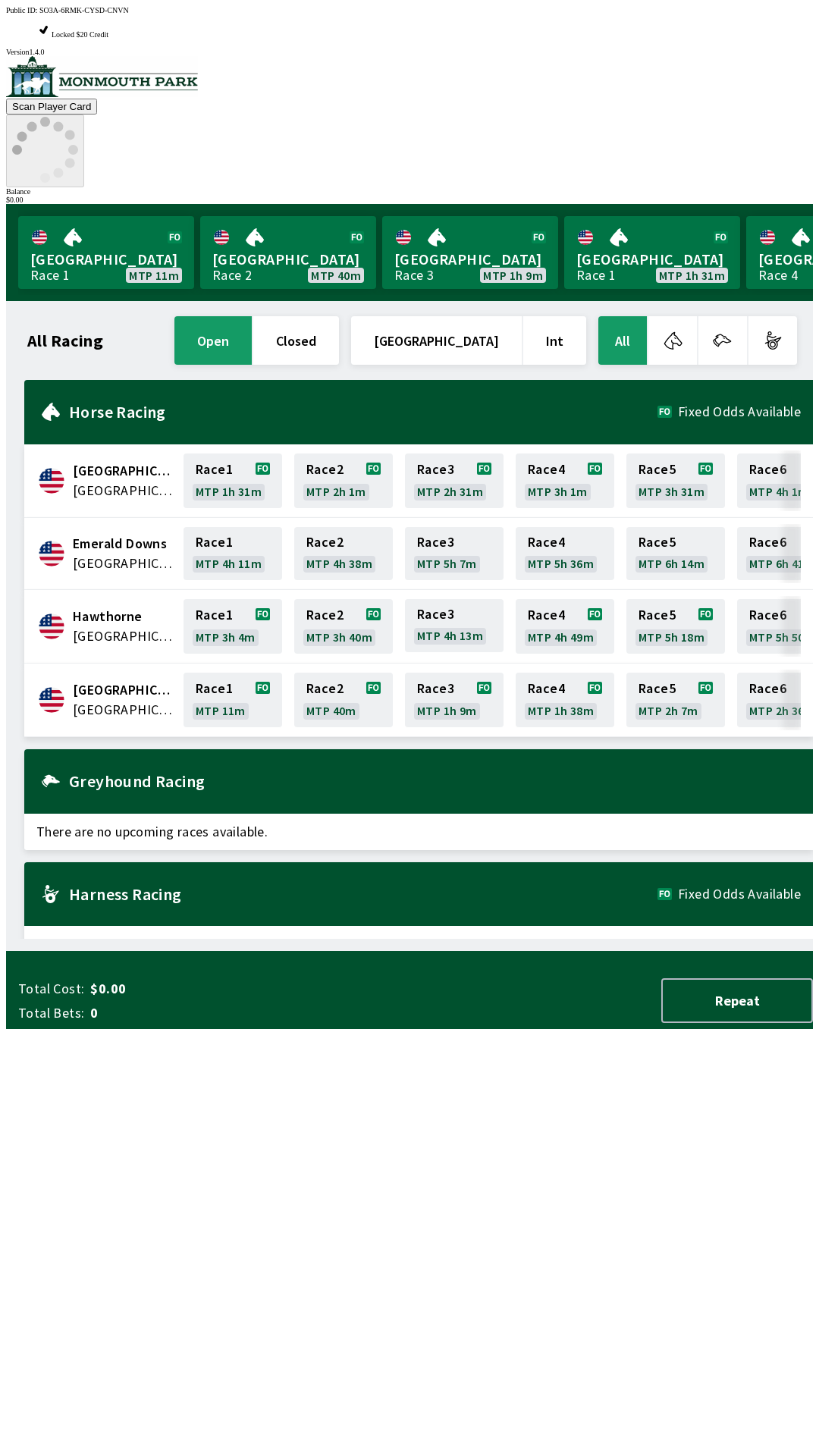
click at [48, 1022] on div "Total Cost: $0.00 Total Bets: 0" at bounding box center [177, 1001] width 319 height 42
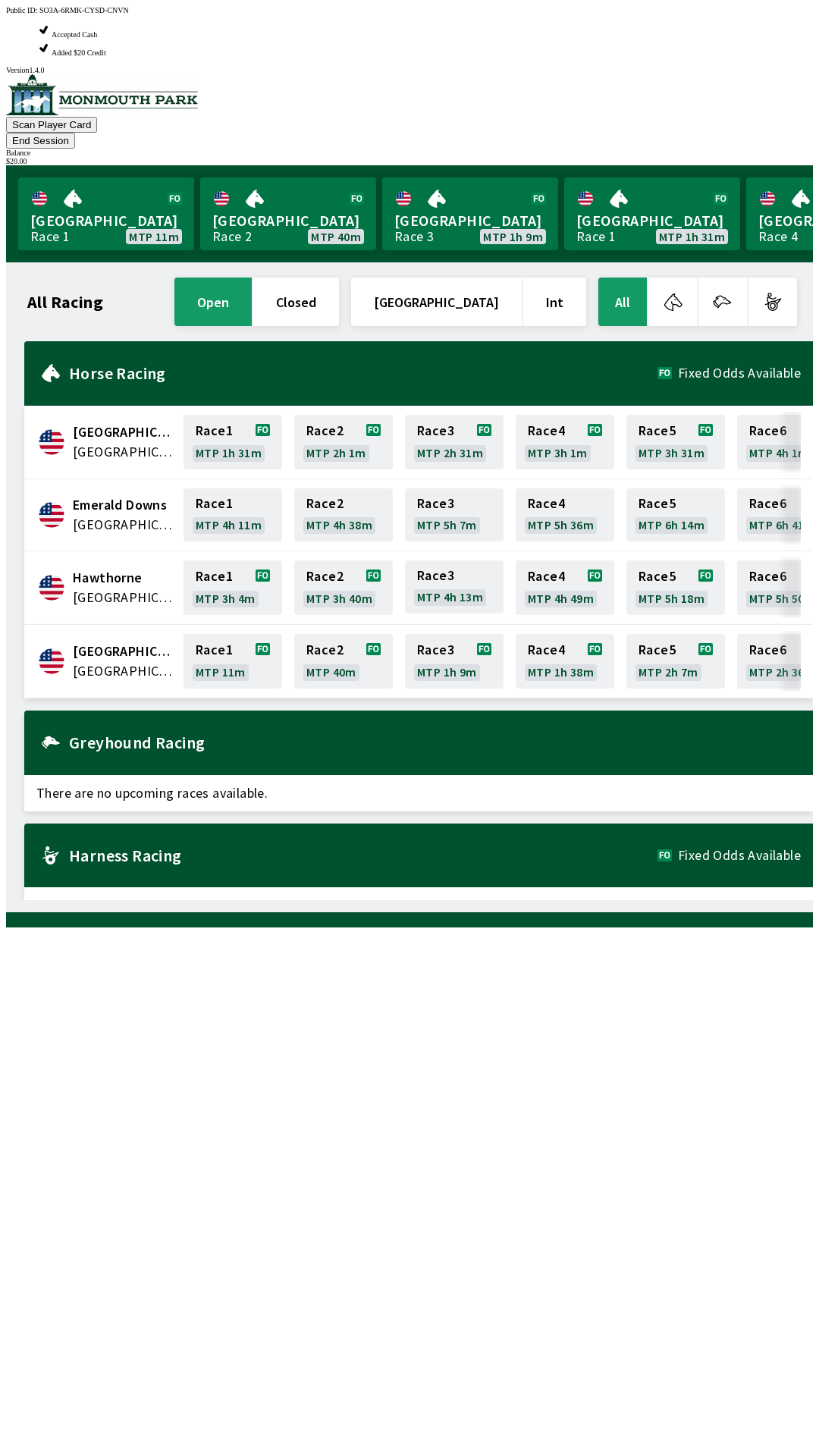
click at [75, 133] on button "End Session" at bounding box center [40, 140] width 69 height 16
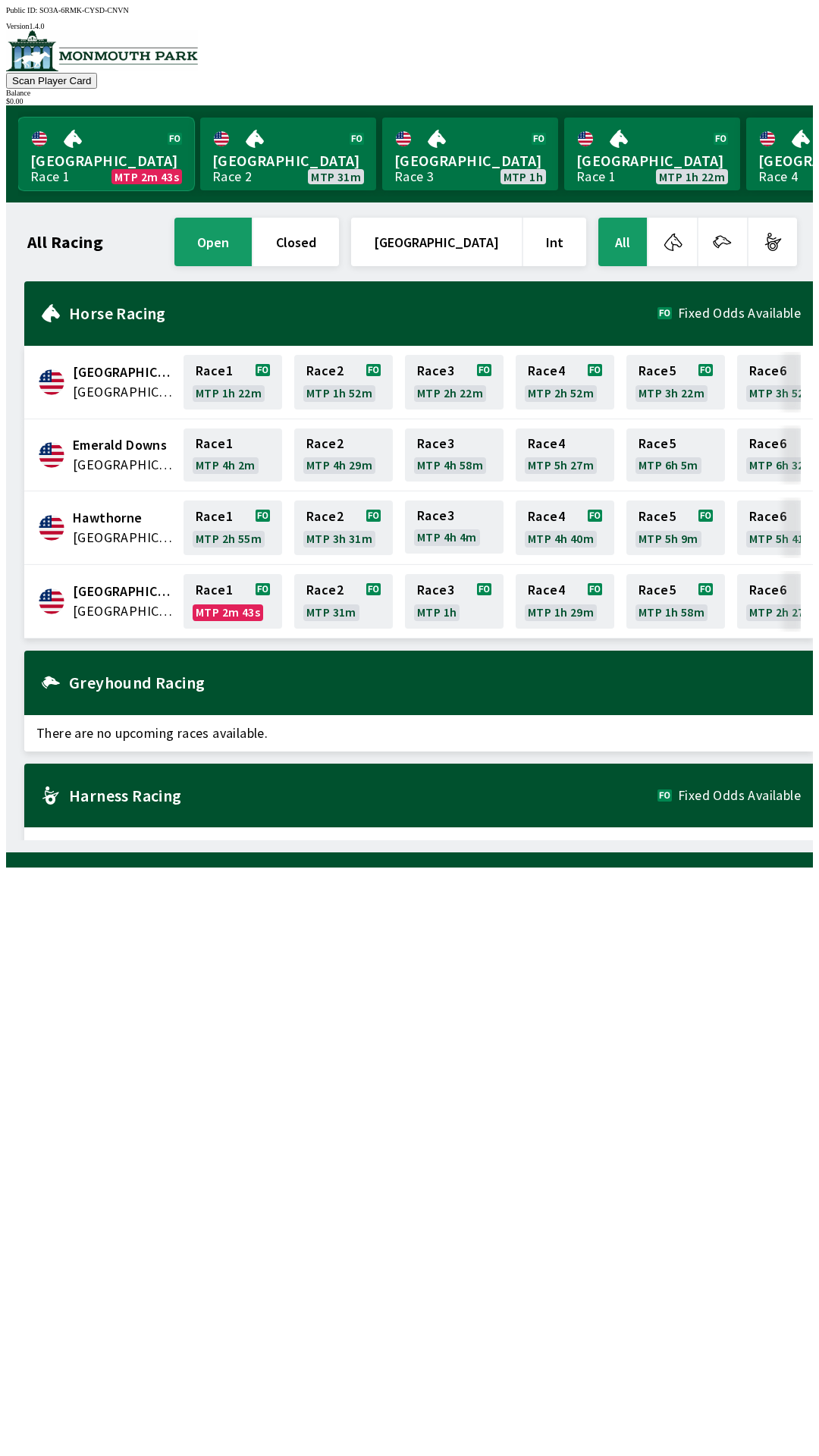
click at [92, 165] on link "Monmouth Park Race 1 MTP 2m 43s" at bounding box center [106, 154] width 176 height 73
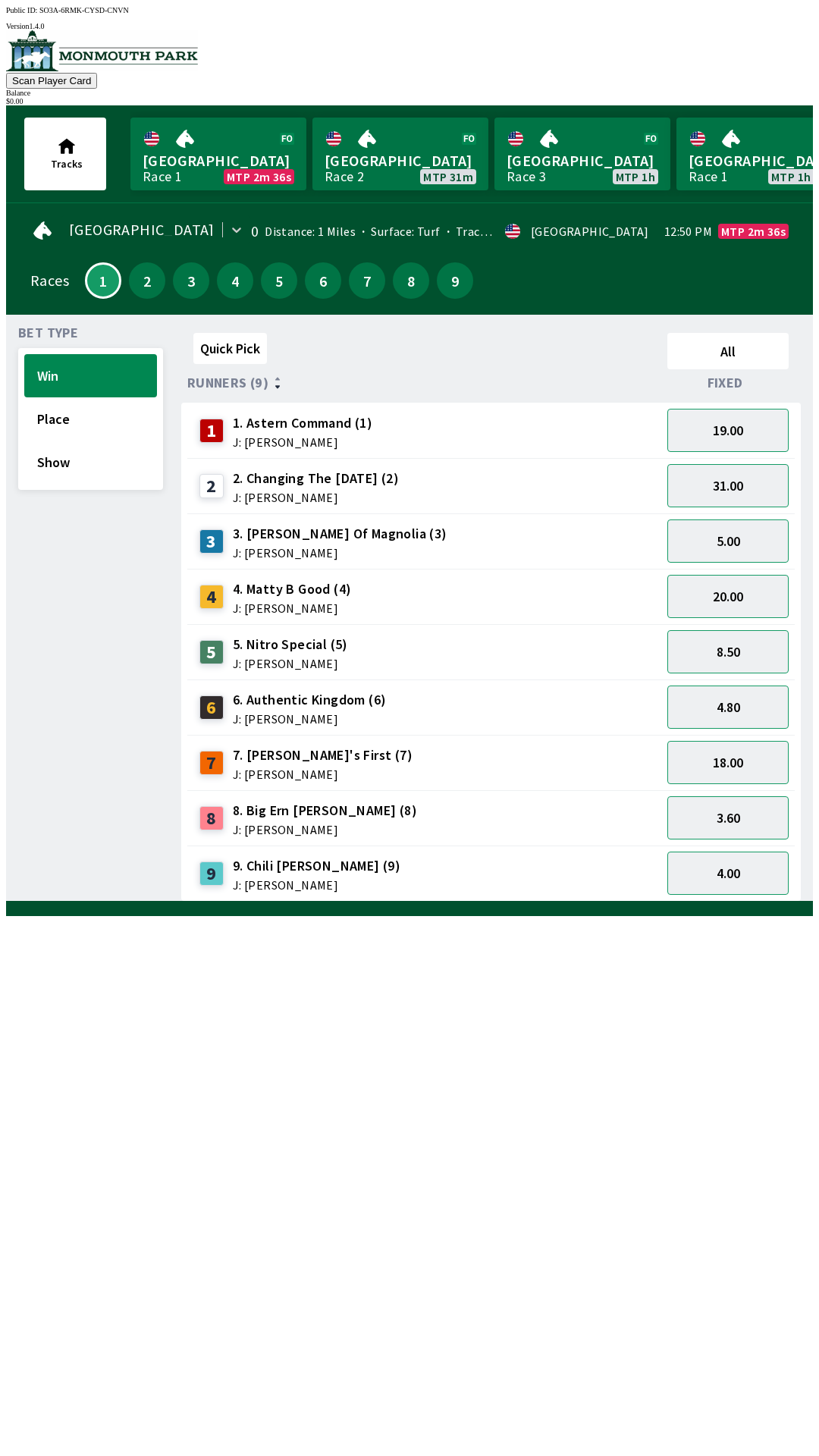
click at [275, 590] on div "4. [PERSON_NAME] (4) J: [PERSON_NAME]" at bounding box center [292, 596] width 119 height 35
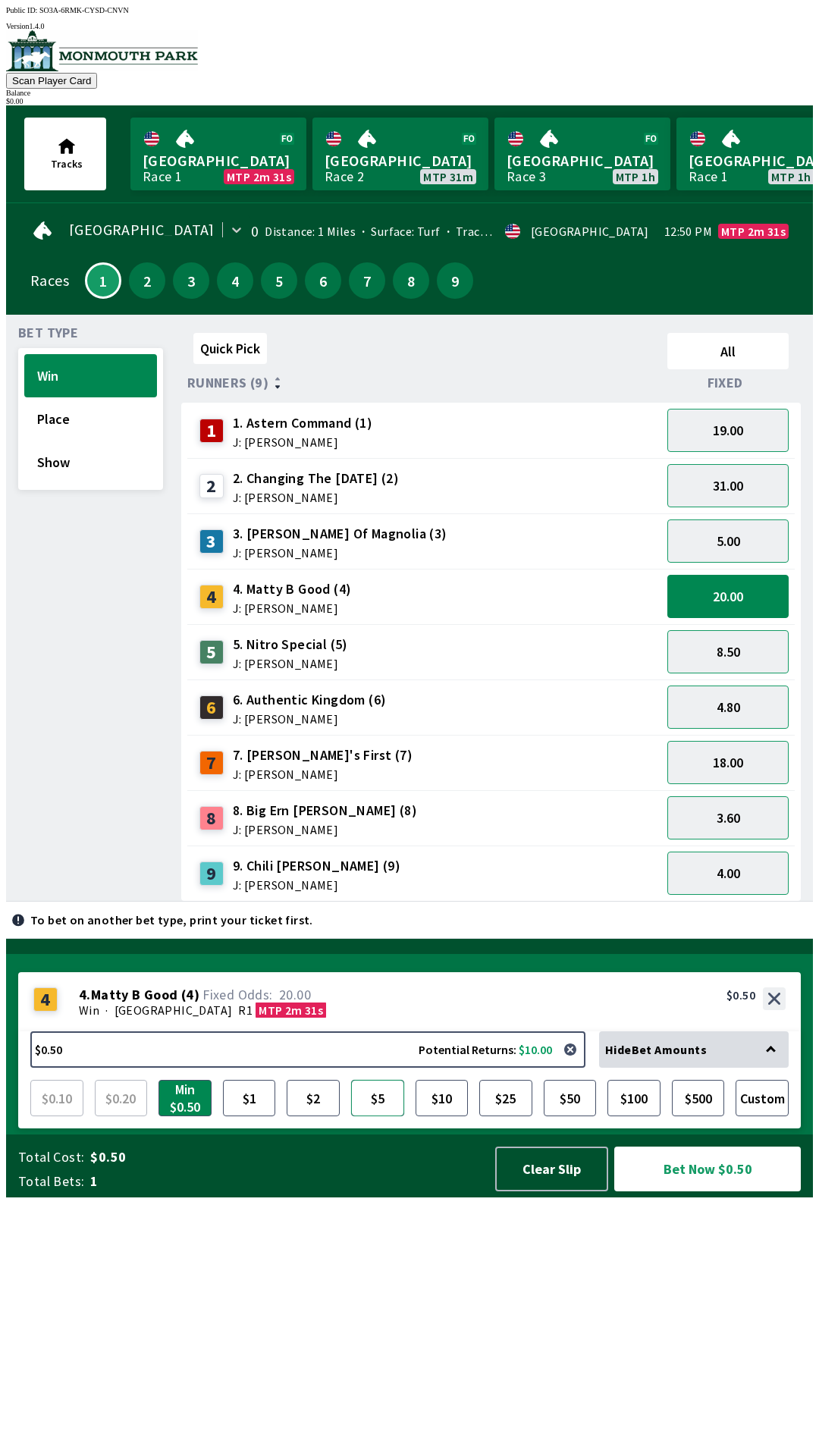
click at [380, 1116] on button "$5" at bounding box center [378, 1098] width 53 height 36
click at [577, 1065] on button "button" at bounding box center [570, 1049] width 31 height 31
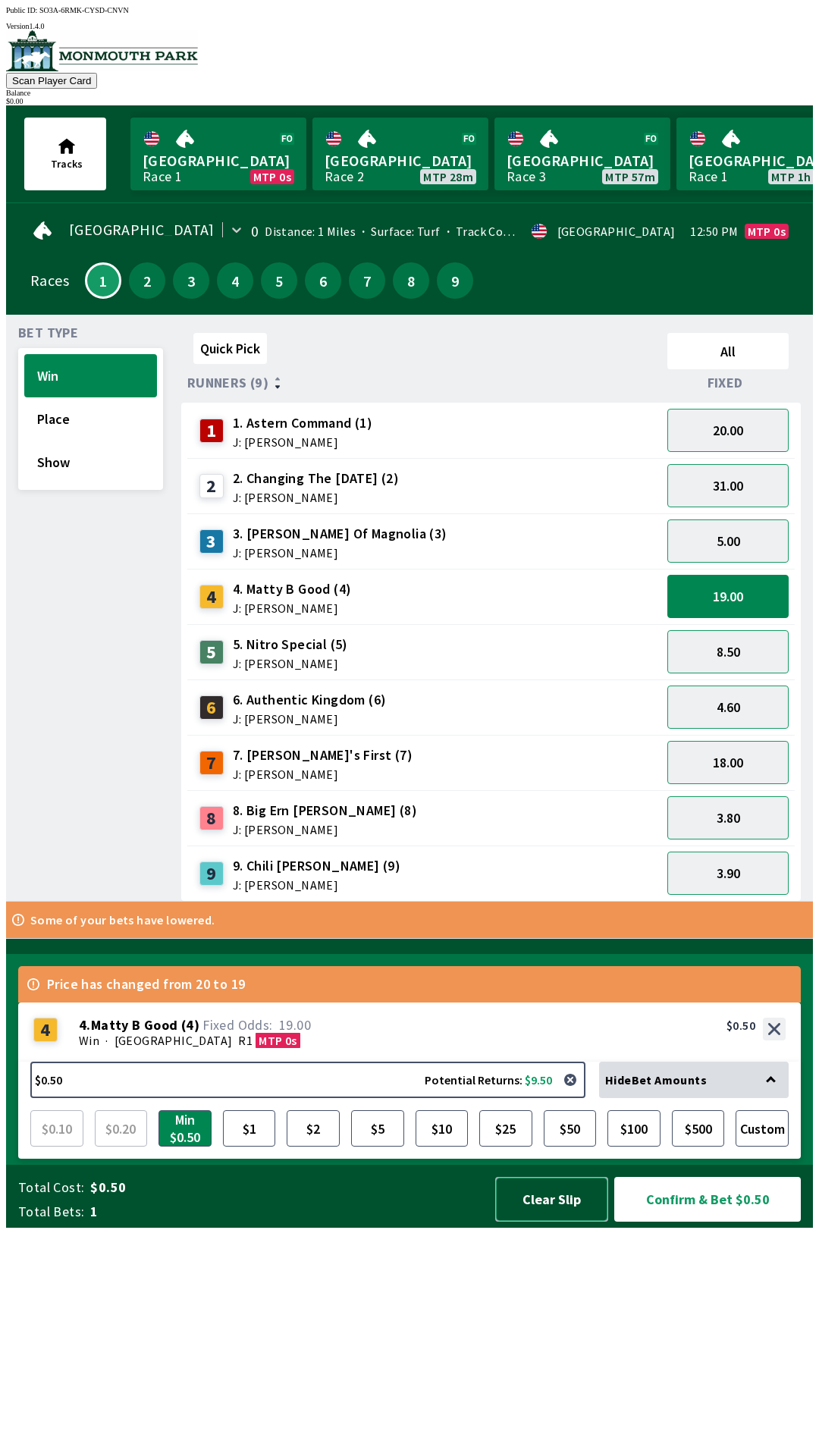
click at [550, 1222] on button "Clear Slip" at bounding box center [551, 1199] width 113 height 45
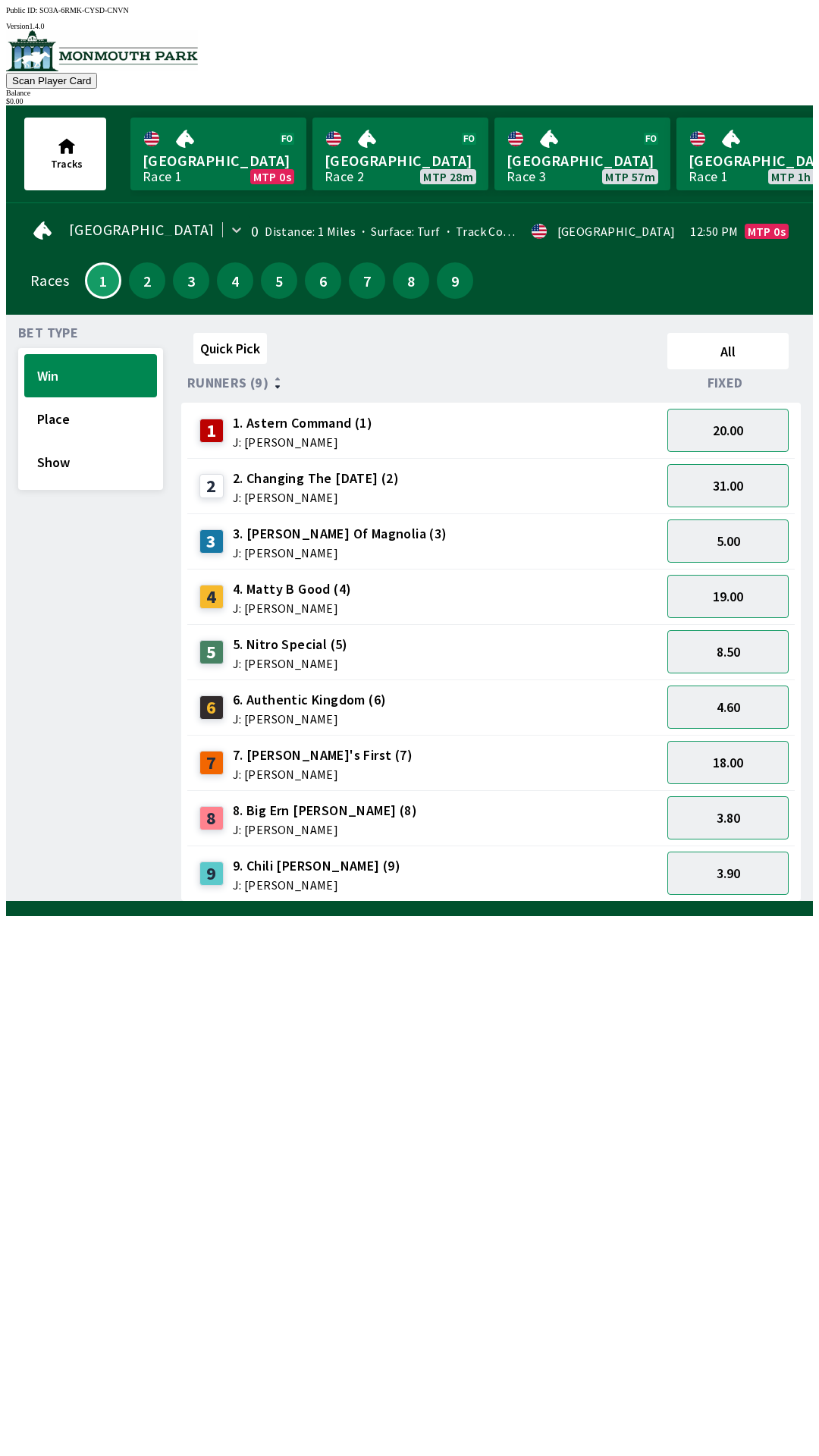
click at [435, 902] on div "Quick Pick All Runners (9) Fixed 1 1. Astern Command (1) J: [PERSON_NAME] 20.00…" at bounding box center [497, 614] width 632 height 575
click at [35, 441] on button "Show" at bounding box center [90, 462] width 133 height 43
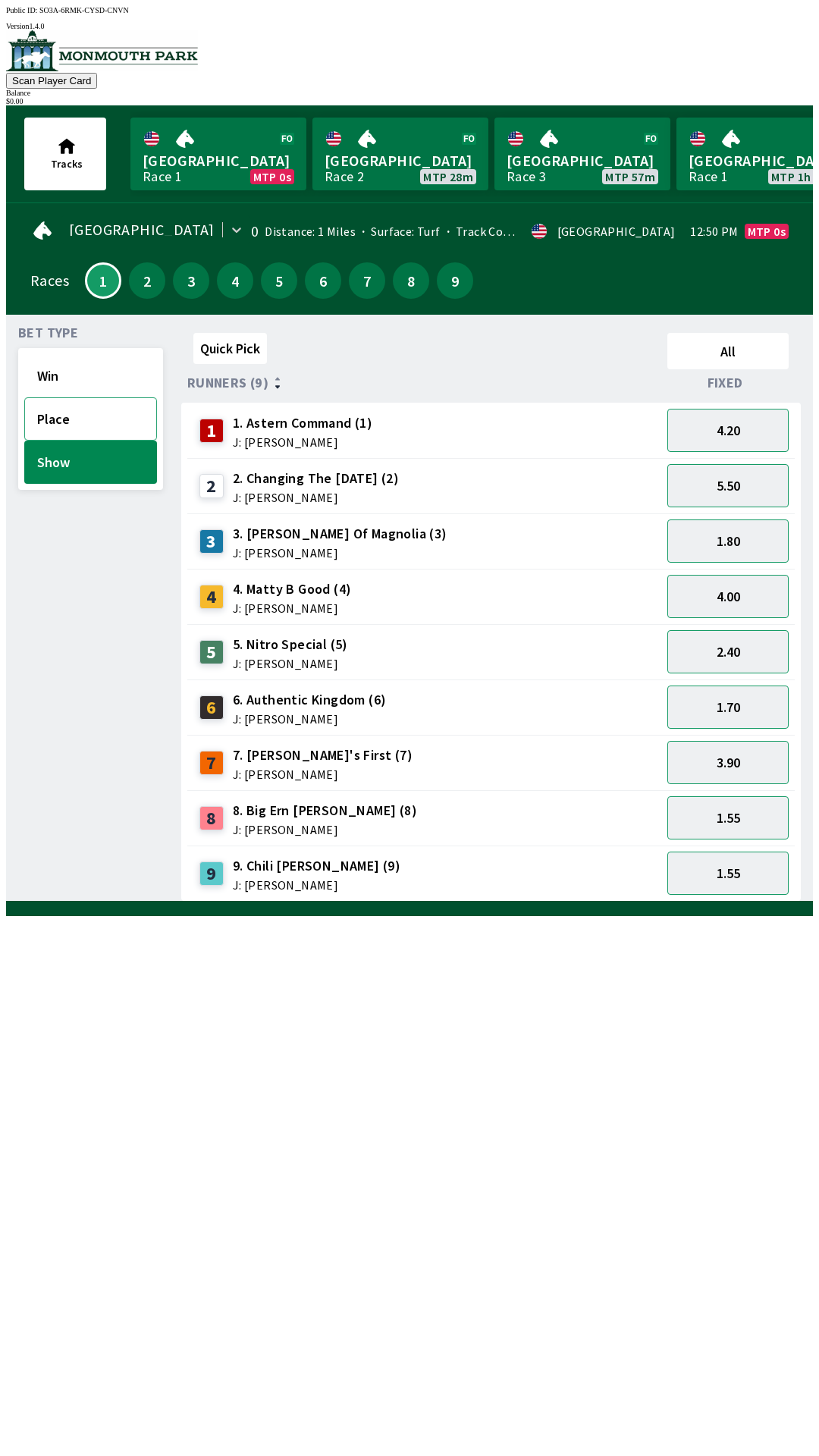
click at [41, 414] on button "Place" at bounding box center [90, 419] width 133 height 43
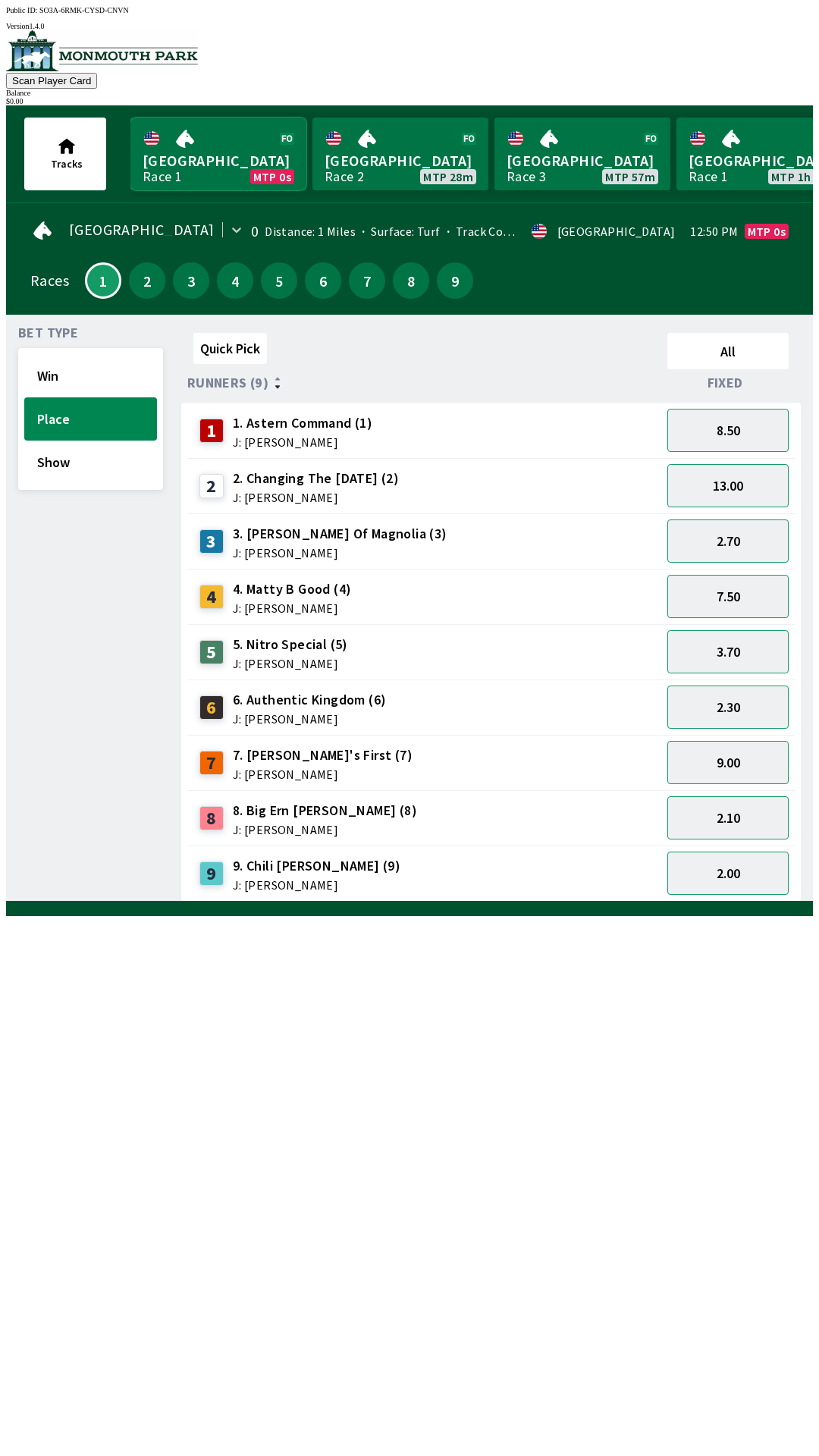
click at [229, 155] on link "Monmouth Park Race 1 MTP 0s" at bounding box center [218, 154] width 176 height 73
click at [115, 386] on button "Win" at bounding box center [90, 375] width 133 height 43
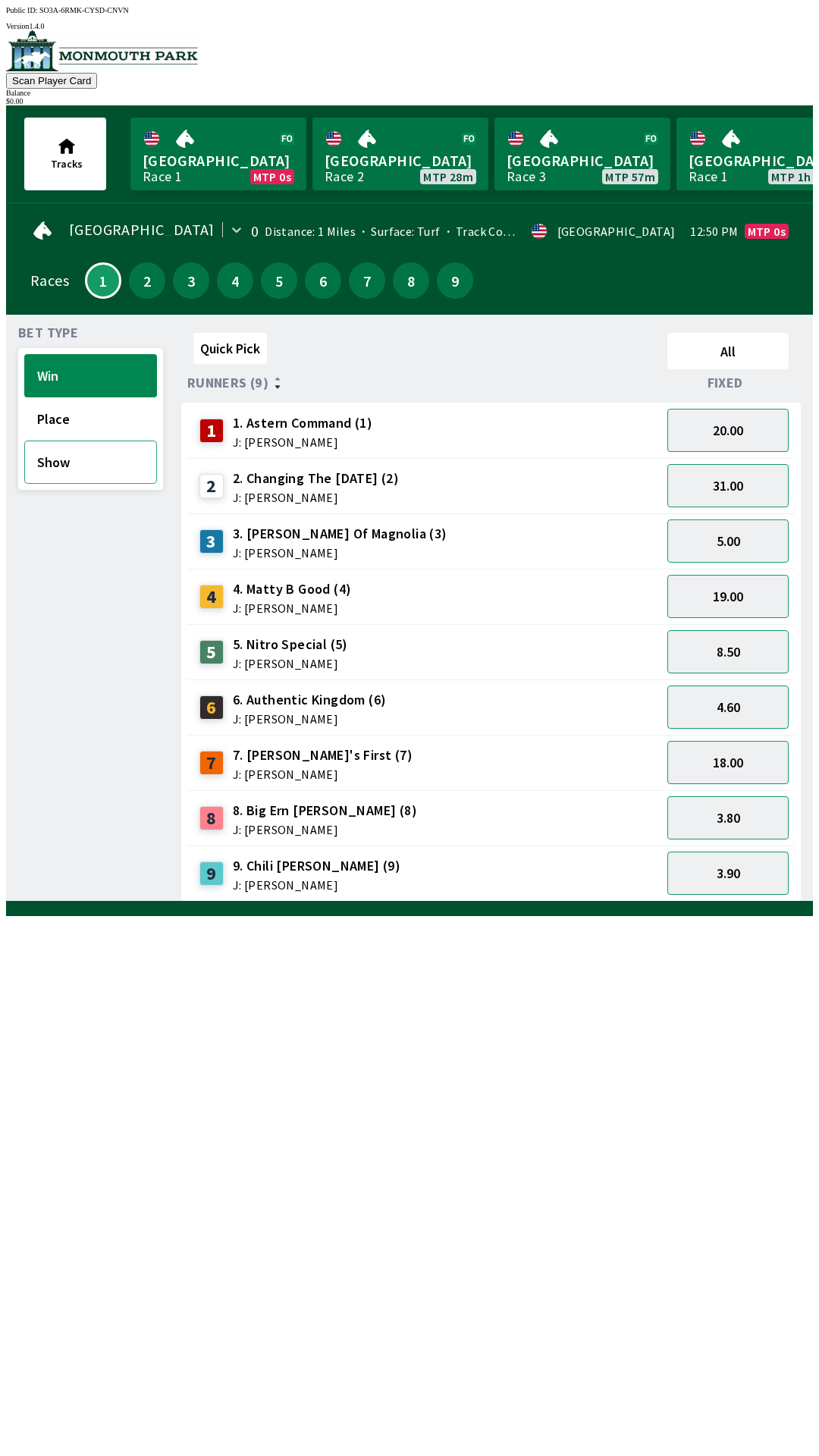
click at [101, 456] on button "Show" at bounding box center [90, 462] width 133 height 43
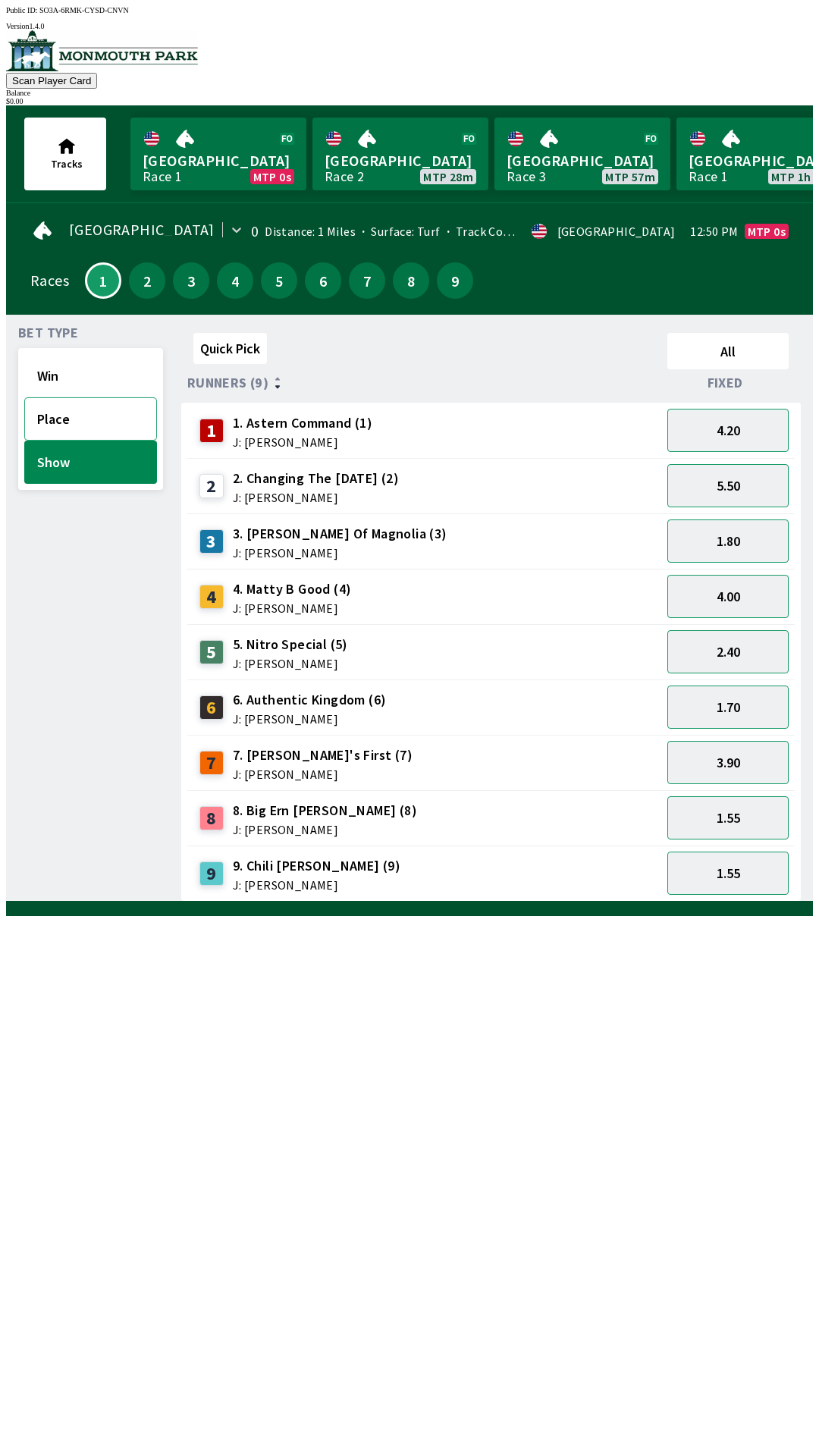
click at [96, 415] on button "Place" at bounding box center [90, 419] width 133 height 43
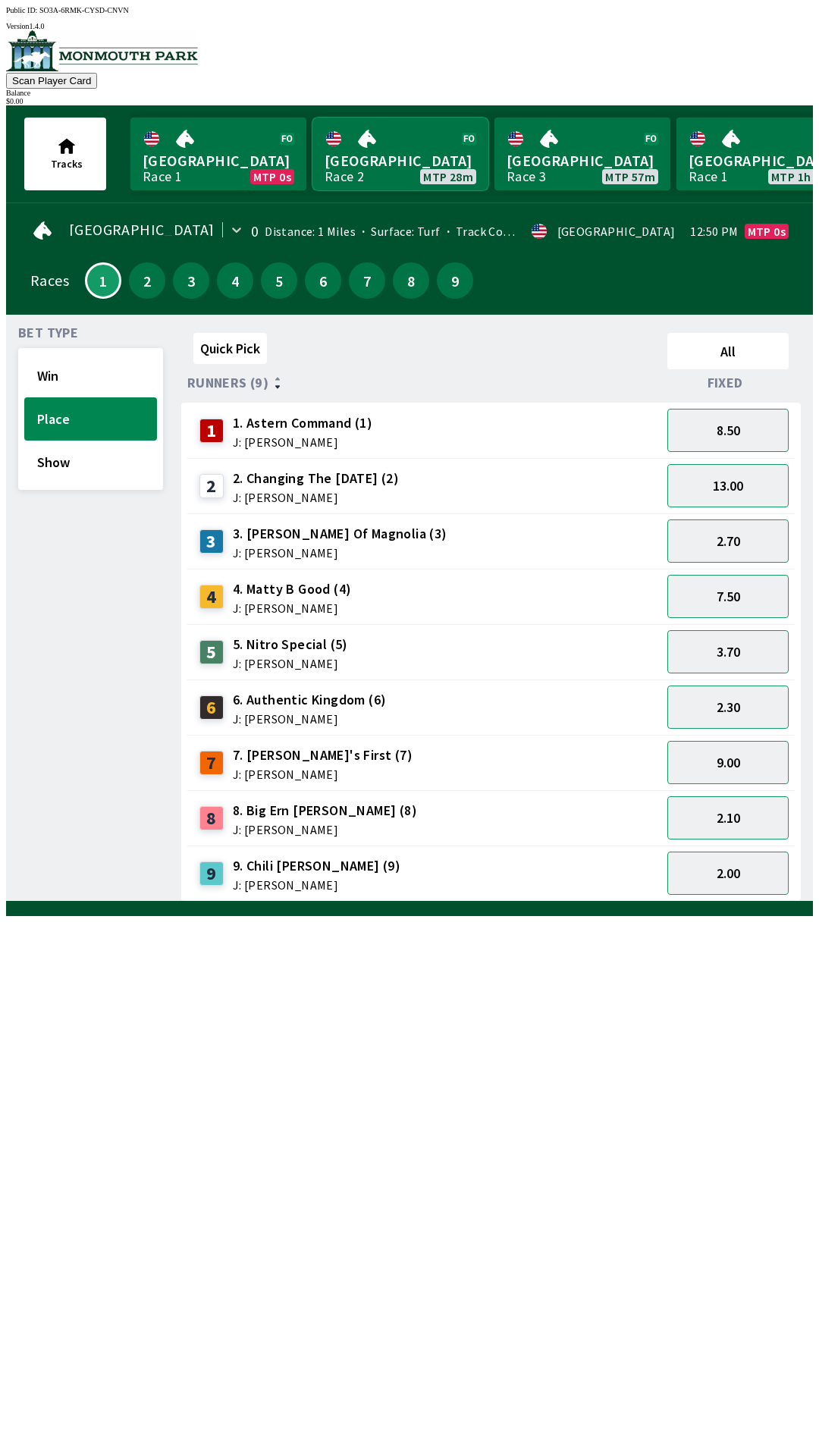
click at [388, 163] on link "[GEOGRAPHIC_DATA] Race 2 MTP 28m" at bounding box center [400, 154] width 176 height 73
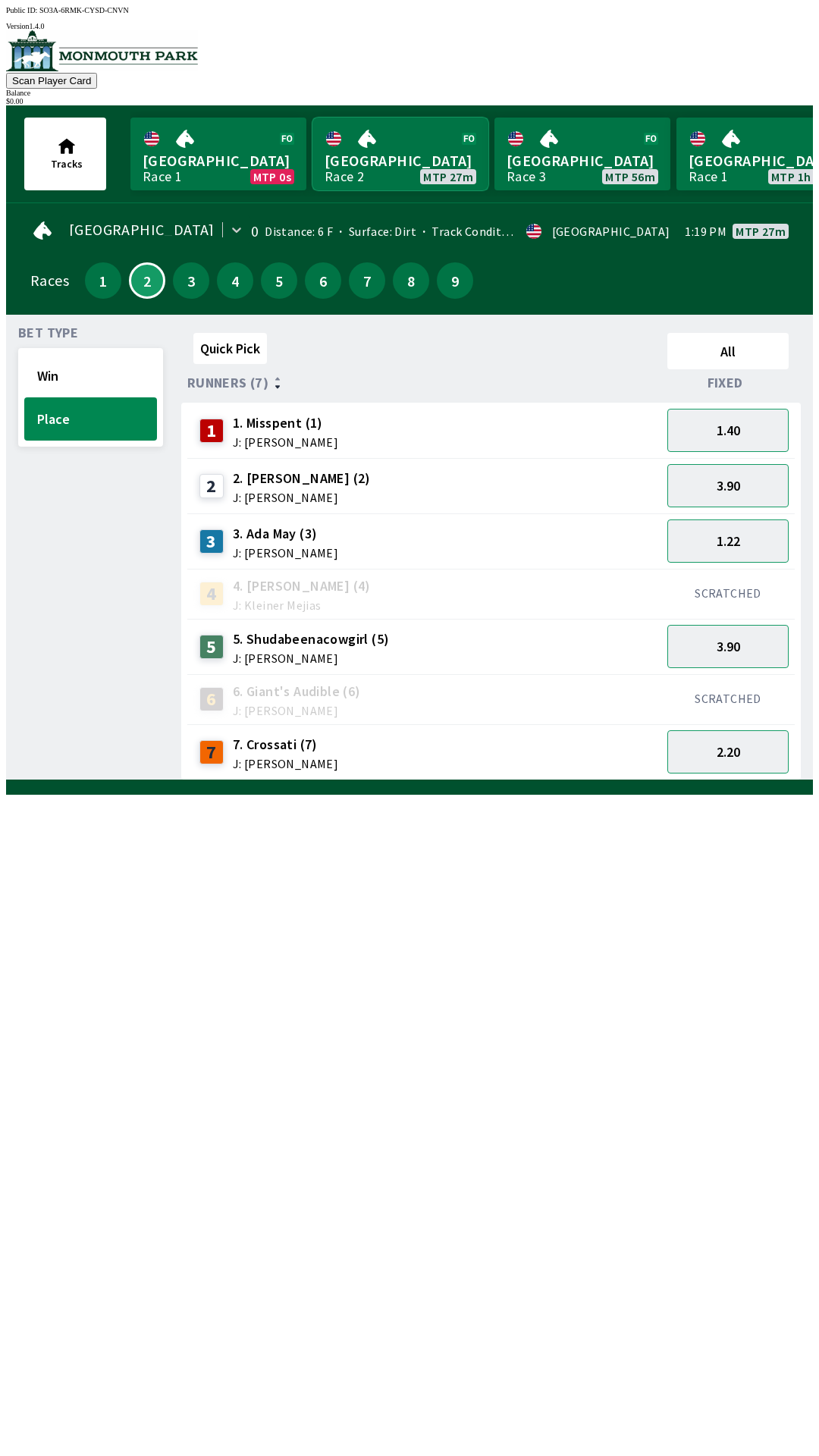
click at [365, 122] on link "[GEOGRAPHIC_DATA] Race 2 MTP 27m" at bounding box center [400, 154] width 176 height 73
click at [387, 144] on link "[GEOGRAPHIC_DATA] Race 2 MTP 27m" at bounding box center [400, 154] width 176 height 73
click at [375, 176] on link "[GEOGRAPHIC_DATA] Race 2 MTP 27m" at bounding box center [400, 154] width 176 height 73
click at [354, 155] on link "[GEOGRAPHIC_DATA] Race 2 MTP 27m" at bounding box center [400, 154] width 176 height 73
click at [399, 140] on link "[GEOGRAPHIC_DATA] Race 2 MTP 27m" at bounding box center [400, 154] width 176 height 73
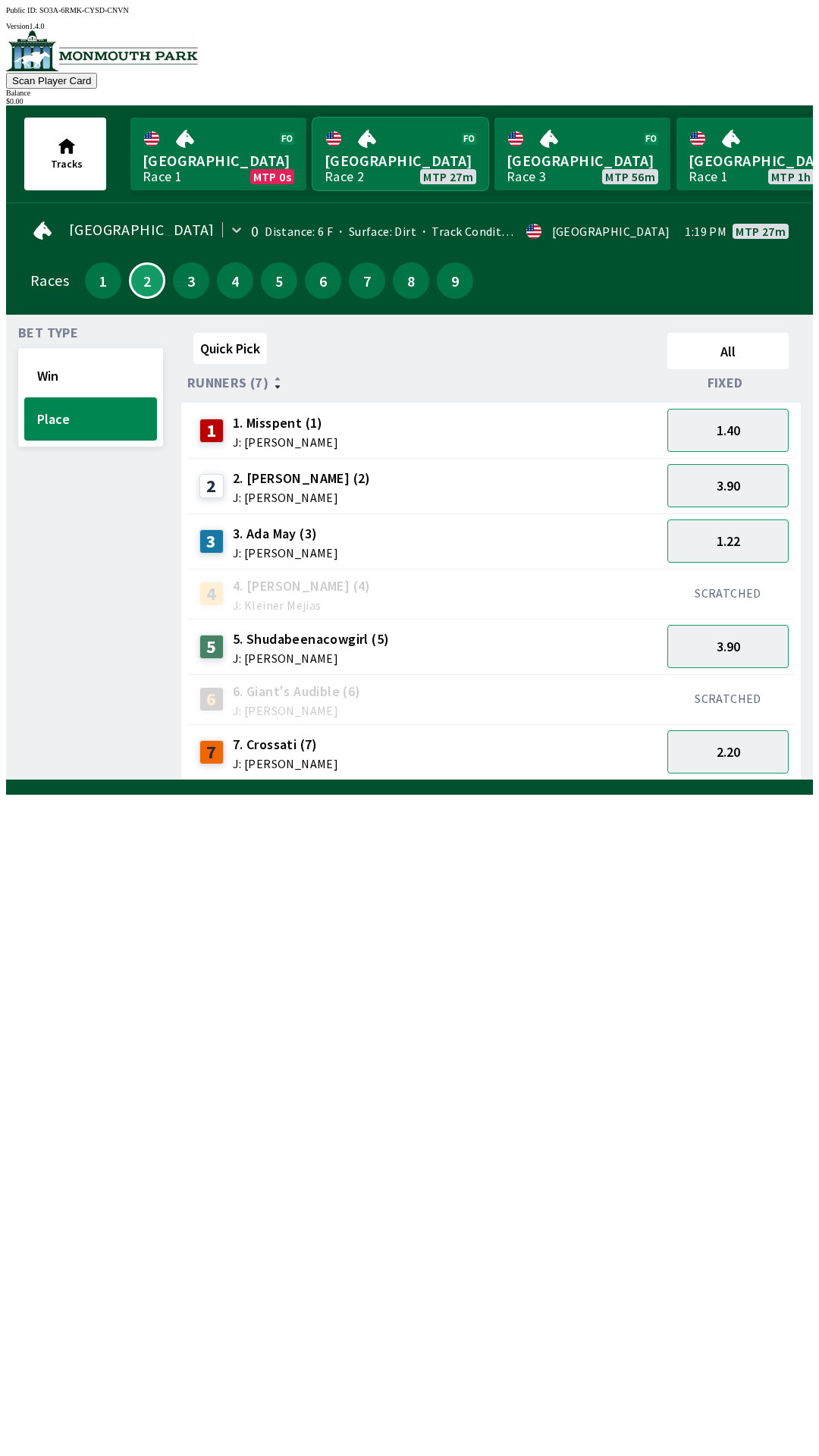
click at [409, 140] on link "[GEOGRAPHIC_DATA] Race 2 MTP 27m" at bounding box center [400, 154] width 176 height 73
click at [419, 144] on link "[GEOGRAPHIC_DATA] Race 2 MTP 27m" at bounding box center [400, 154] width 176 height 73
click at [418, 149] on link "[GEOGRAPHIC_DATA] Race 2 MTP 27m" at bounding box center [400, 154] width 176 height 73
click at [444, 545] on div "3 3. [PERSON_NAME] (3) J: [PERSON_NAME]" at bounding box center [424, 541] width 462 height 38
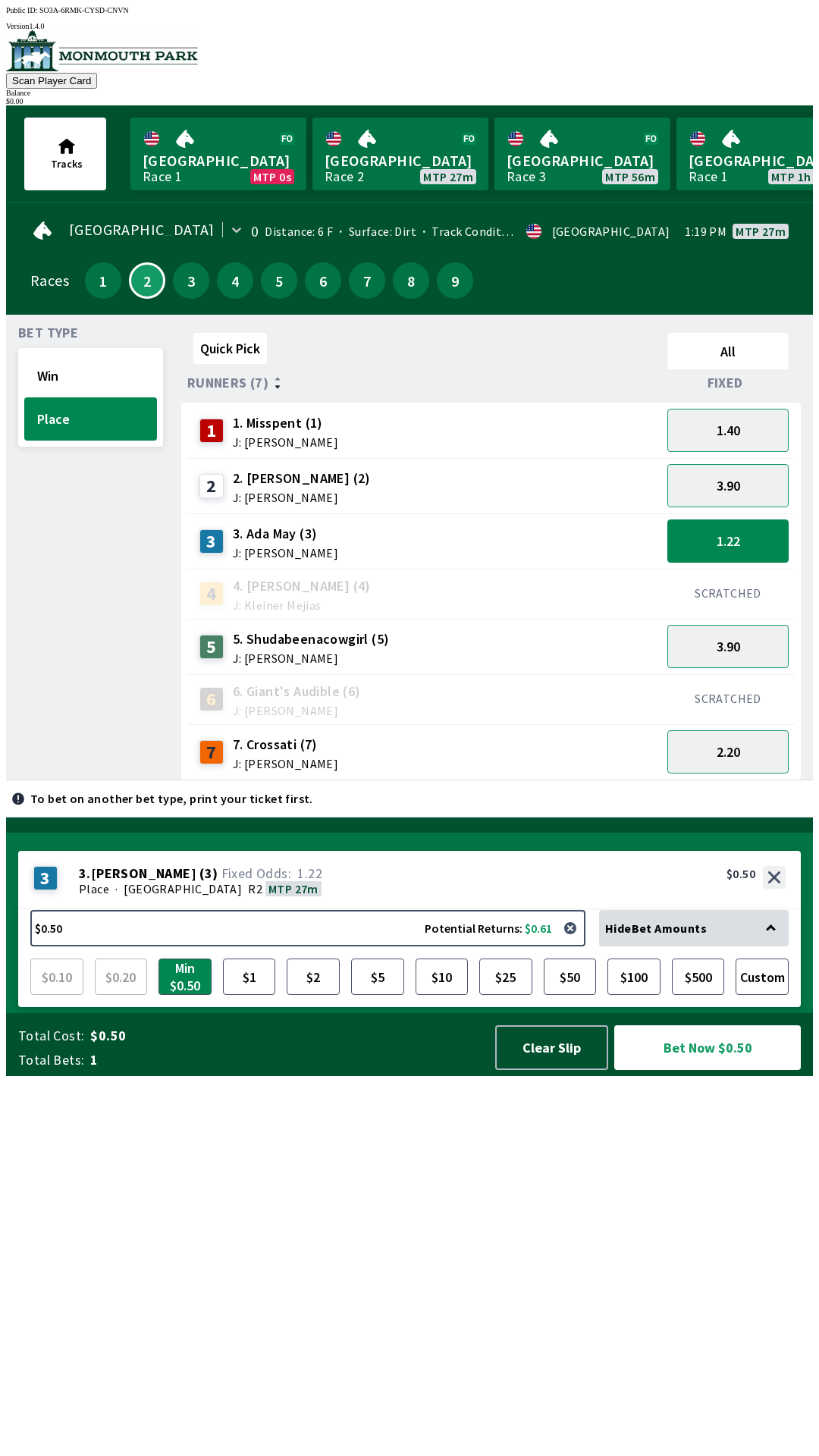
click at [494, 415] on div "1 1. Misspent (1) J: [PERSON_NAME]" at bounding box center [424, 431] width 462 height 38
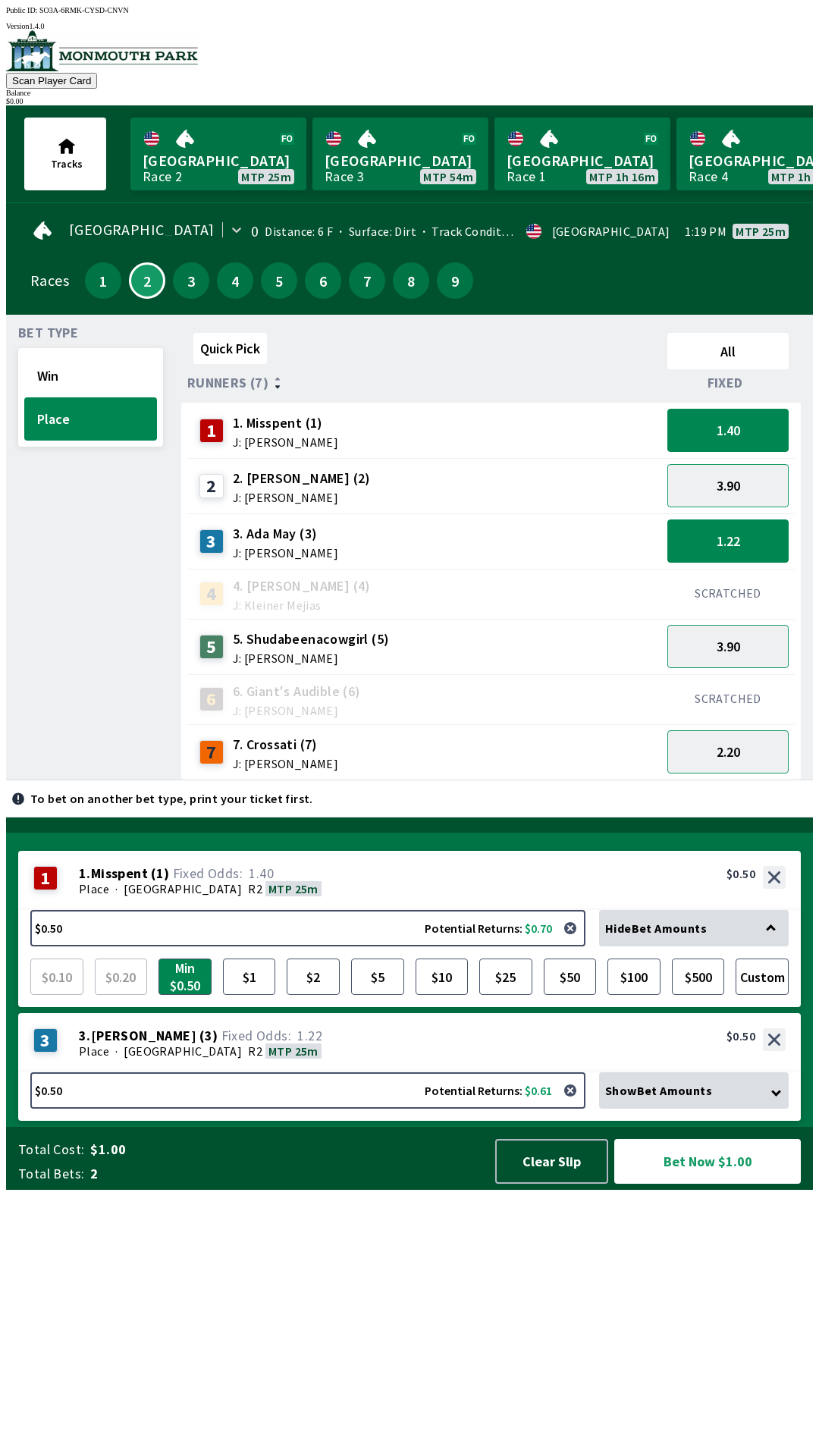
click at [548, 742] on div "7 7. Crossati (7) J: [PERSON_NAME]" at bounding box center [424, 752] width 462 height 38
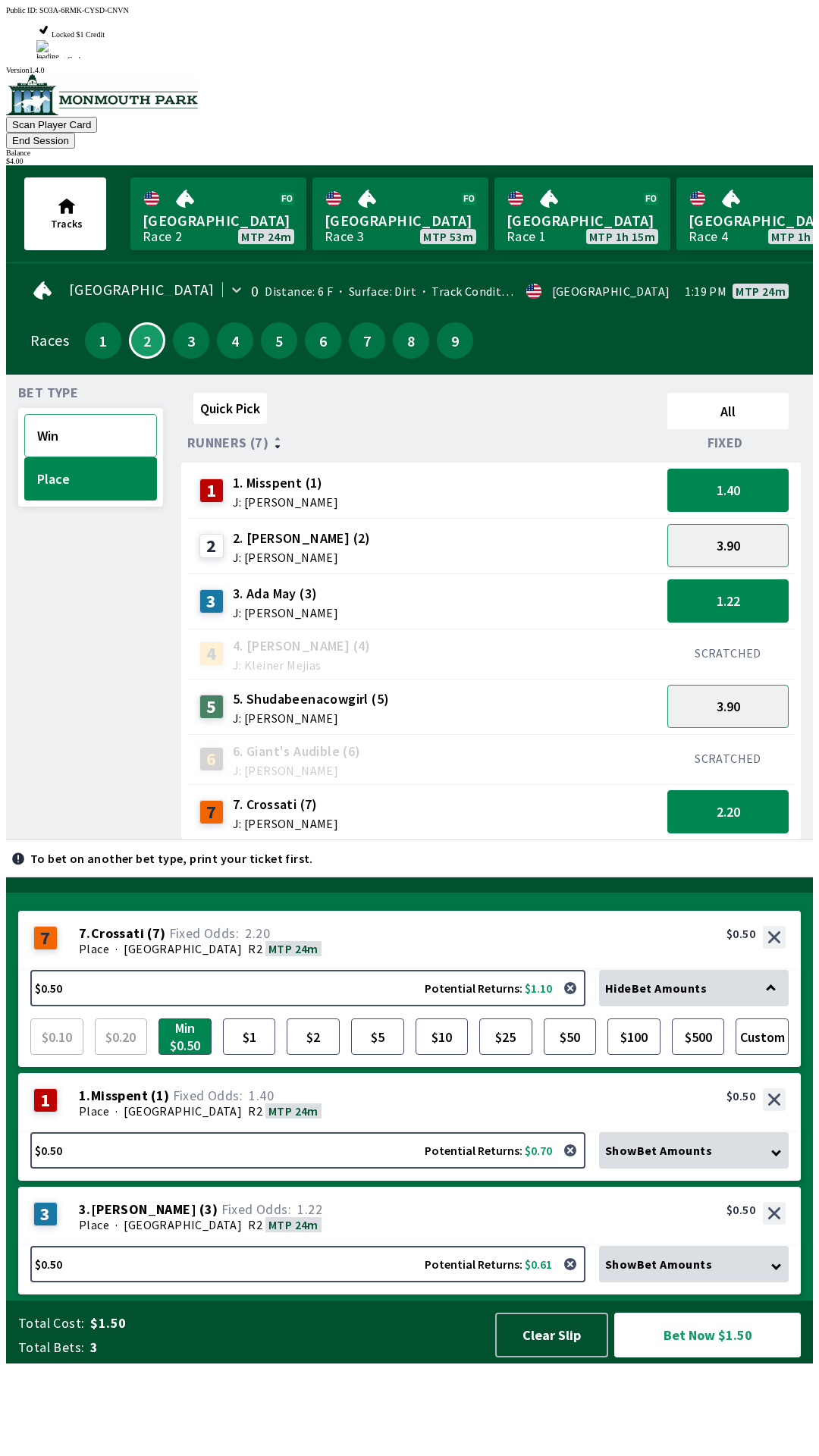
click at [61, 414] on button "Win" at bounding box center [90, 436] width 133 height 43
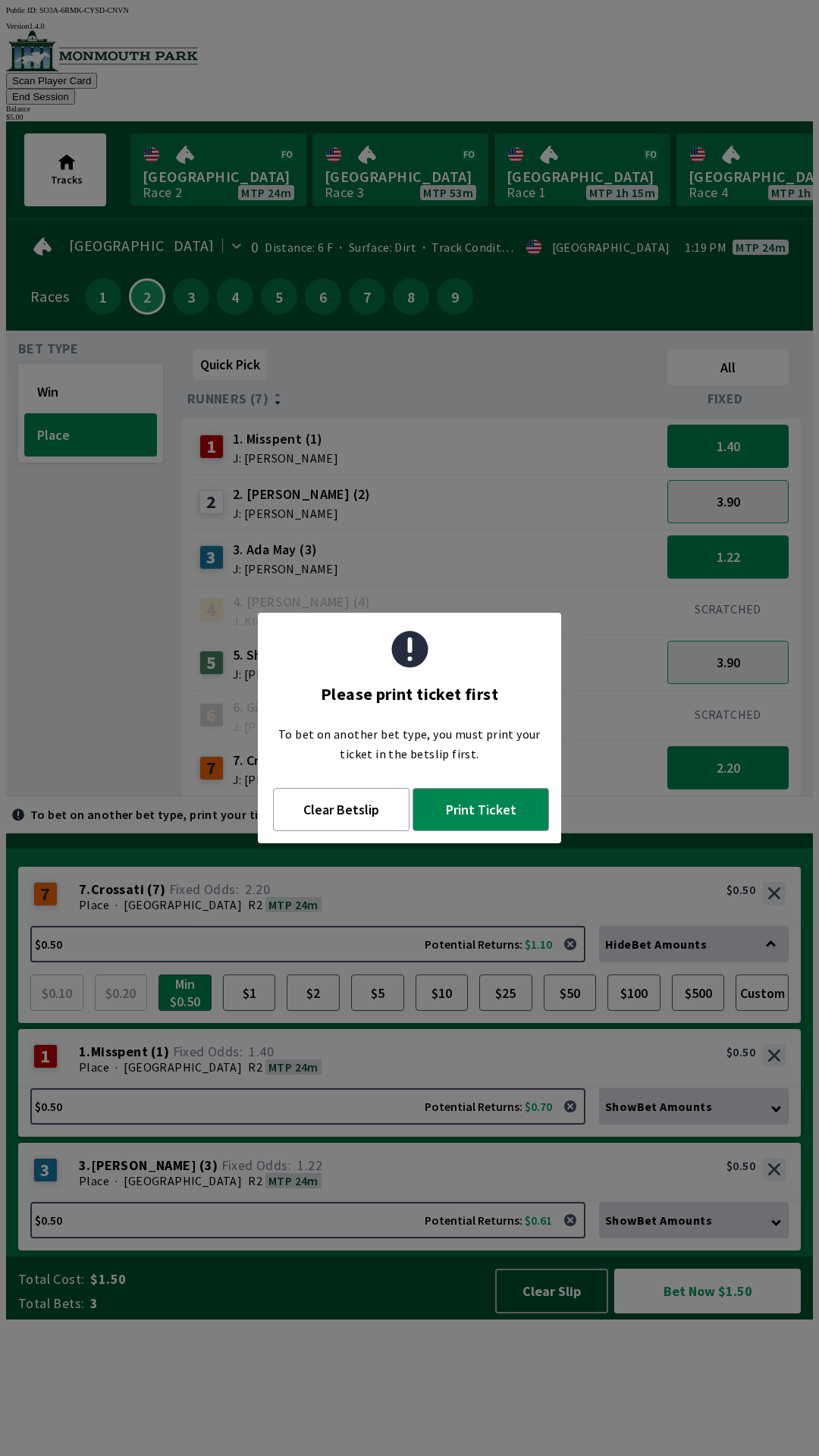
click at [351, 796] on div "Quick Pick All Runners (7) Fixed 1 1. Misspent (1) J: [PERSON_NAME] 1.40 2 2. […" at bounding box center [497, 570] width 632 height 454
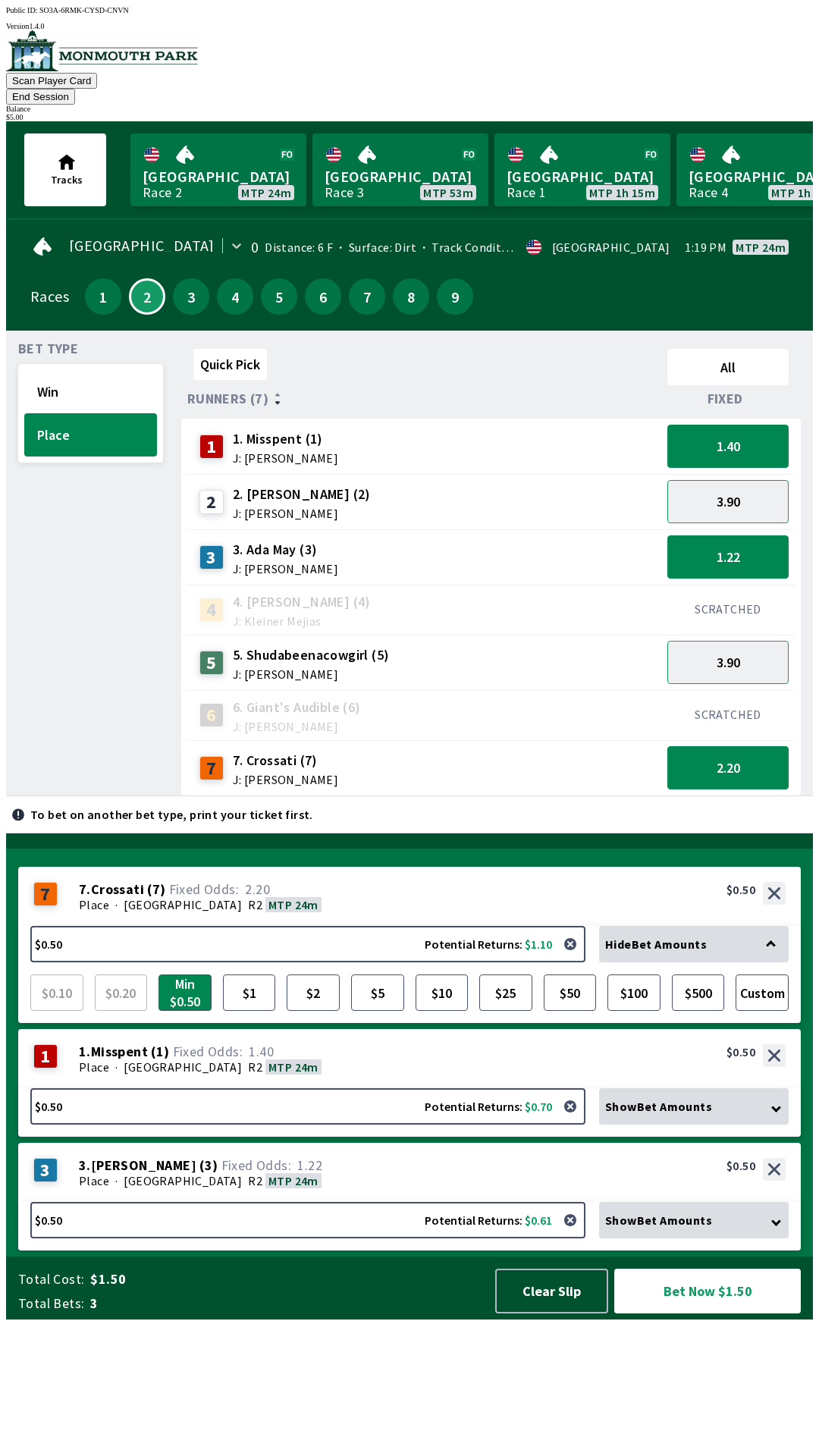
click at [268, 1189] on span "MTP 24m" at bounding box center [293, 1180] width 50 height 15
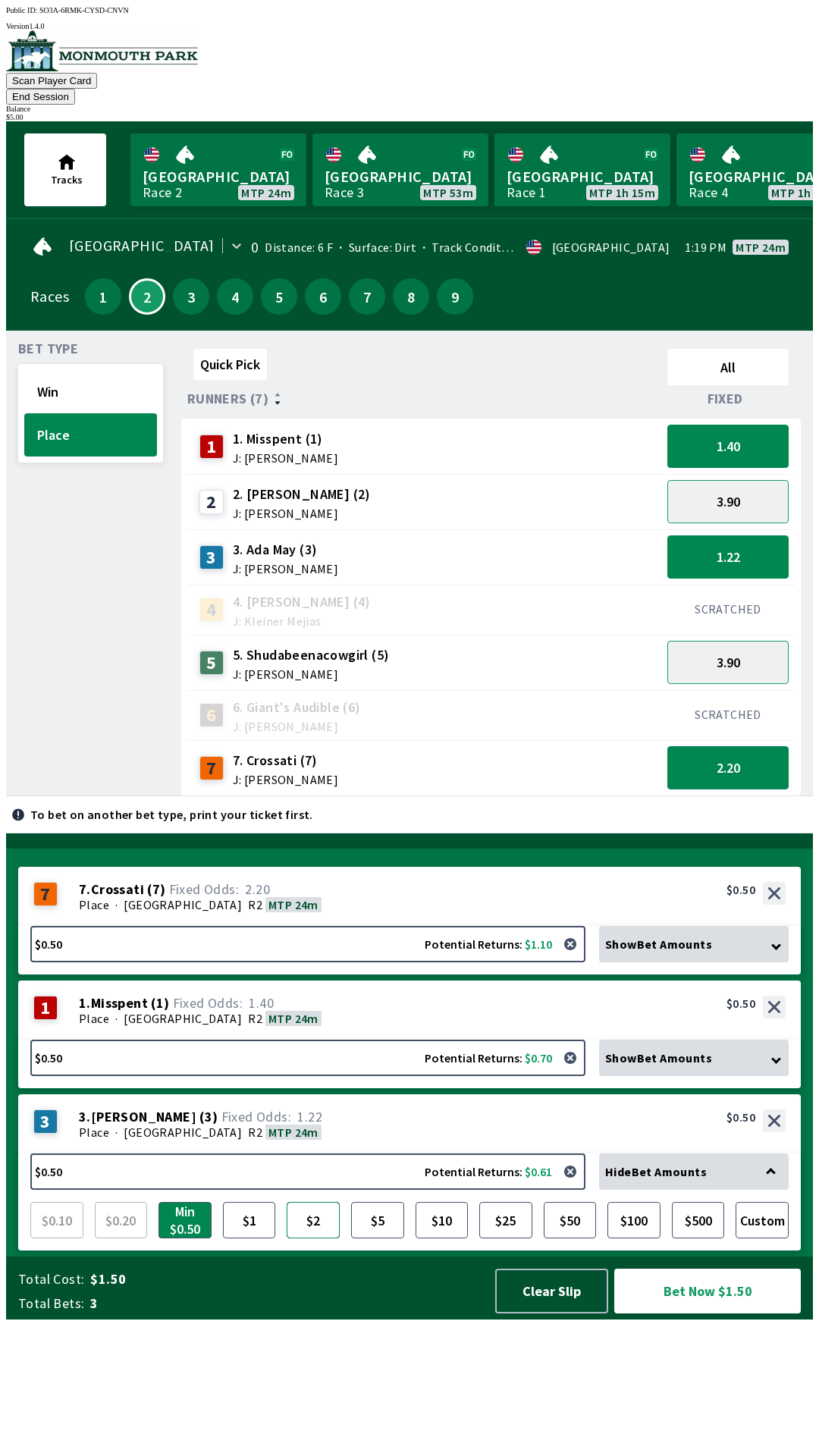
click at [321, 1238] on button "$2" at bounding box center [313, 1220] width 53 height 36
click at [346, 912] on div "Place · [GEOGRAPHIC_DATA] R2 MTP 24m" at bounding box center [432, 905] width 707 height 15
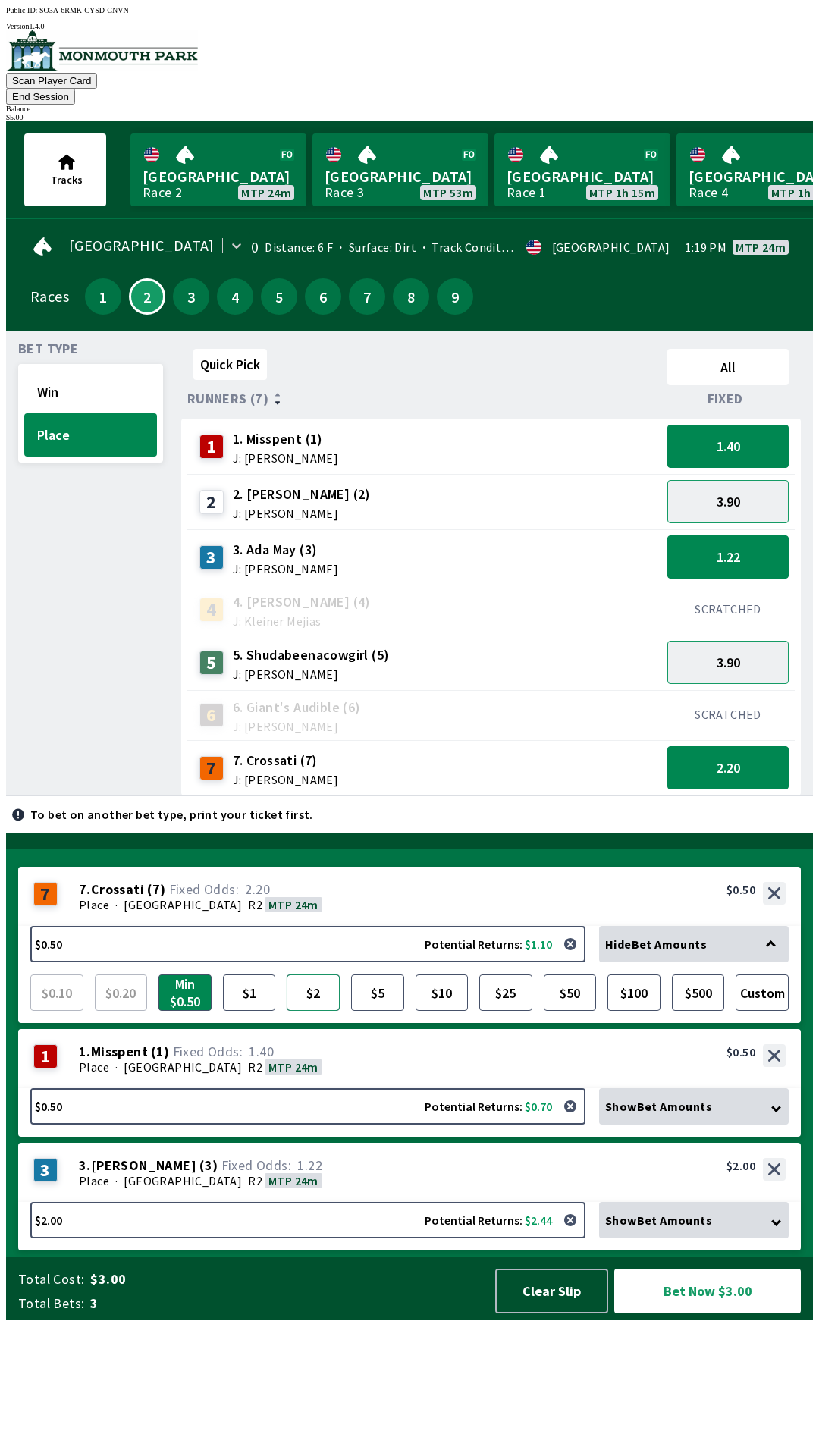
click at [323, 1011] on button "$2" at bounding box center [313, 992] width 53 height 36
click at [346, 1088] on div "1 1 . Misspent ( 1 ) Place · [GEOGRAPHIC_DATA] R2 MTP 24m 1. Misspent (1) 1.40 …" at bounding box center [409, 1059] width 783 height 59
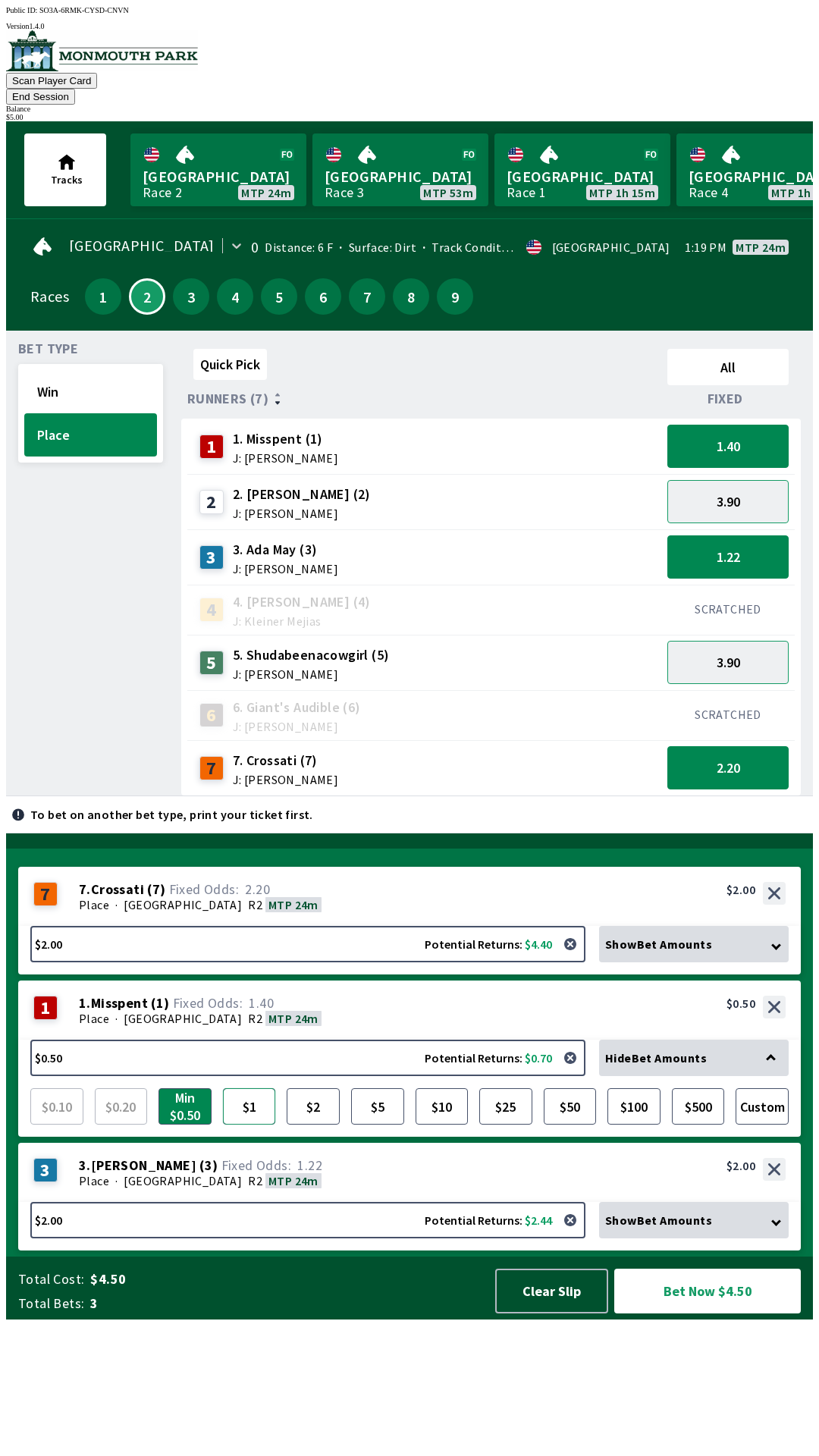
click at [249, 1124] on button "$1" at bounding box center [249, 1106] width 53 height 36
click at [779, 950] on icon at bounding box center [776, 945] width 10 height 10
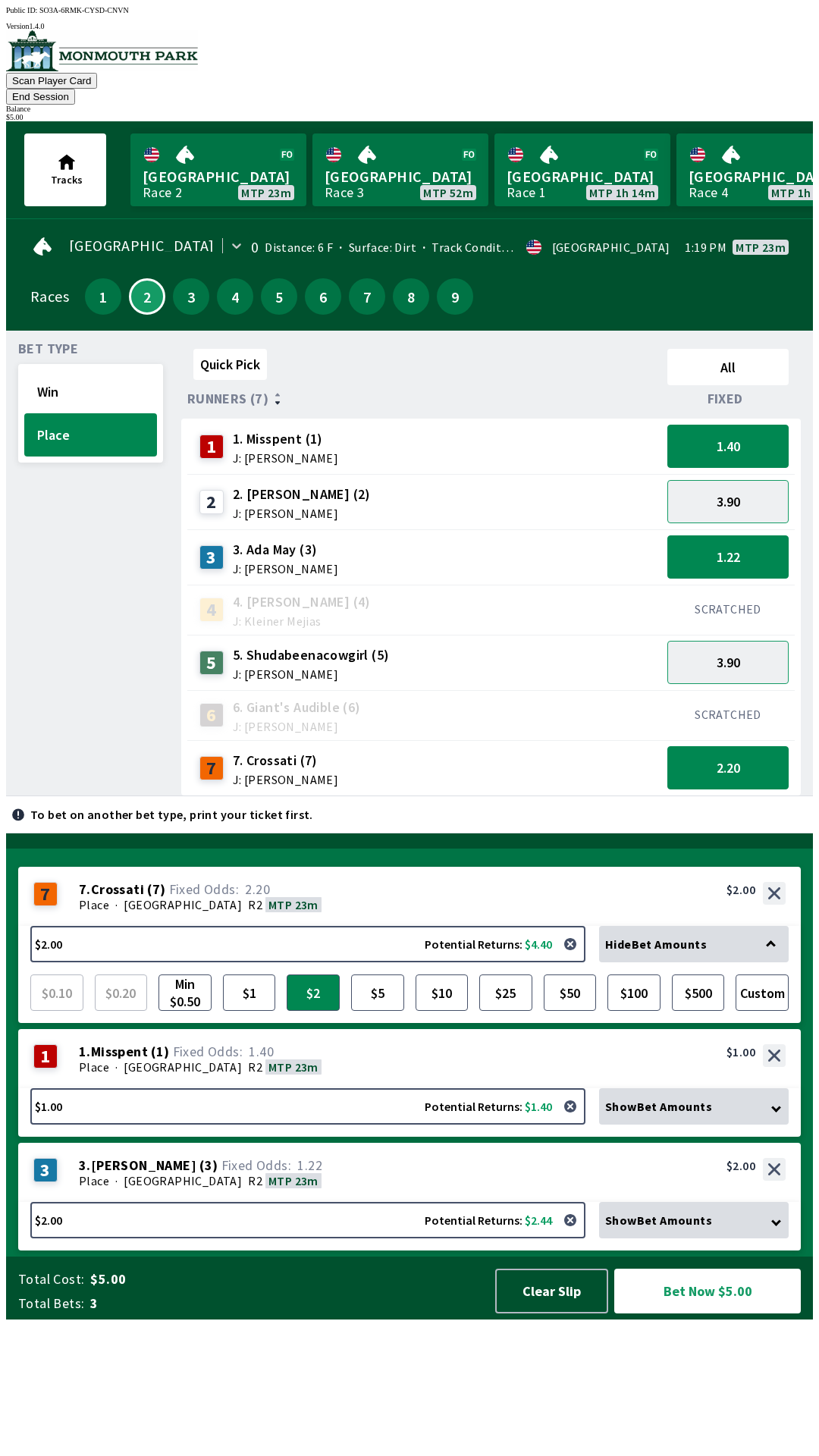
click at [777, 963] on div "Hide Bet Amounts" at bounding box center [694, 945] width 190 height 36
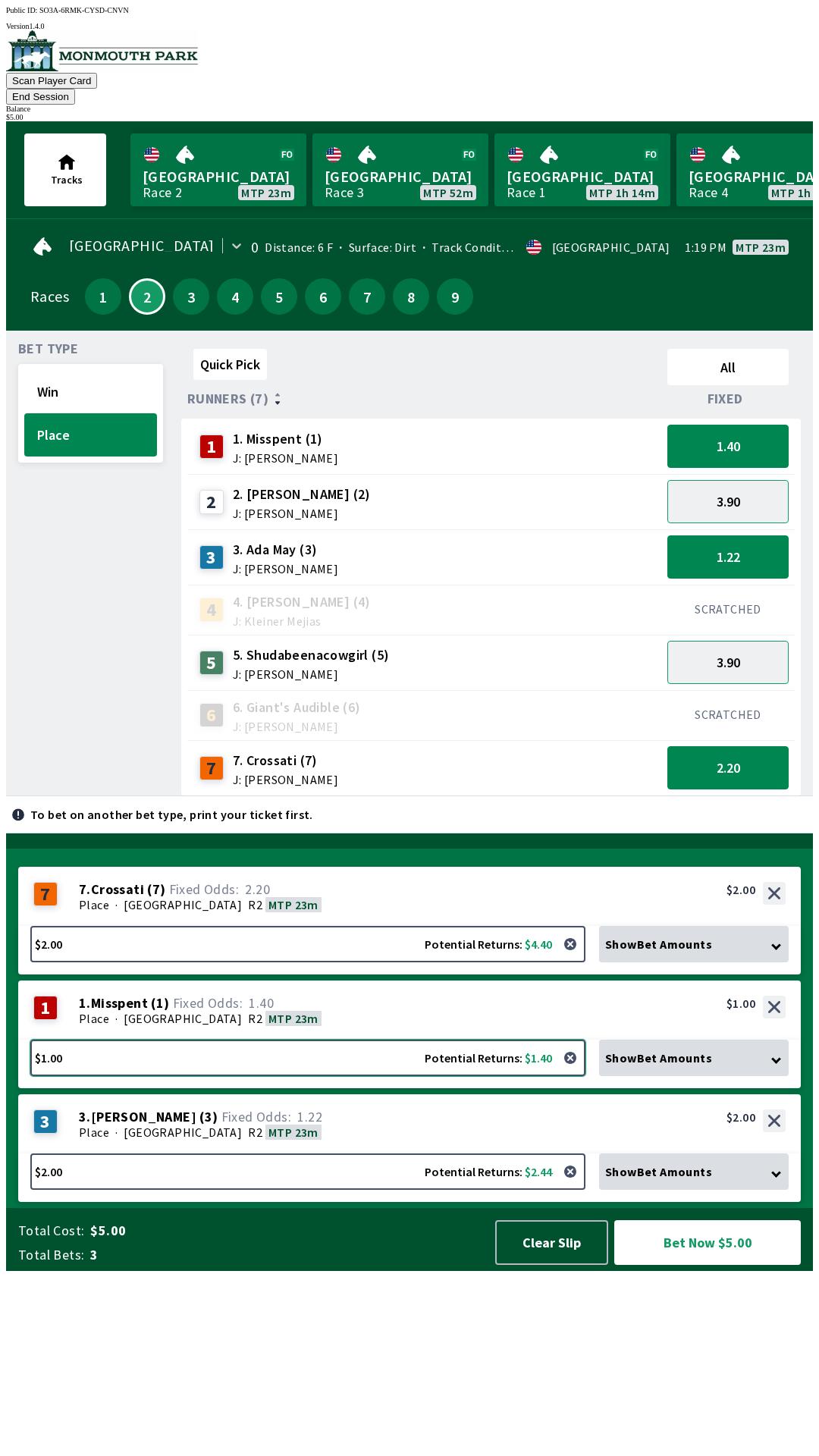
click at [357, 1077] on button "$1.00 Potential Returns: $1.40" at bounding box center [308, 1058] width 555 height 36
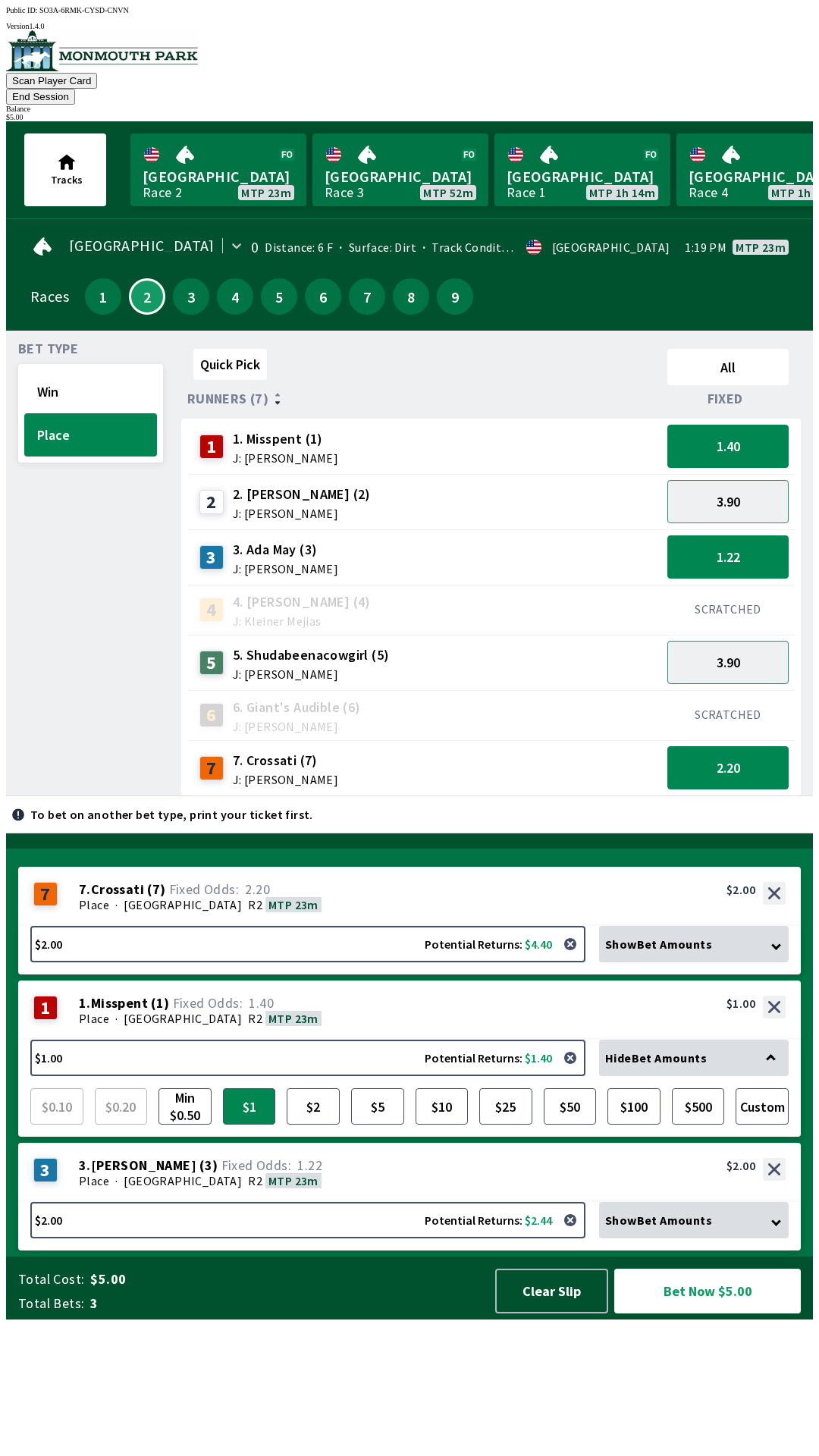
click at [341, 1124] on div "$0.10 $0.20 Min $0.50 $1 $2 $5 $10 $25 $50 $100 $500 Custom" at bounding box center [409, 1100] width 758 height 49
click at [322, 1124] on button "$2" at bounding box center [313, 1106] width 53 height 36
click at [266, 1124] on button "$1" at bounding box center [249, 1106] width 53 height 36
click at [715, 1313] on button "Bet Now $5.00" at bounding box center [708, 1291] width 186 height 45
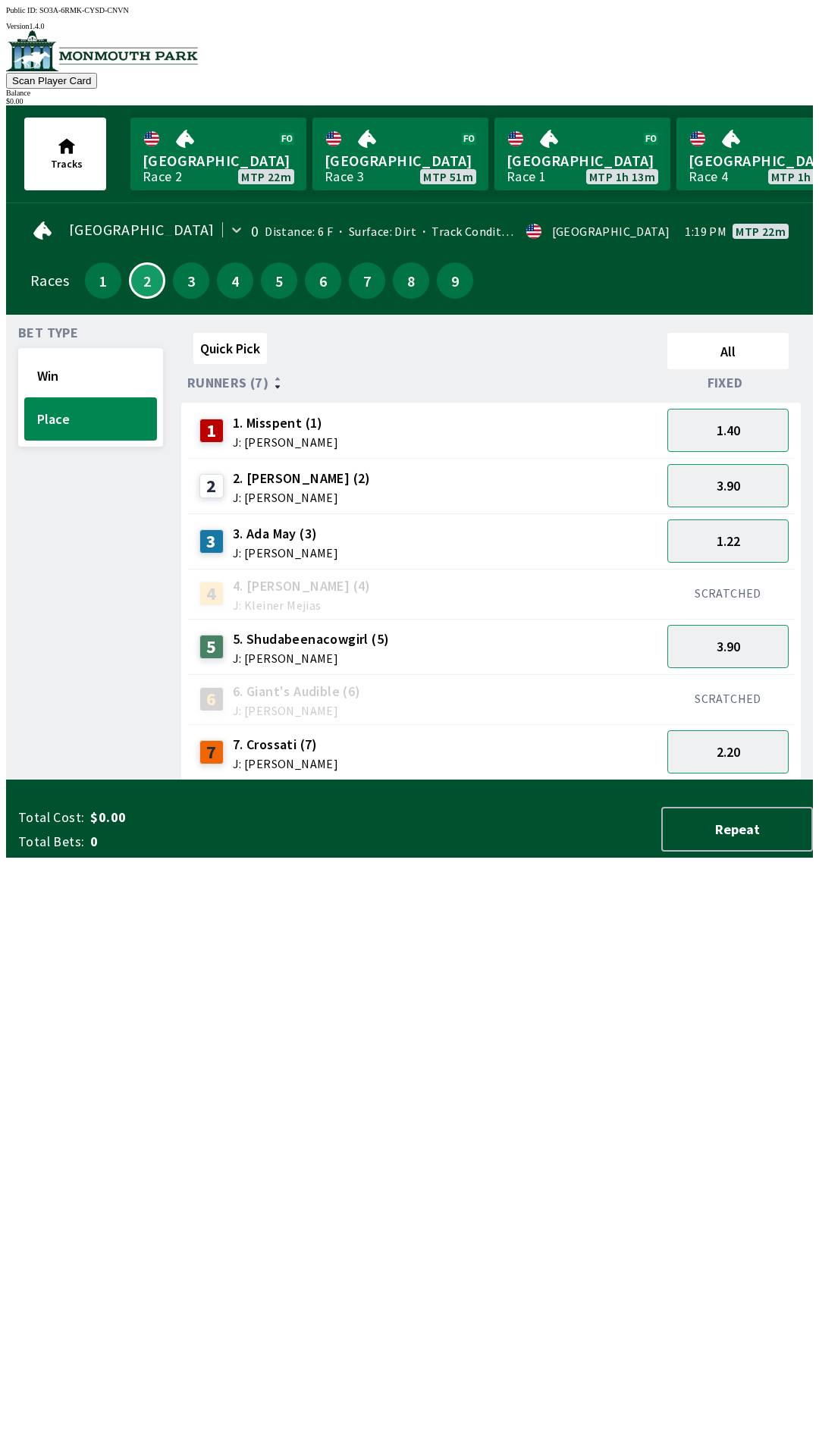
click at [291, 653] on span "J: [PERSON_NAME]" at bounding box center [311, 658] width 157 height 12
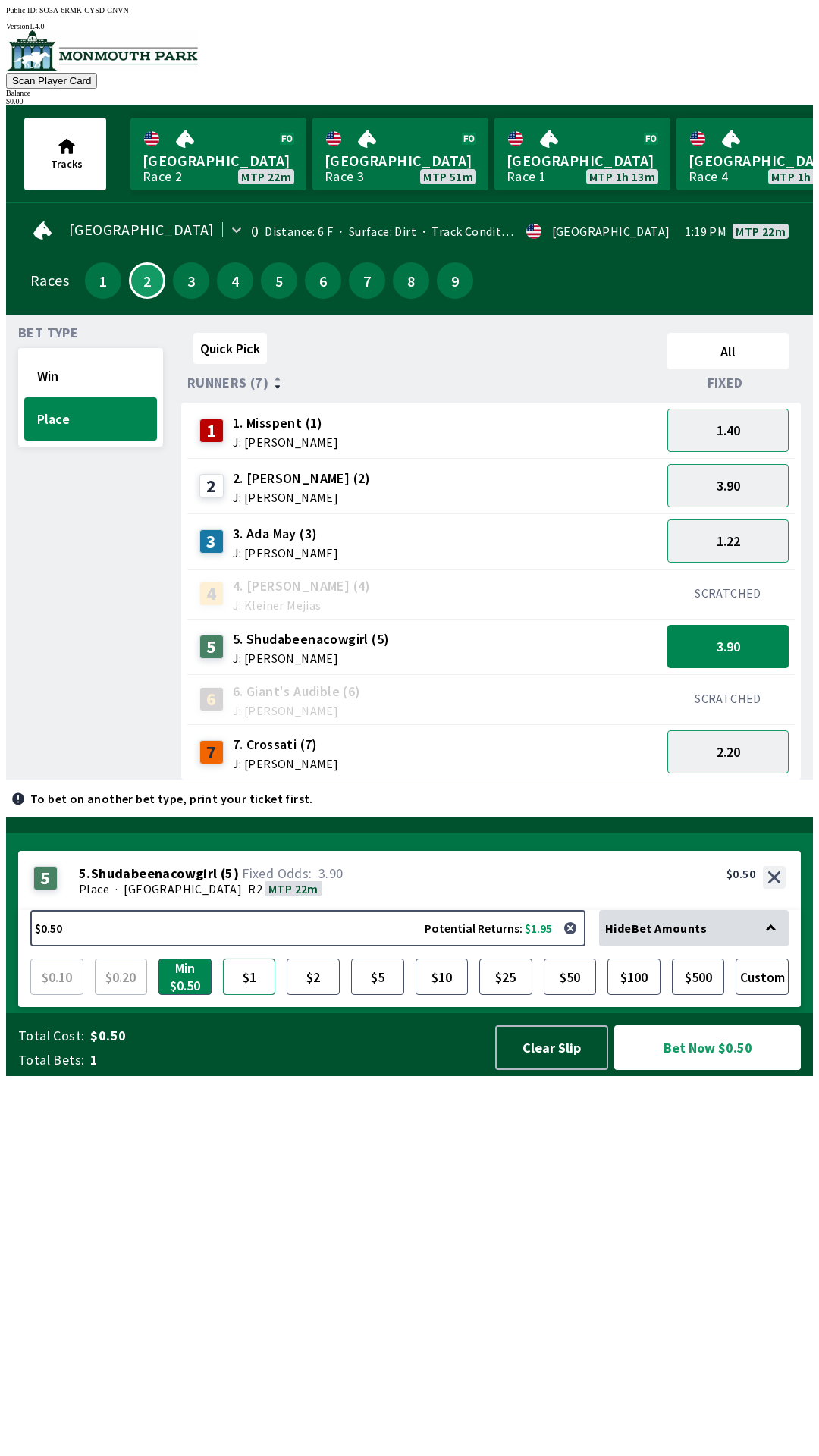
click at [261, 995] on button "$1" at bounding box center [249, 977] width 53 height 36
click at [332, 995] on button "$2" at bounding box center [313, 977] width 53 height 36
click at [386, 995] on button "$5" at bounding box center [378, 977] width 53 height 36
click at [322, 995] on button "$2" at bounding box center [313, 977] width 53 height 36
click at [708, 995] on button "$500" at bounding box center [699, 977] width 53 height 36
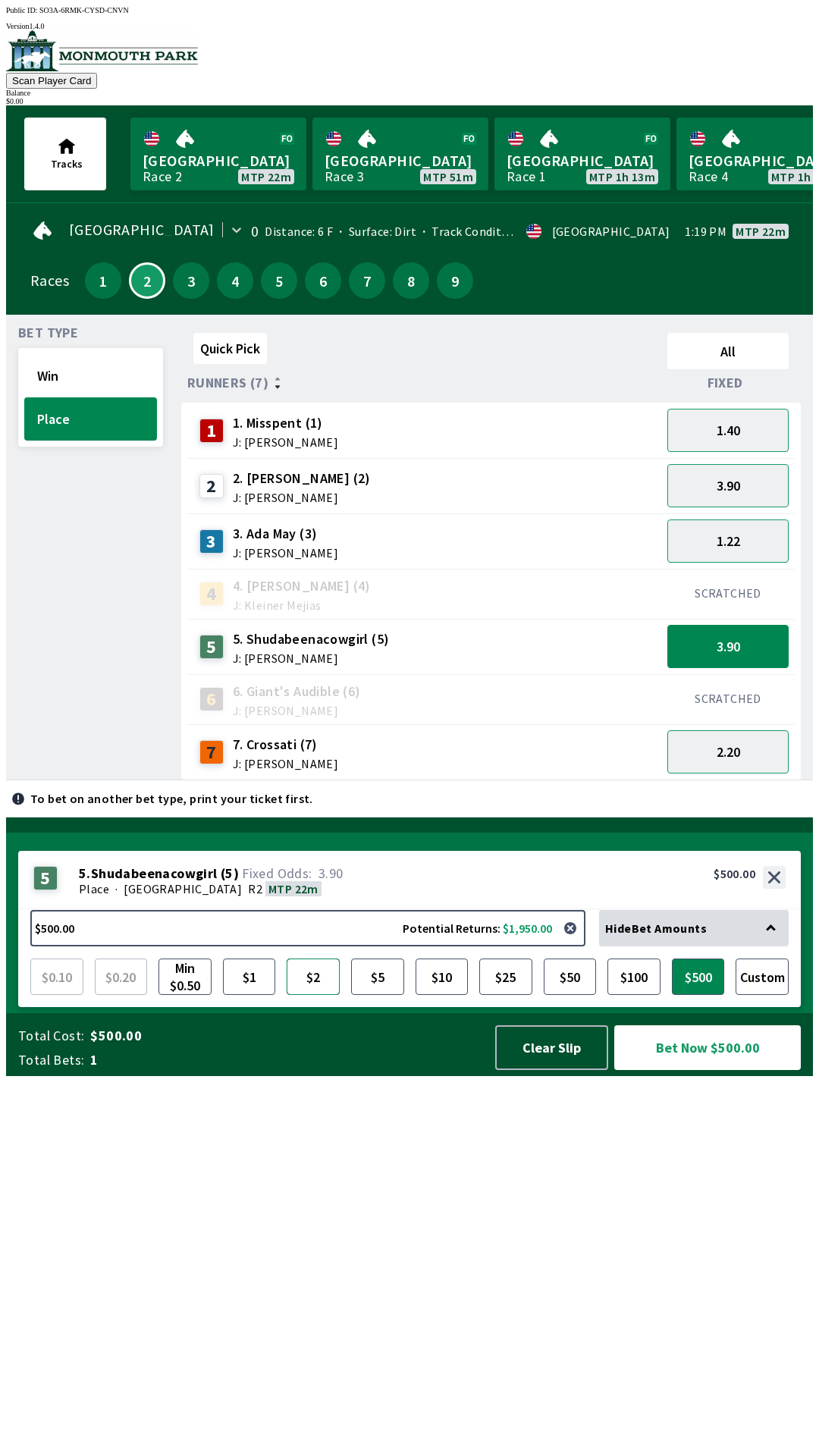
click at [325, 995] on button "$2" at bounding box center [313, 977] width 53 height 36
click at [61, 362] on button "Win" at bounding box center [90, 375] width 133 height 43
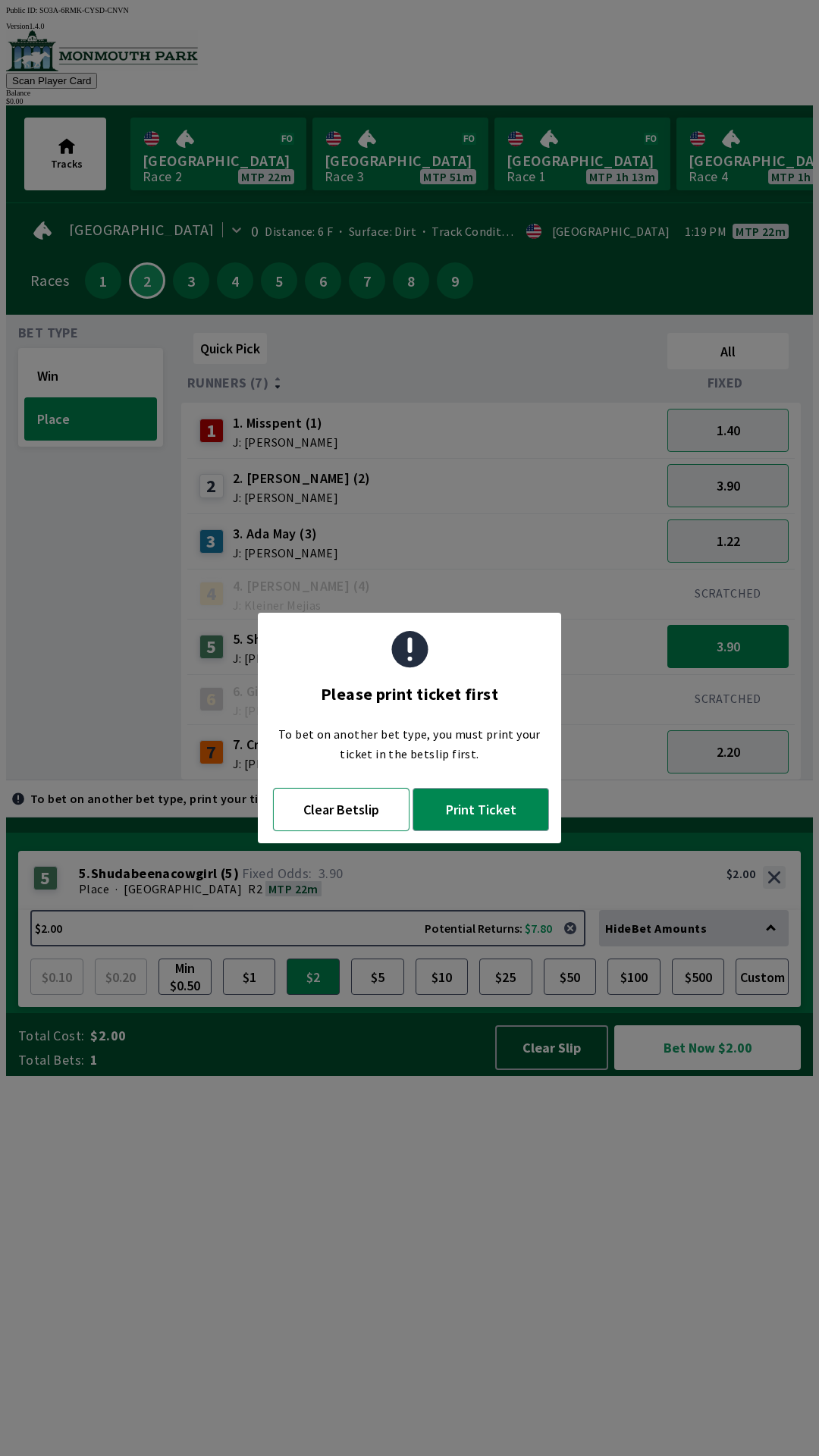
click at [337, 815] on button "Clear Betslip" at bounding box center [341, 809] width 136 height 43
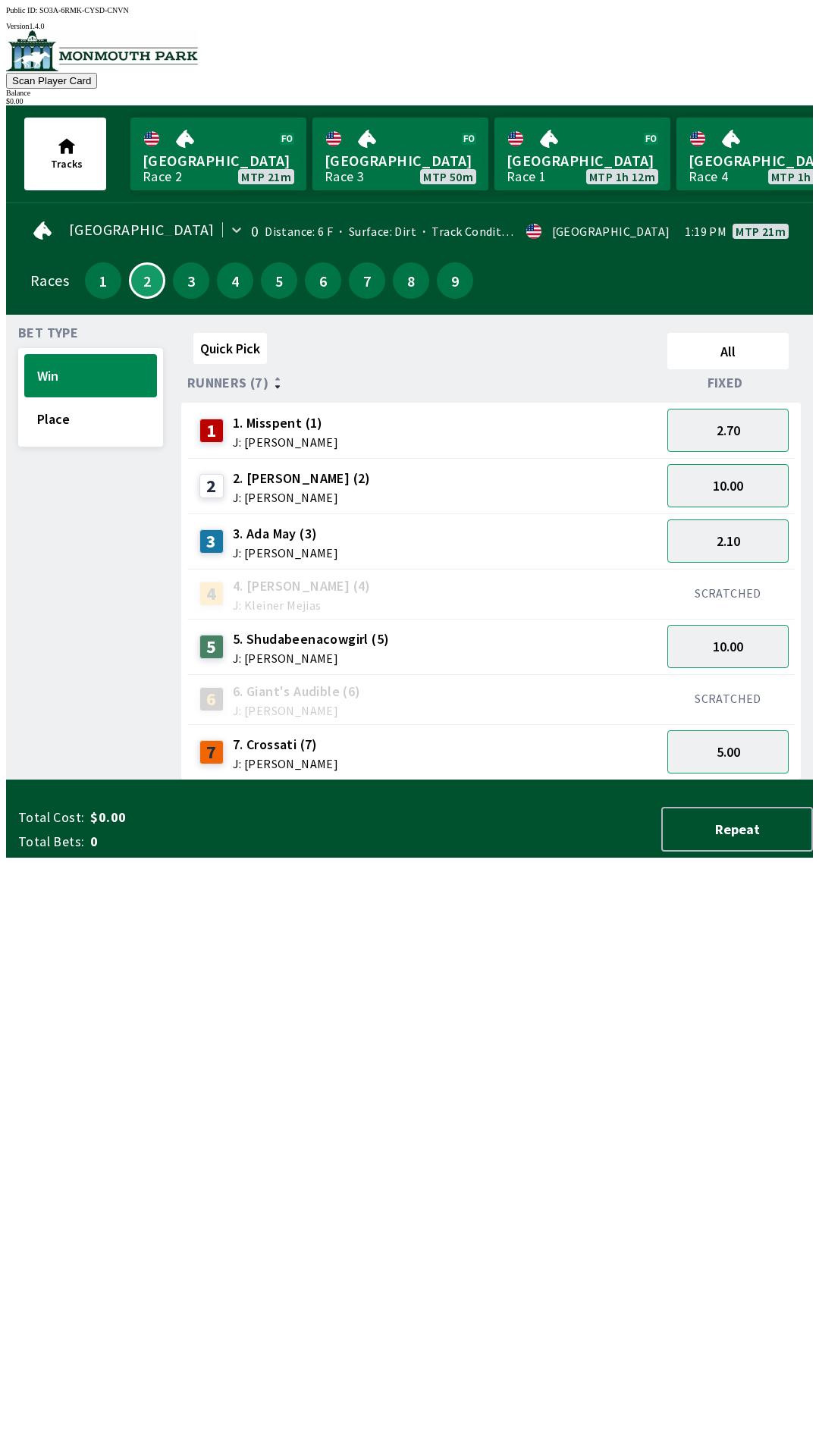
click at [233, 629] on span "5. Shudabeenacowgirl (5)" at bounding box center [311, 639] width 157 height 20
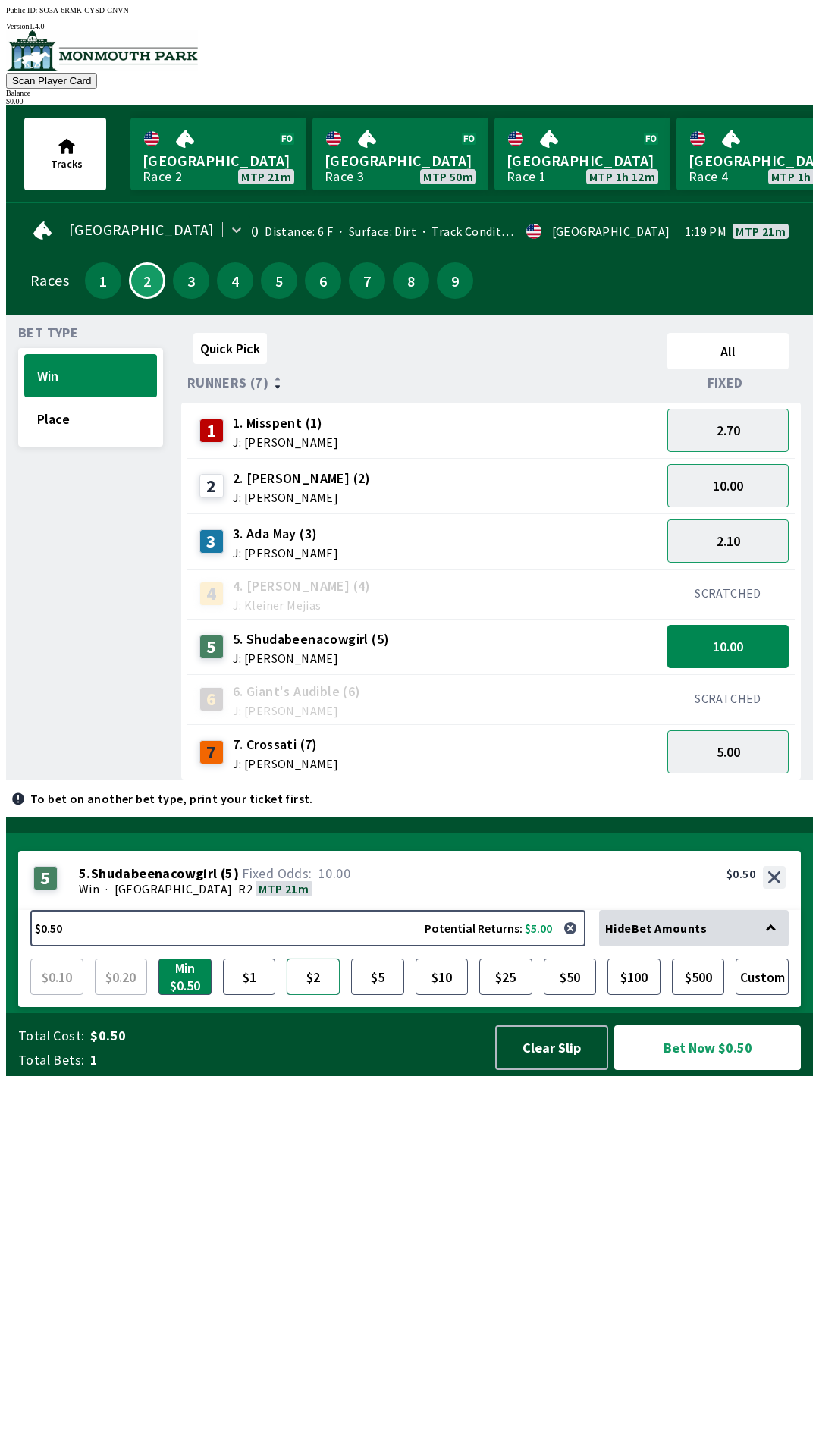
click at [308, 995] on button "$2" at bounding box center [313, 977] width 53 height 36
click at [287, 959] on button "$2" at bounding box center [313, 977] width 53 height 36
click at [701, 1070] on button "Bet Now $2.00" at bounding box center [708, 1048] width 186 height 45
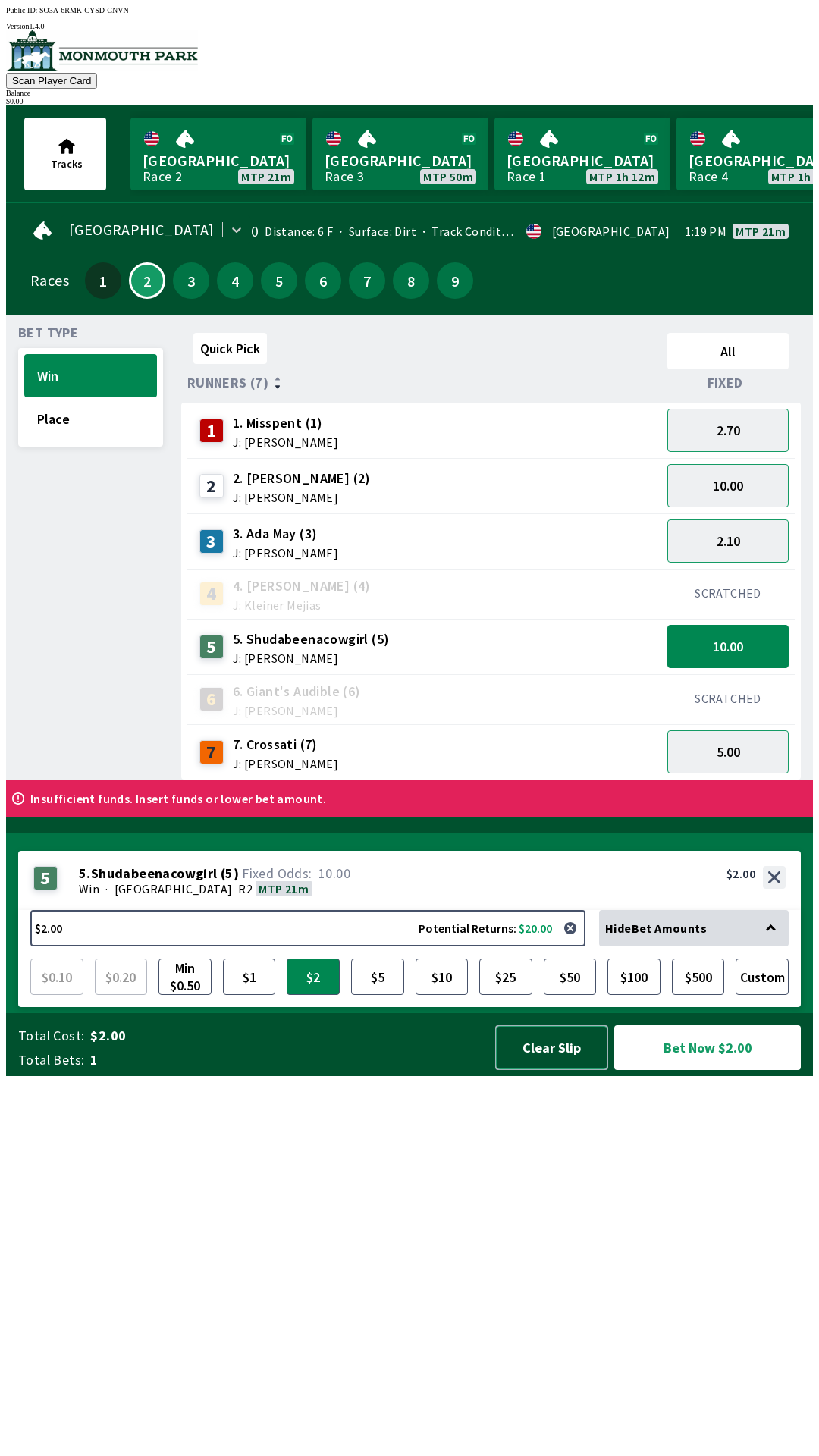
click at [518, 1070] on button "Clear Slip" at bounding box center [551, 1048] width 113 height 45
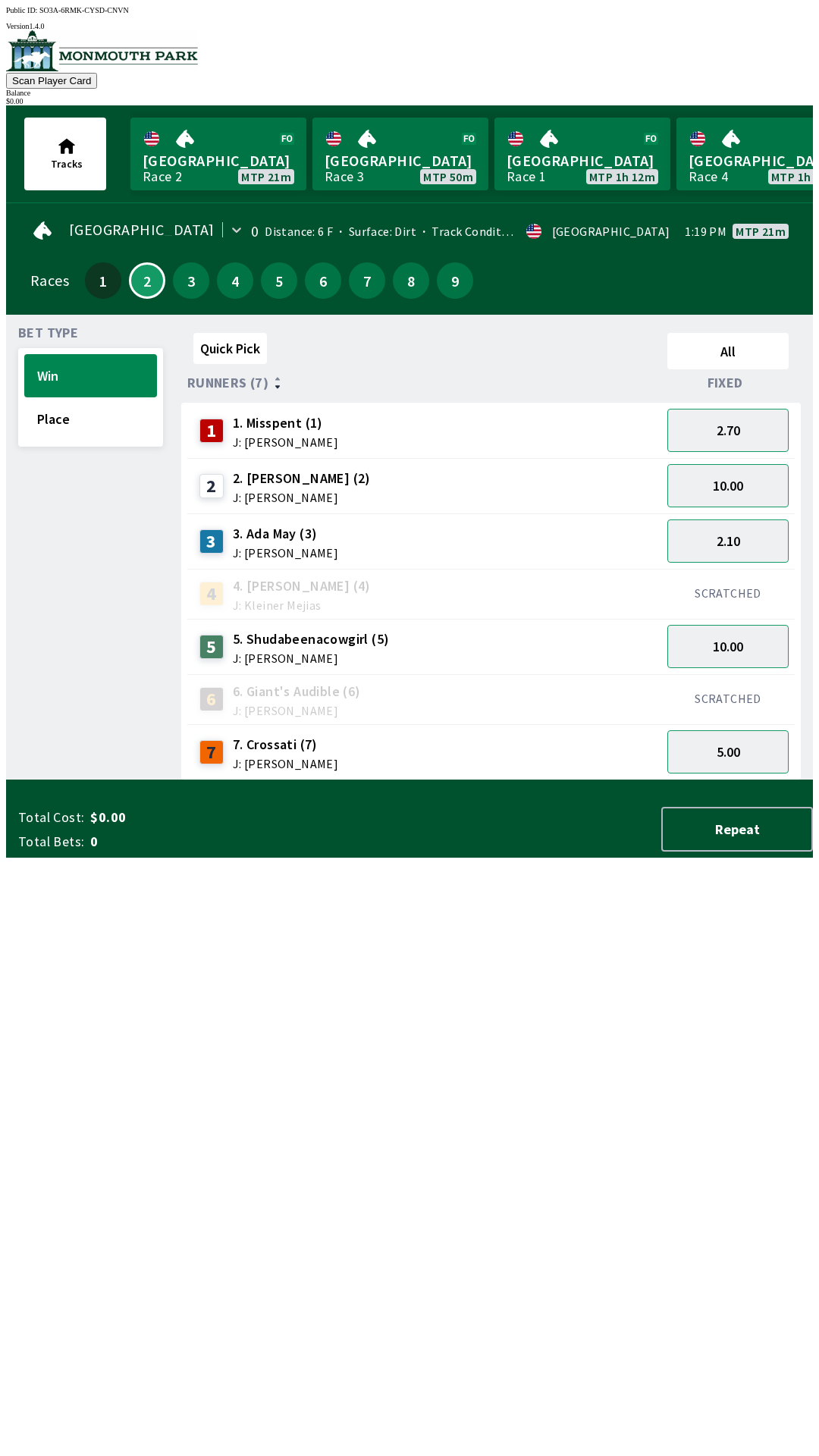
click at [516, 851] on div "Total Cost: $0.00 Total Bets: 0 Repeat" at bounding box center [416, 829] width 795 height 45
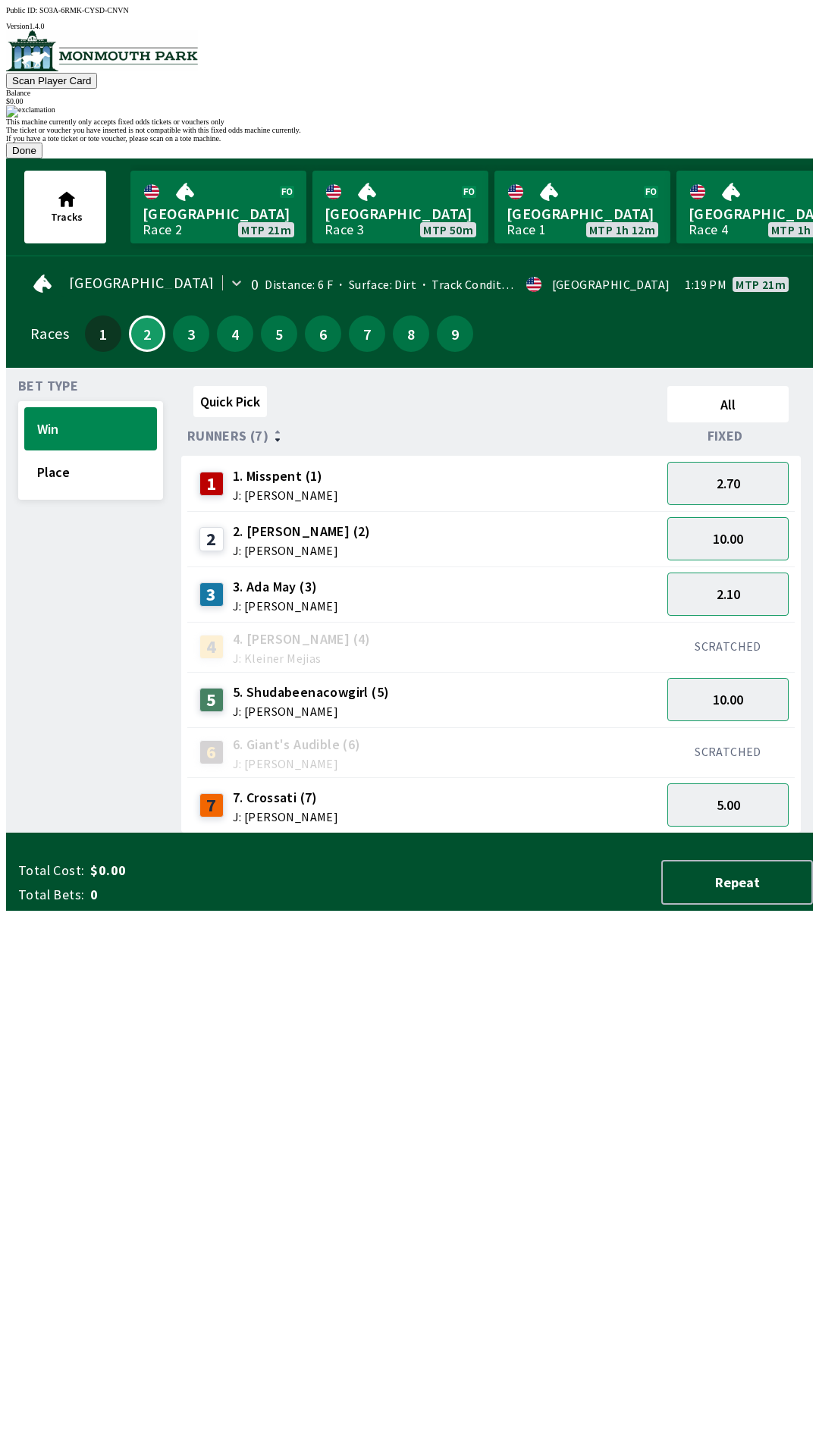
click at [42, 158] on button "Done" at bounding box center [24, 150] width 36 height 16
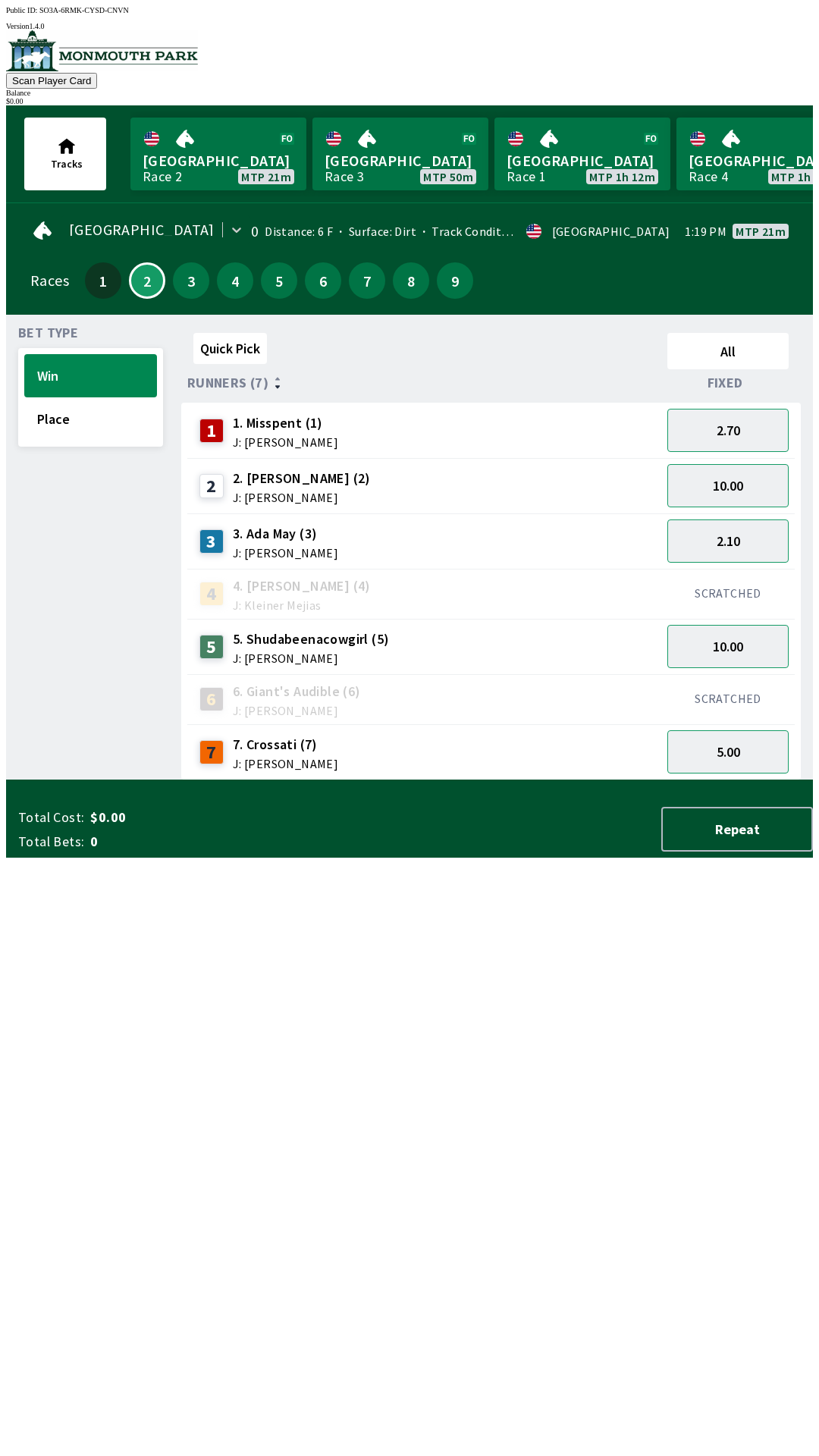
click at [334, 637] on span "5. Shudabeenacowgirl (5)" at bounding box center [311, 639] width 157 height 20
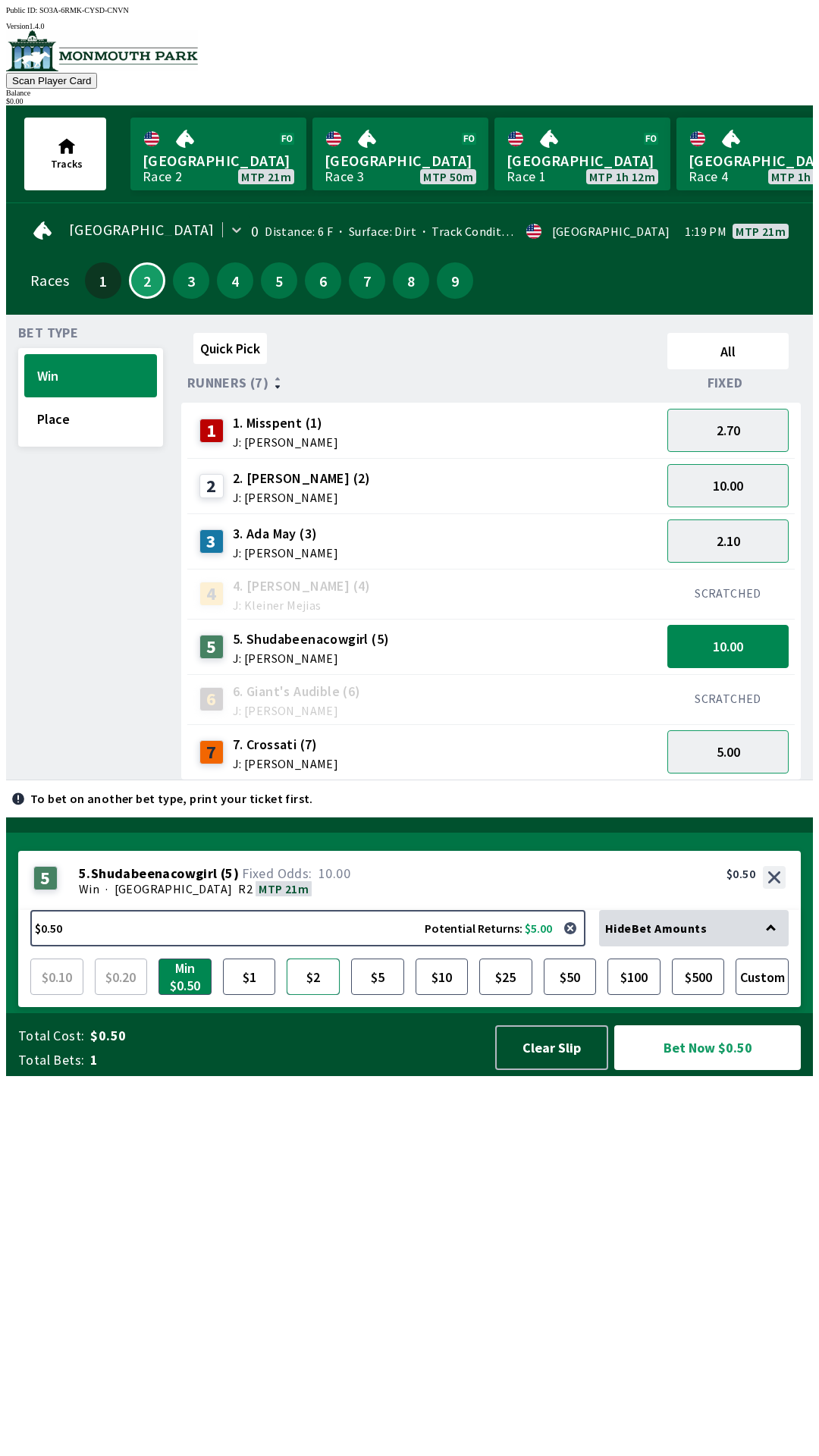
click at [313, 995] on button "$2" at bounding box center [313, 977] width 53 height 36
click at [72, 415] on button "Place" at bounding box center [90, 419] width 133 height 43
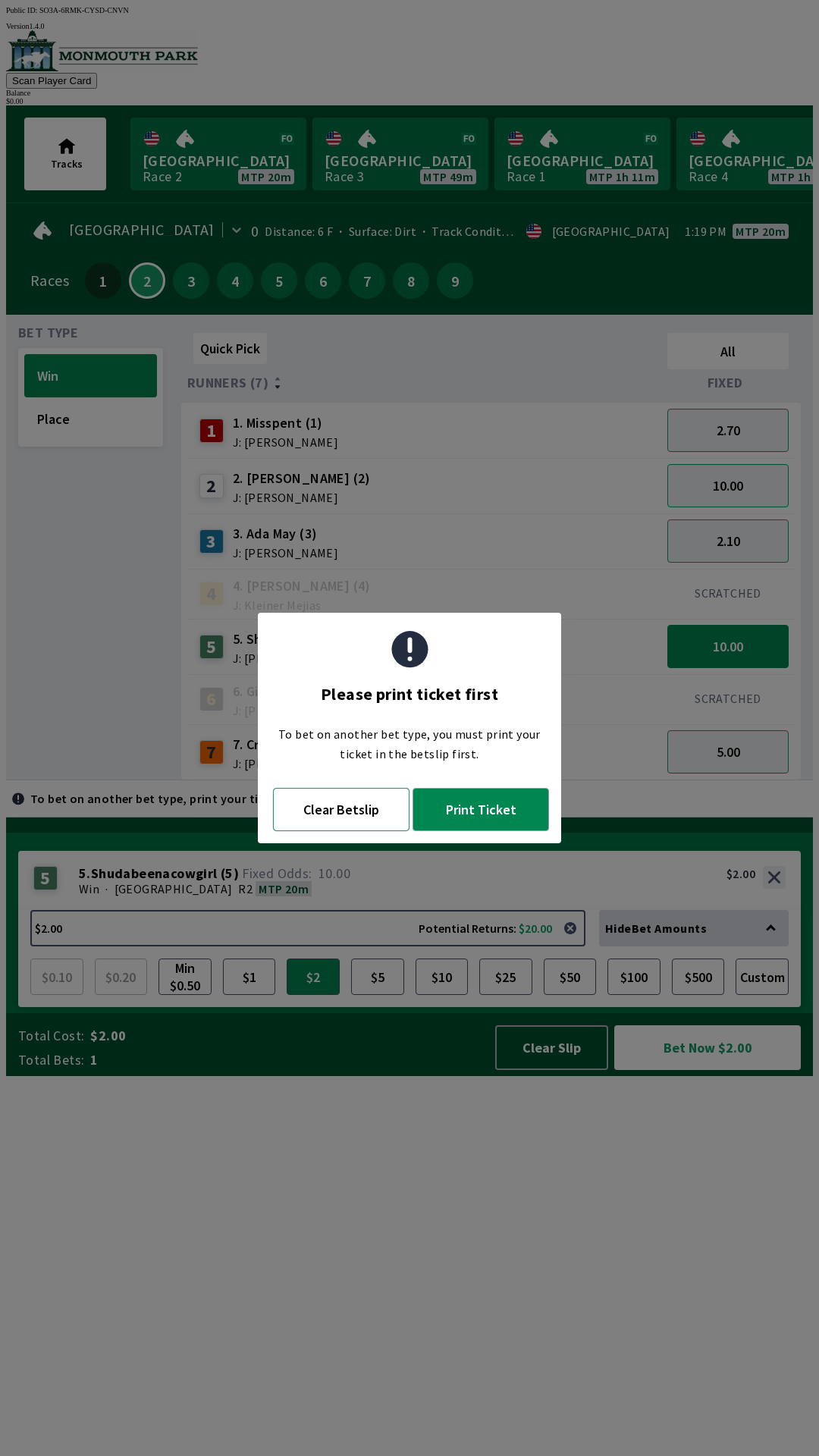
click at [319, 806] on button "Clear Betslip" at bounding box center [341, 809] width 136 height 43
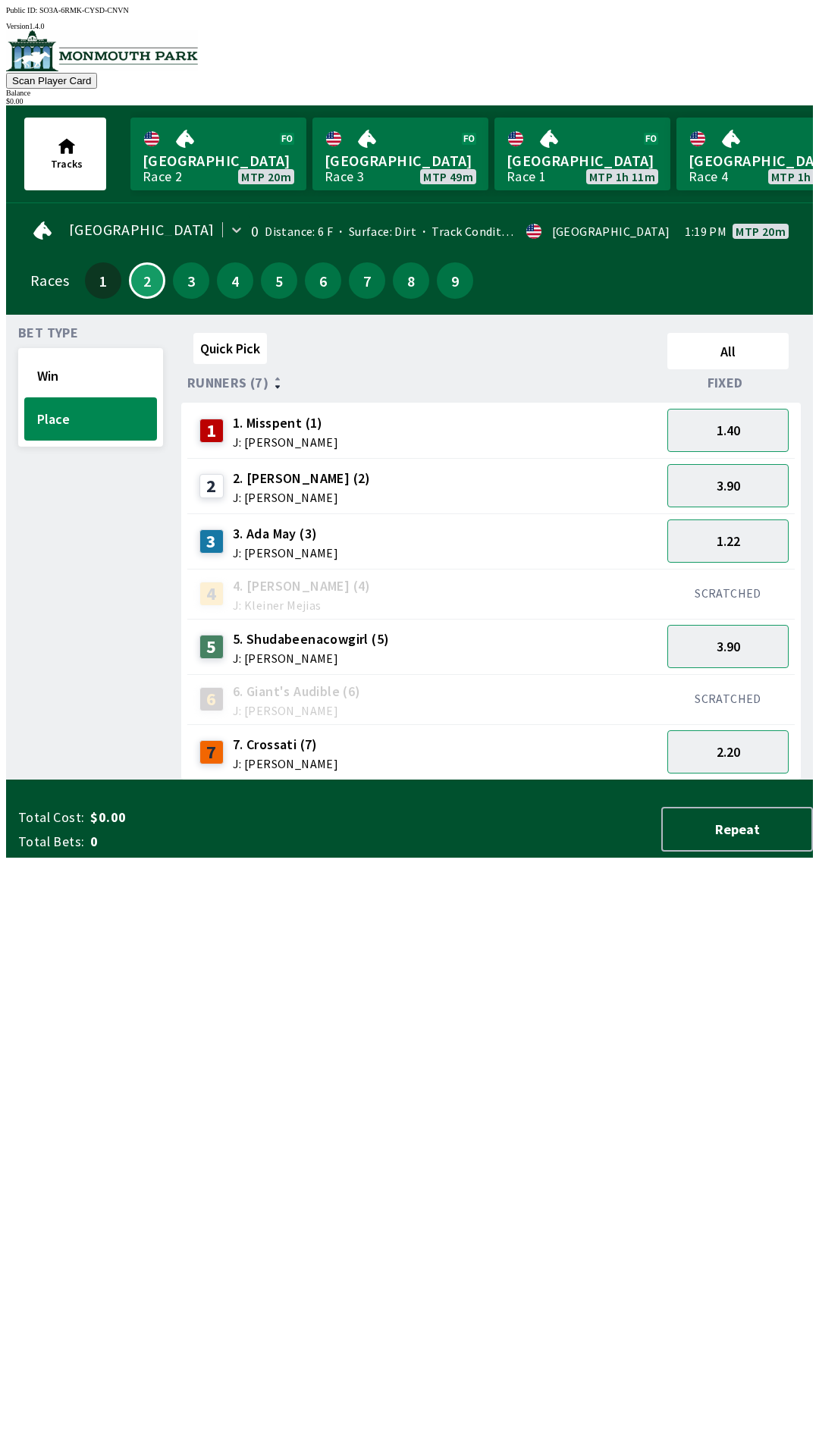
click at [402, 540] on div "3 3. [PERSON_NAME] (3) J: [PERSON_NAME]" at bounding box center [424, 541] width 462 height 38
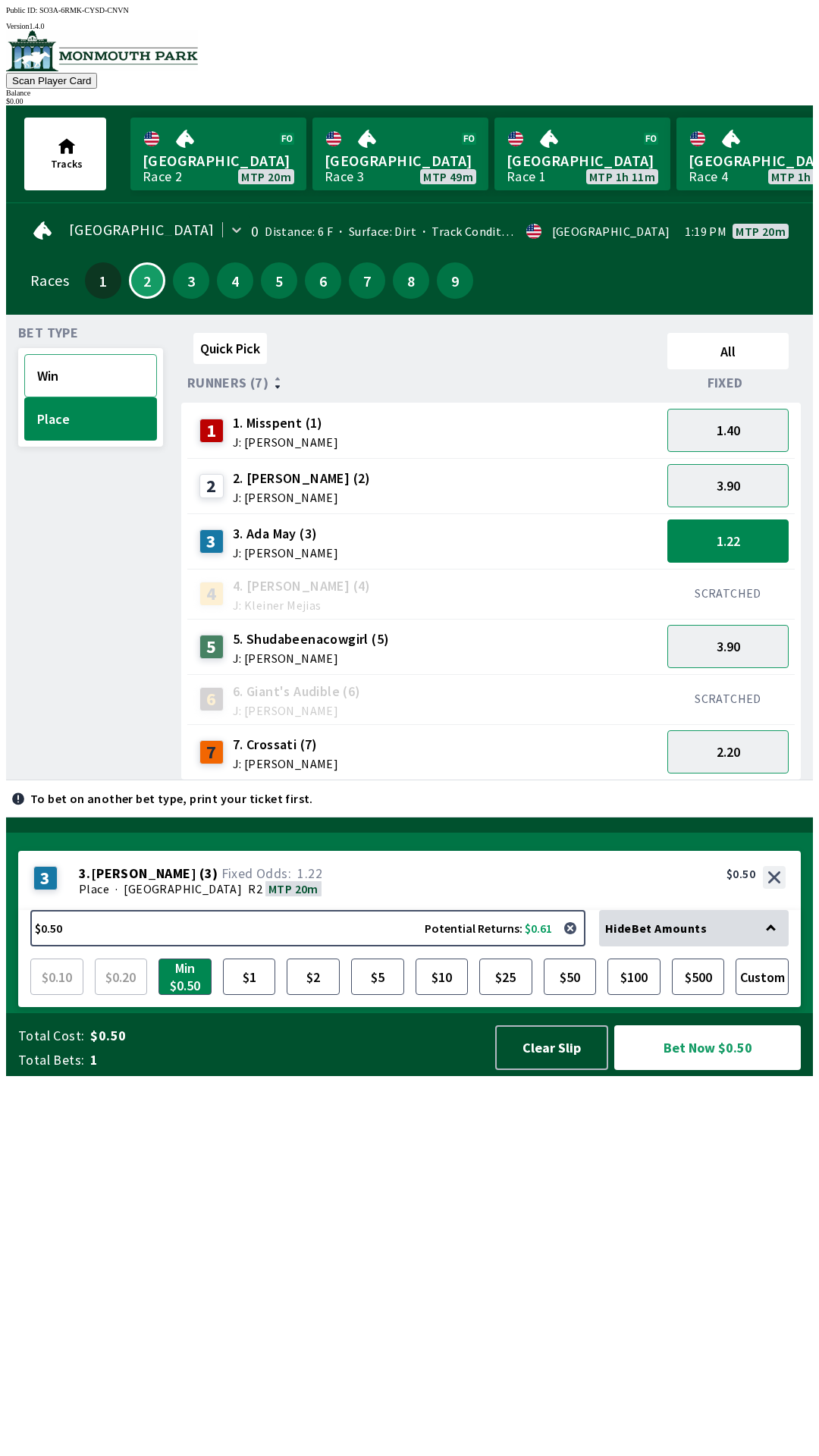
click at [89, 364] on button "Win" at bounding box center [90, 375] width 133 height 43
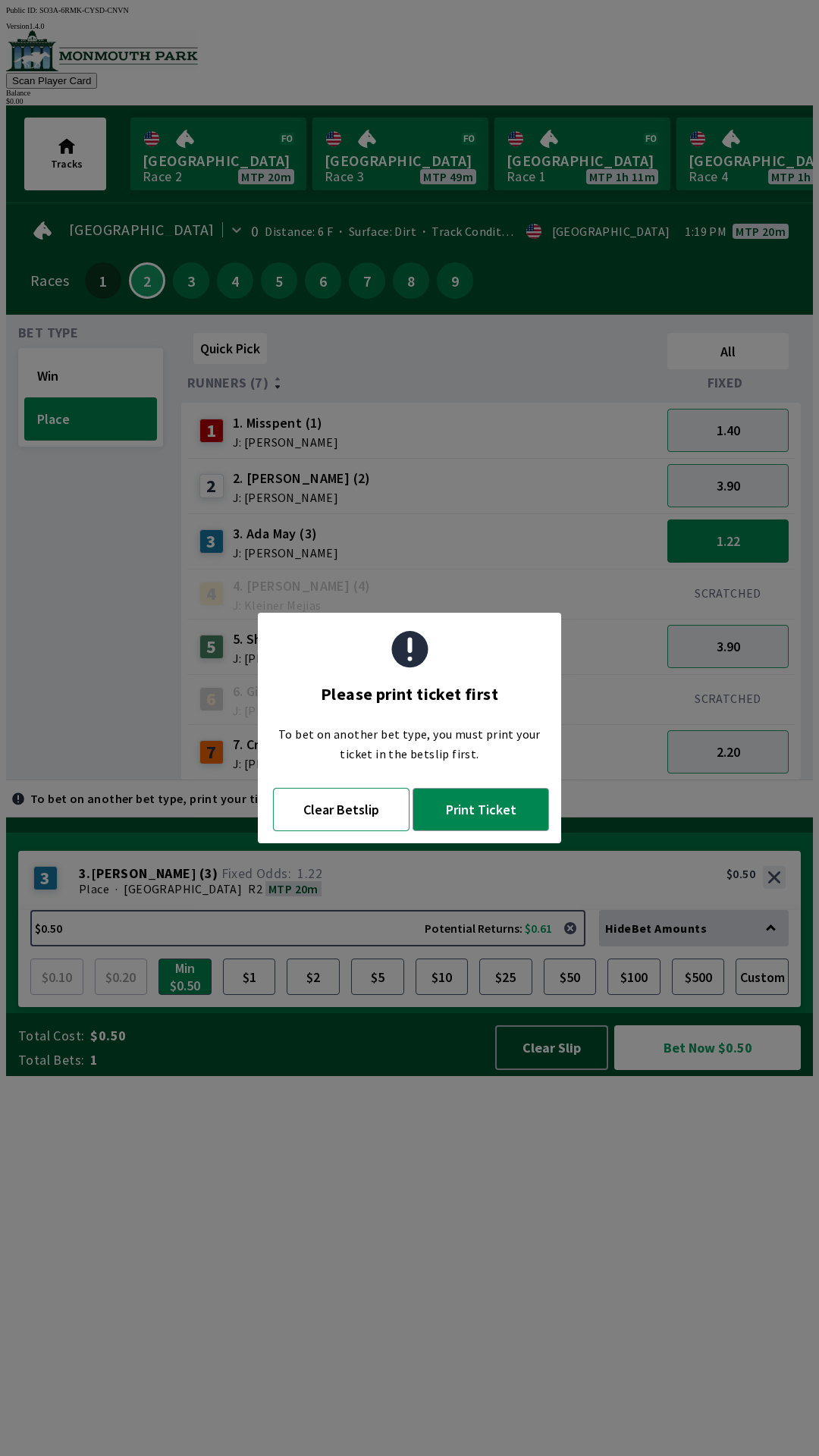
click at [365, 816] on button "Clear Betslip" at bounding box center [341, 809] width 136 height 43
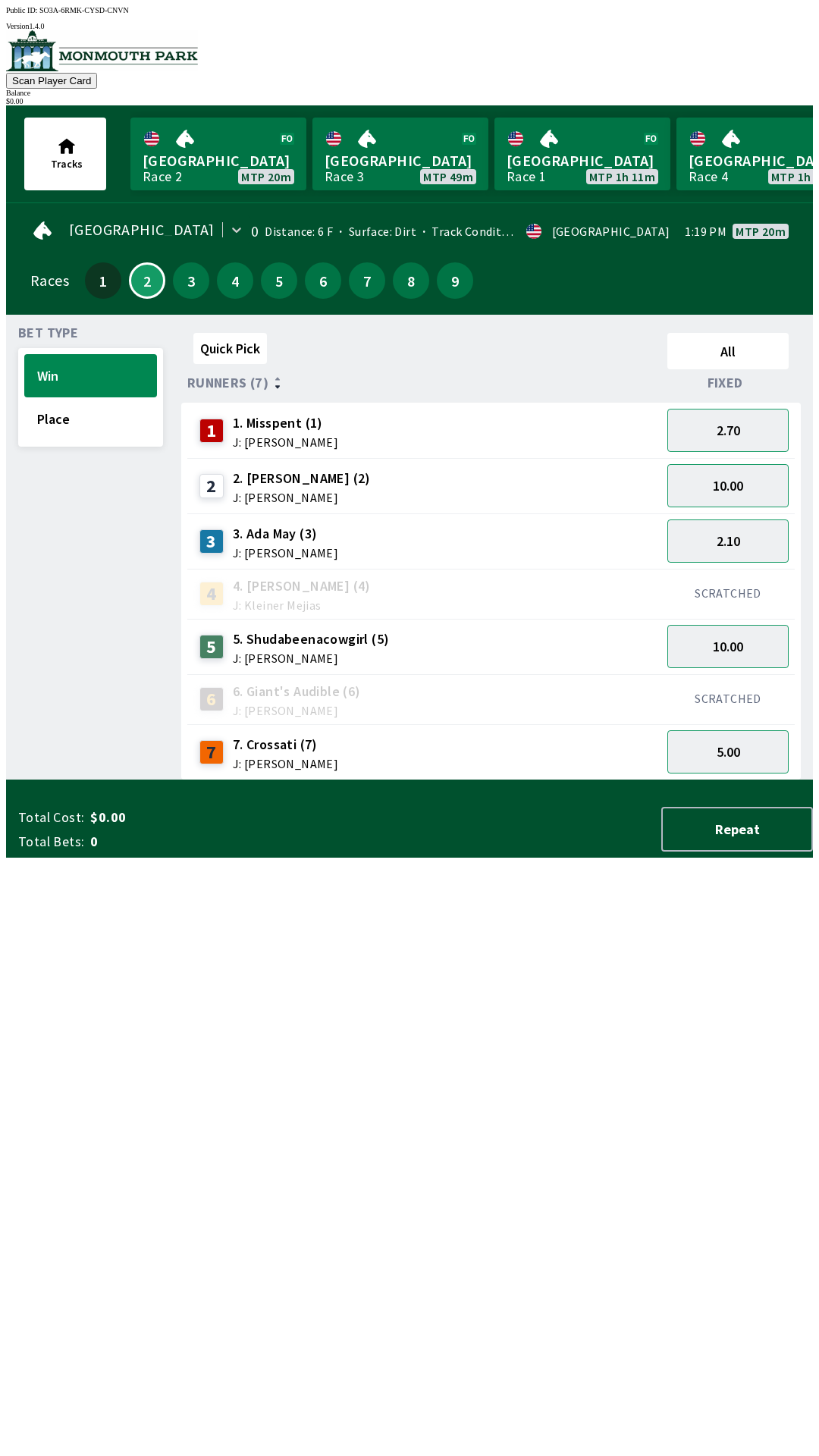
click at [499, 424] on div "1 1. Misspent (1) J: [PERSON_NAME]" at bounding box center [424, 431] width 462 height 38
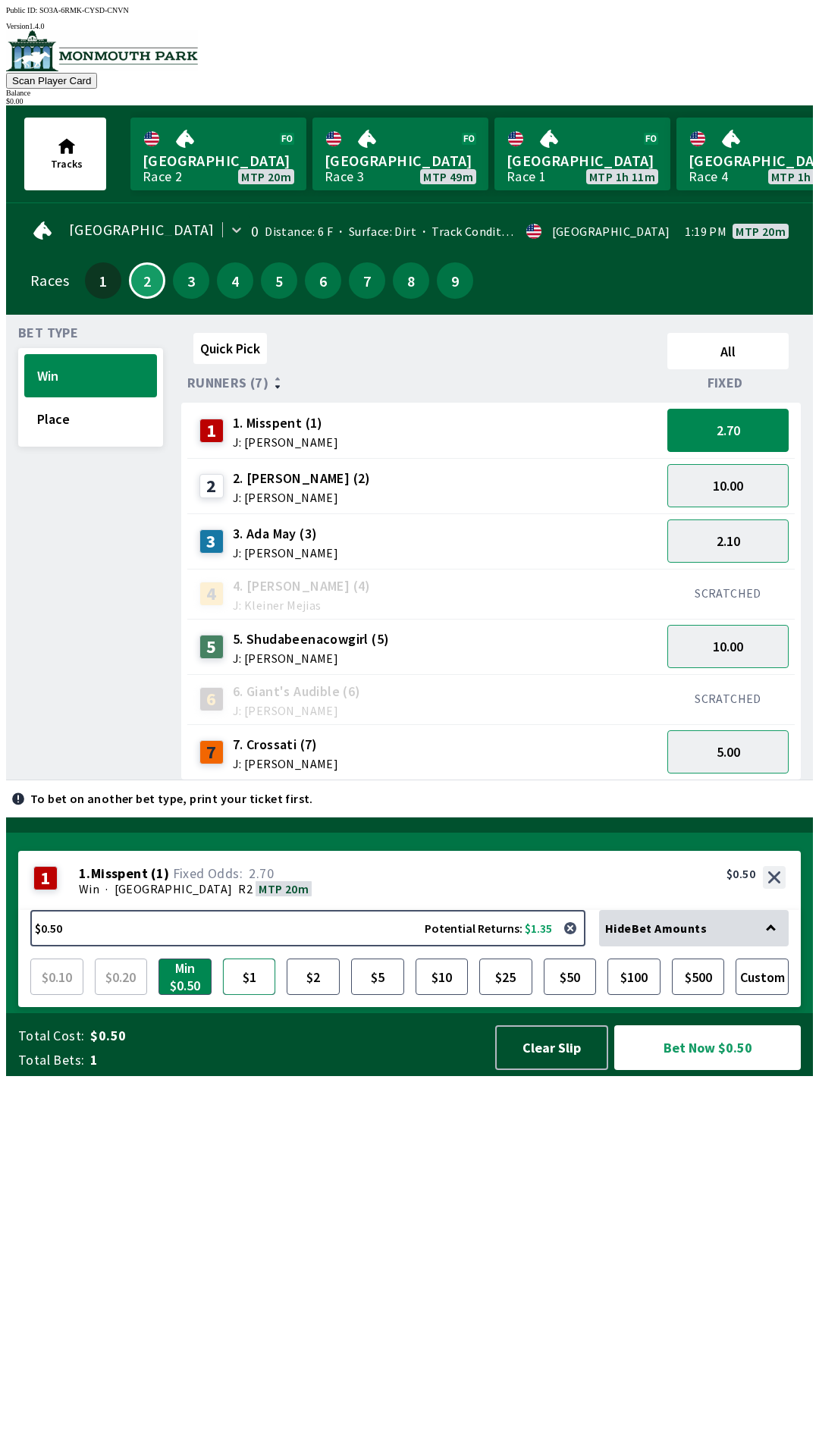
click at [255, 995] on button "$1" at bounding box center [249, 977] width 53 height 36
click at [487, 470] on div "2 2. [PERSON_NAME] (2) J: [PERSON_NAME]" at bounding box center [424, 486] width 462 height 38
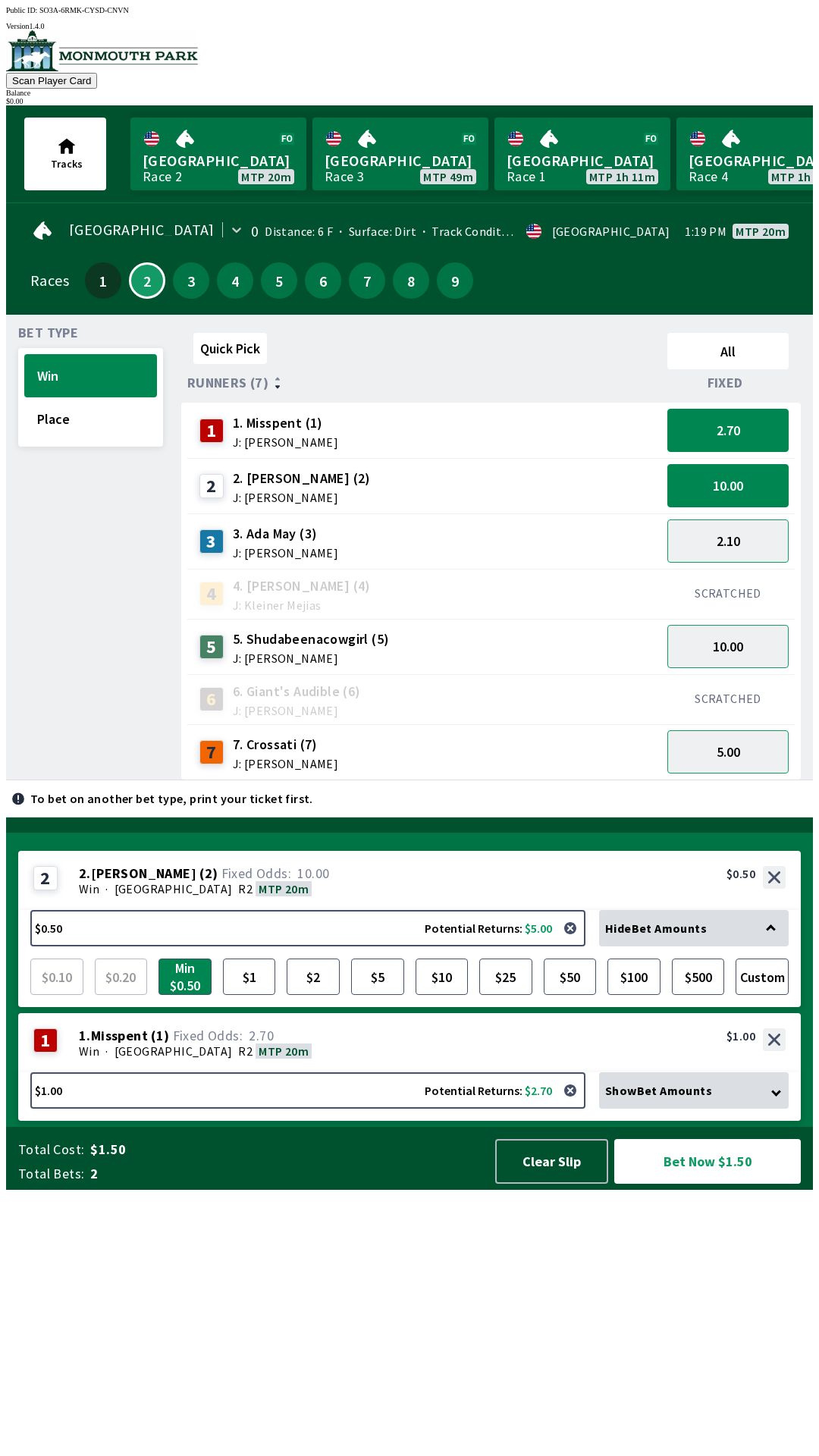
click at [521, 536] on div "3 3. [PERSON_NAME] (3) J: [PERSON_NAME]" at bounding box center [424, 541] width 462 height 38
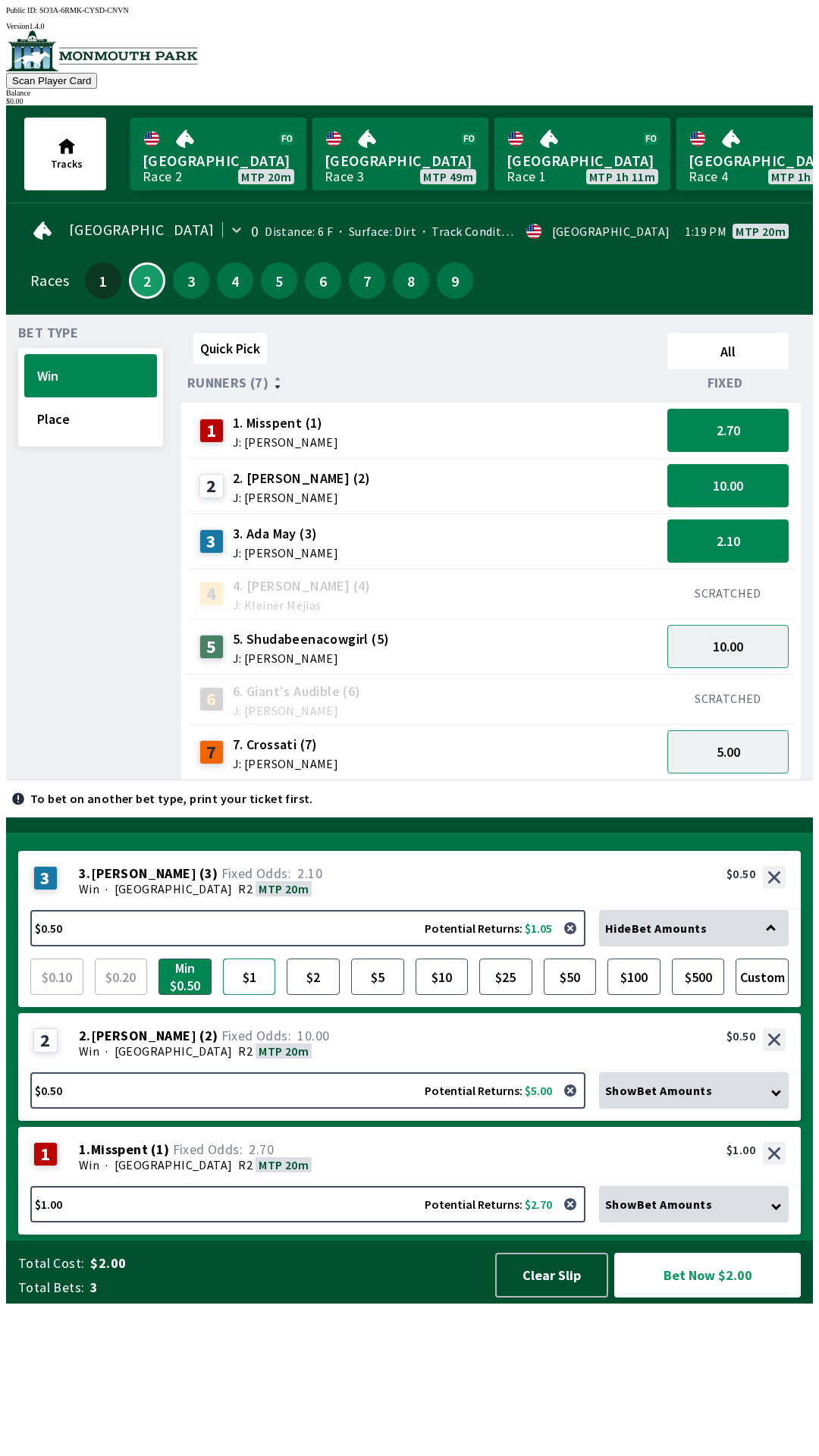
click at [247, 995] on button "$1" at bounding box center [249, 977] width 53 height 36
click at [285, 1058] on div "Win · [GEOGRAPHIC_DATA] R2 MTP 20m" at bounding box center [432, 1051] width 707 height 15
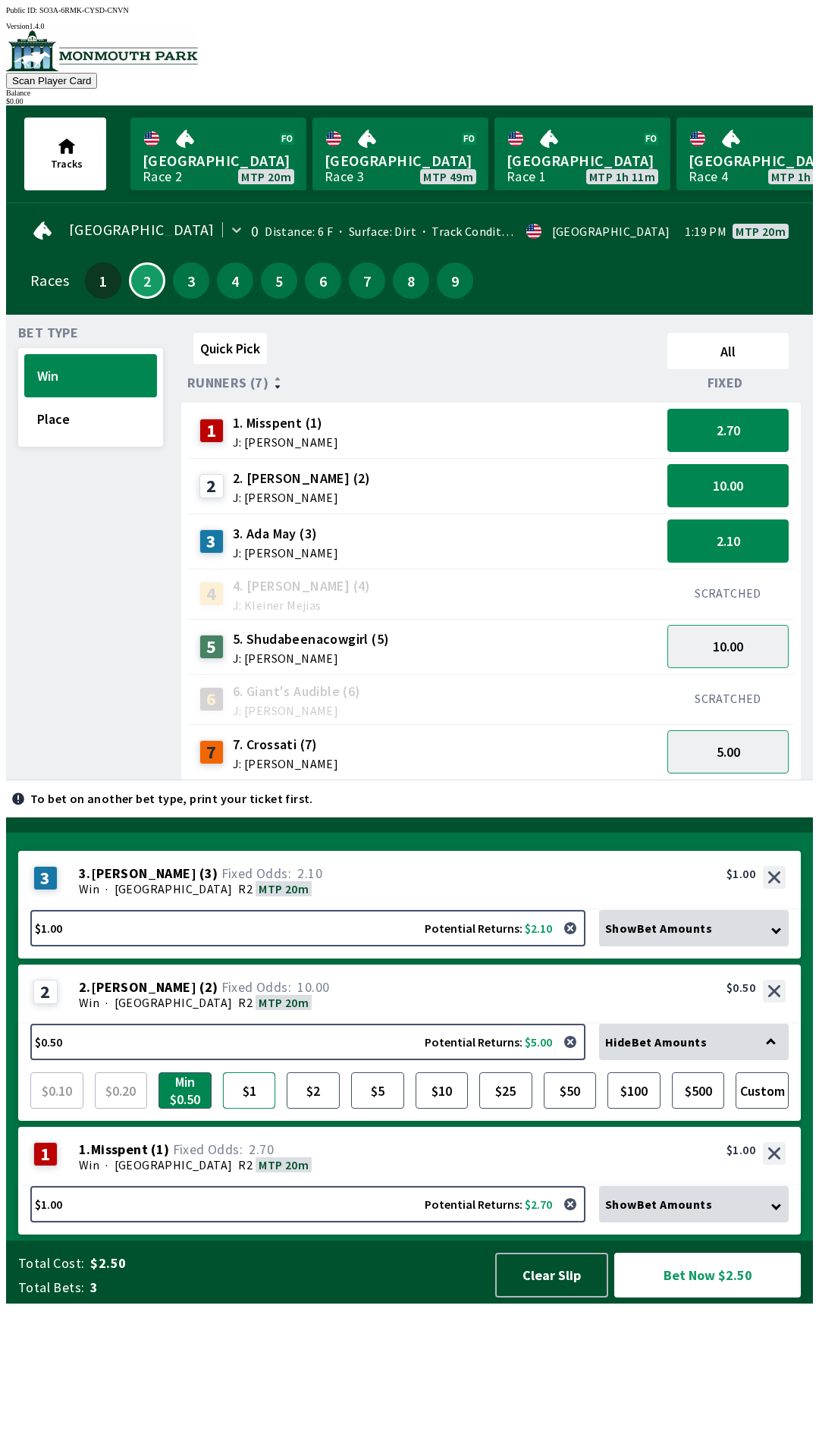
click at [251, 1109] on button "$1" at bounding box center [249, 1091] width 53 height 36
click at [280, 1186] on div "1 1 . Misspent ( 1 ) Win · [GEOGRAPHIC_DATA] R2 MTP 20m 1. Misspent (1) 2.70 $1…" at bounding box center [409, 1157] width 783 height 59
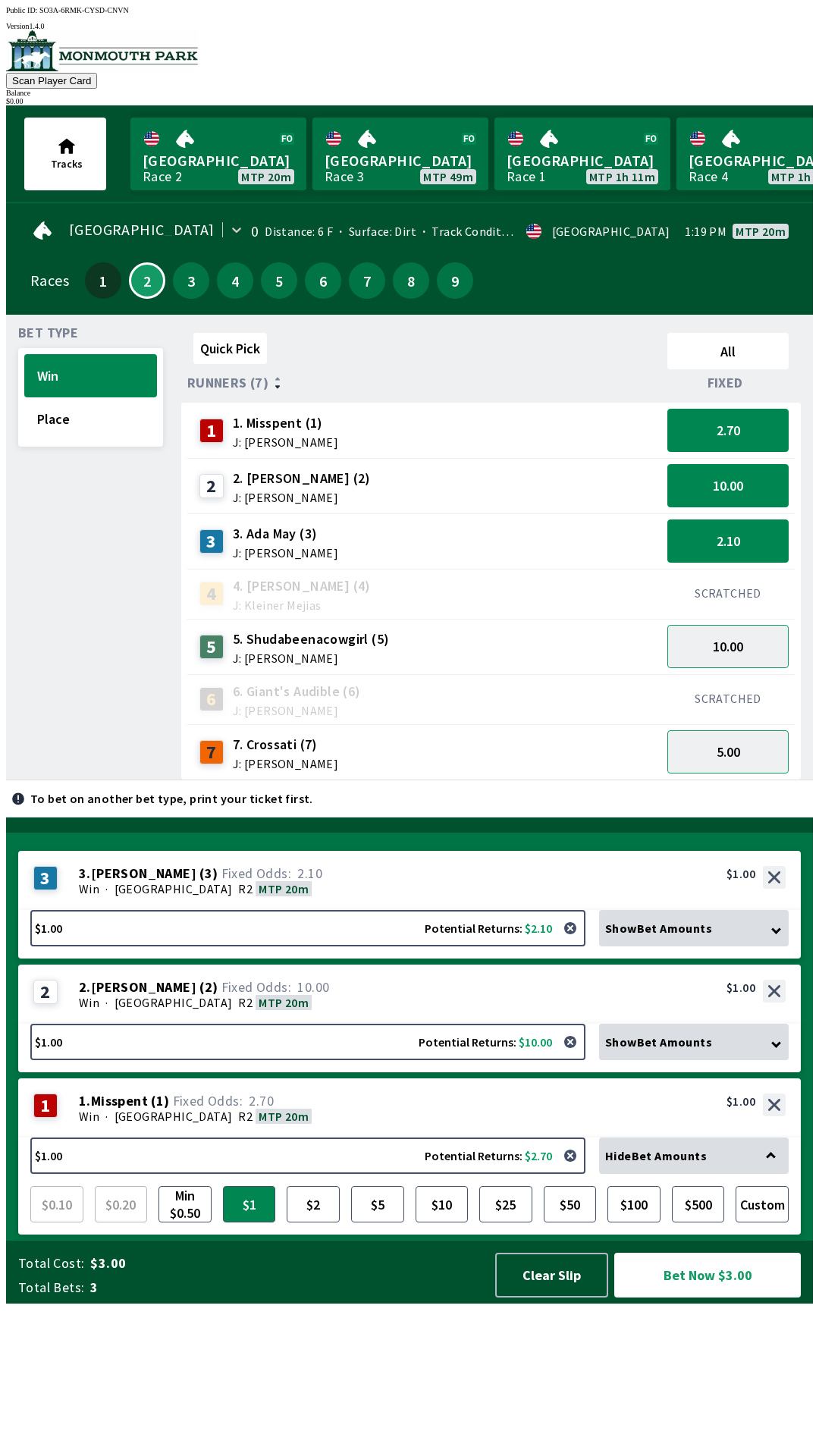
click at [313, 1024] on div "2 2 . [PERSON_NAME] ( 2 ) Win · [GEOGRAPHIC_DATA] R2 MTP 20m 2. [PERSON_NAME] (…" at bounding box center [409, 994] width 783 height 59
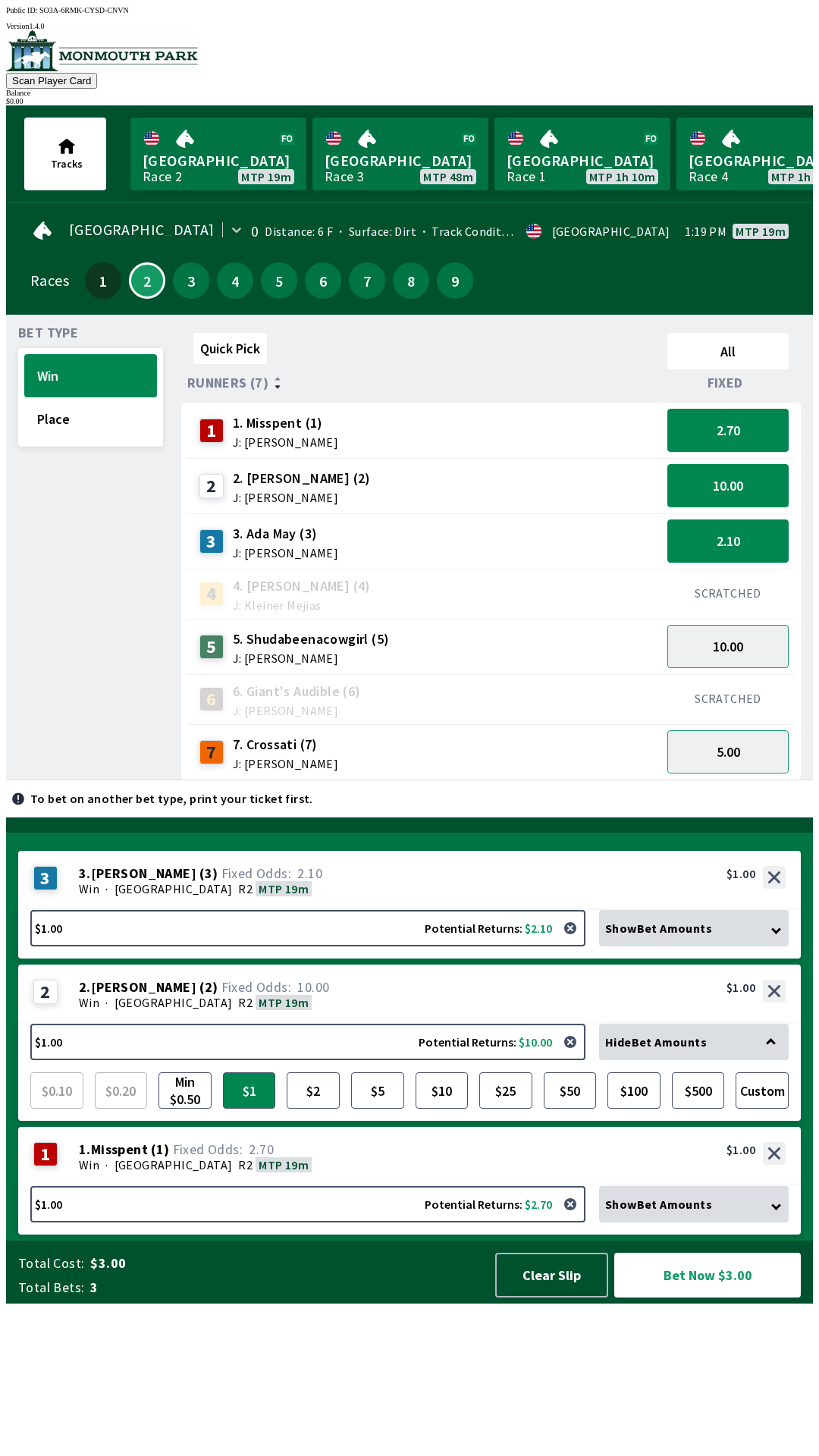
click at [337, 897] on div "Win · [GEOGRAPHIC_DATA] R2 MTP 19m" at bounding box center [432, 888] width 707 height 15
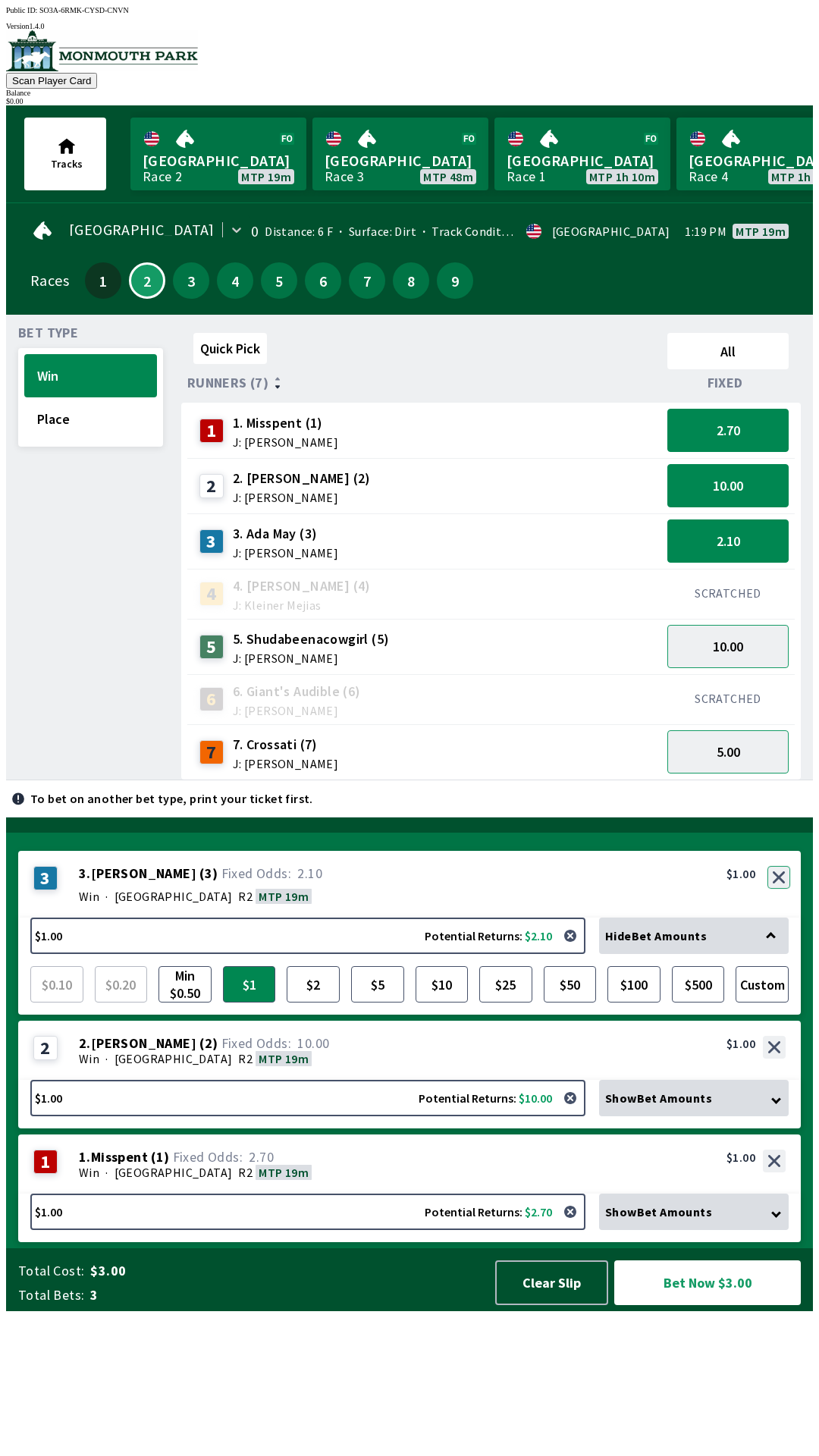
click at [781, 889] on button "button" at bounding box center [779, 878] width 23 height 23
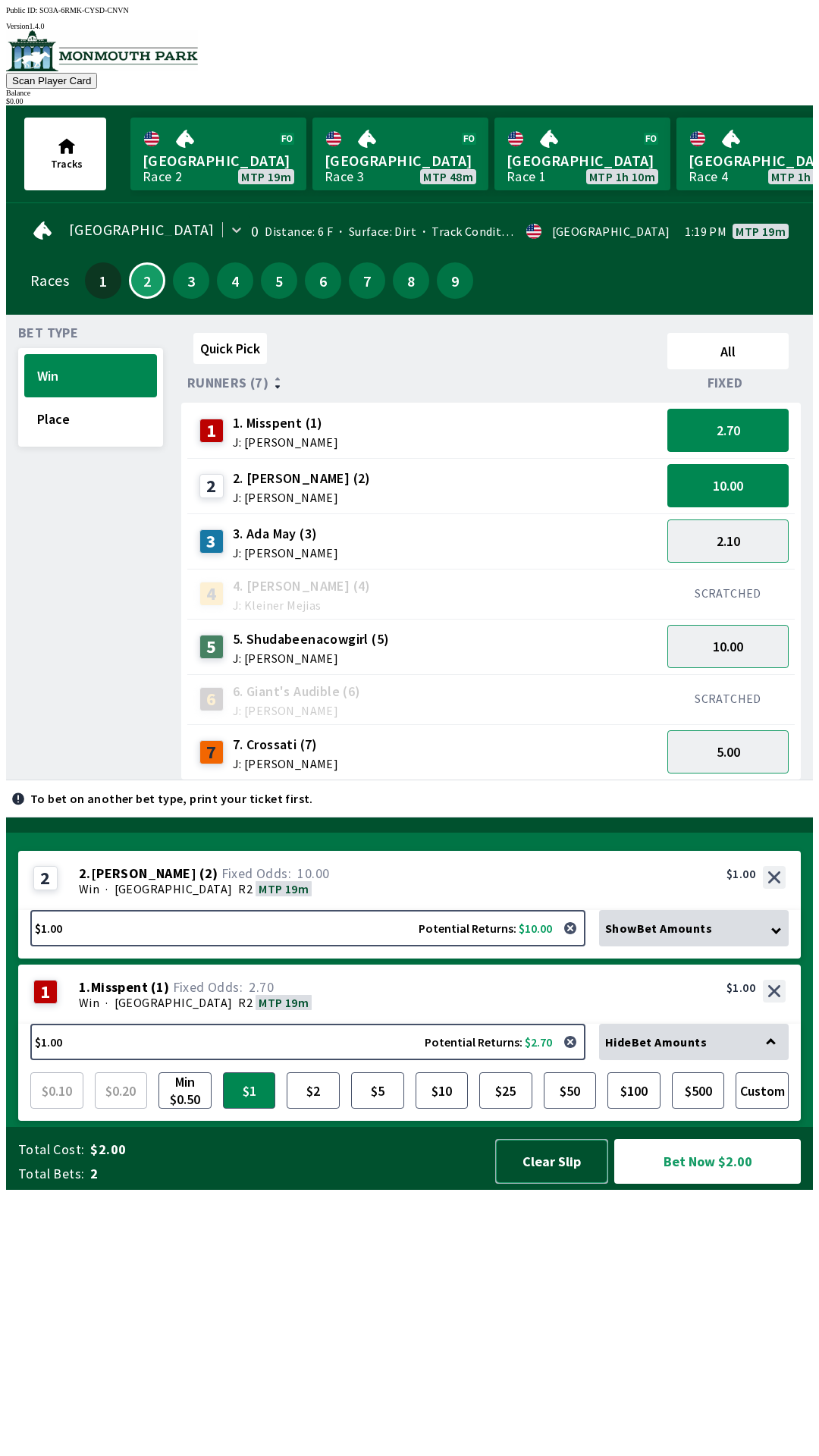
click at [538, 1184] on button "Clear Slip" at bounding box center [551, 1162] width 113 height 45
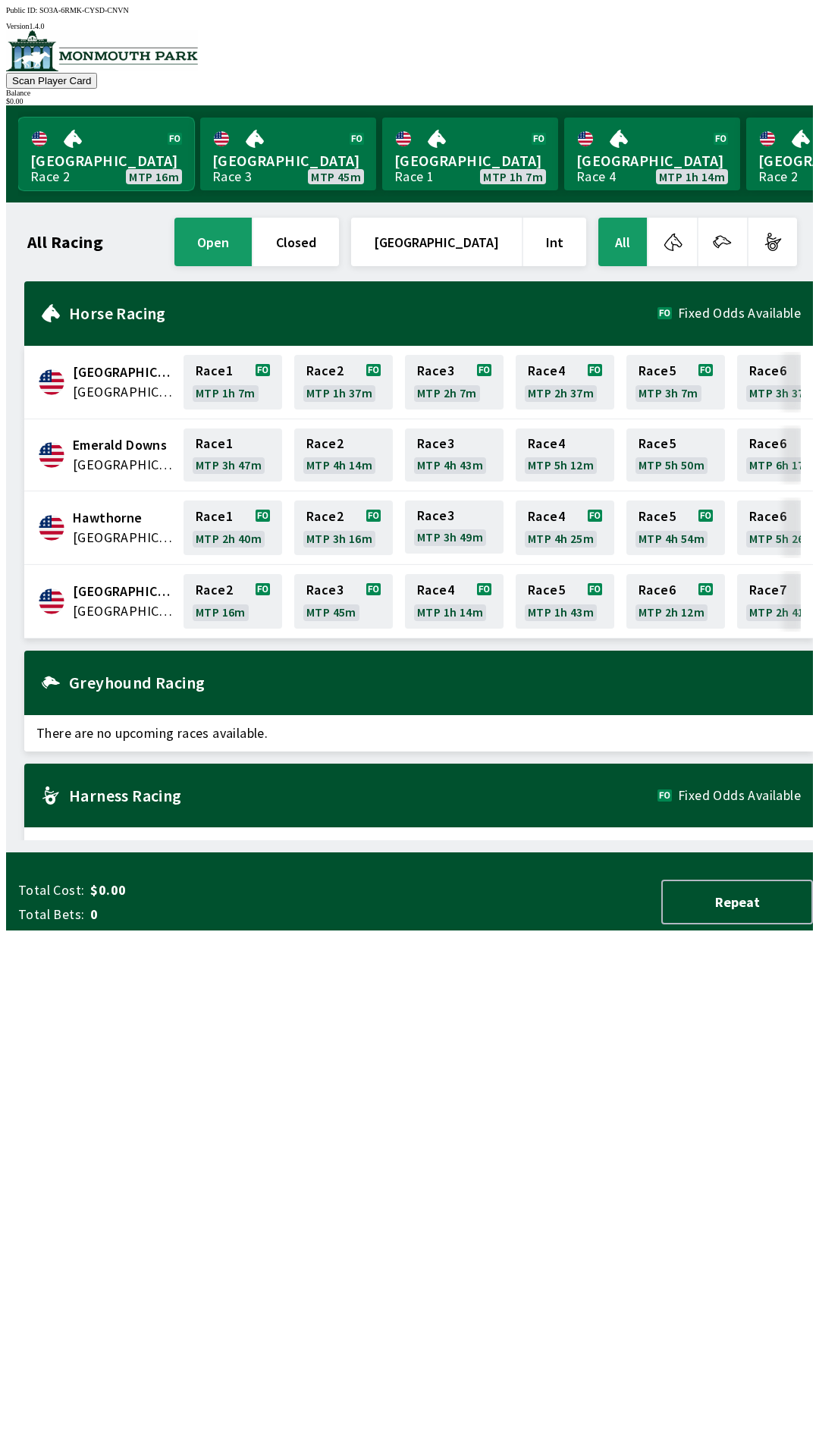
click at [81, 163] on link "[GEOGRAPHIC_DATA] Race 2 MTP 16m" at bounding box center [106, 154] width 176 height 73
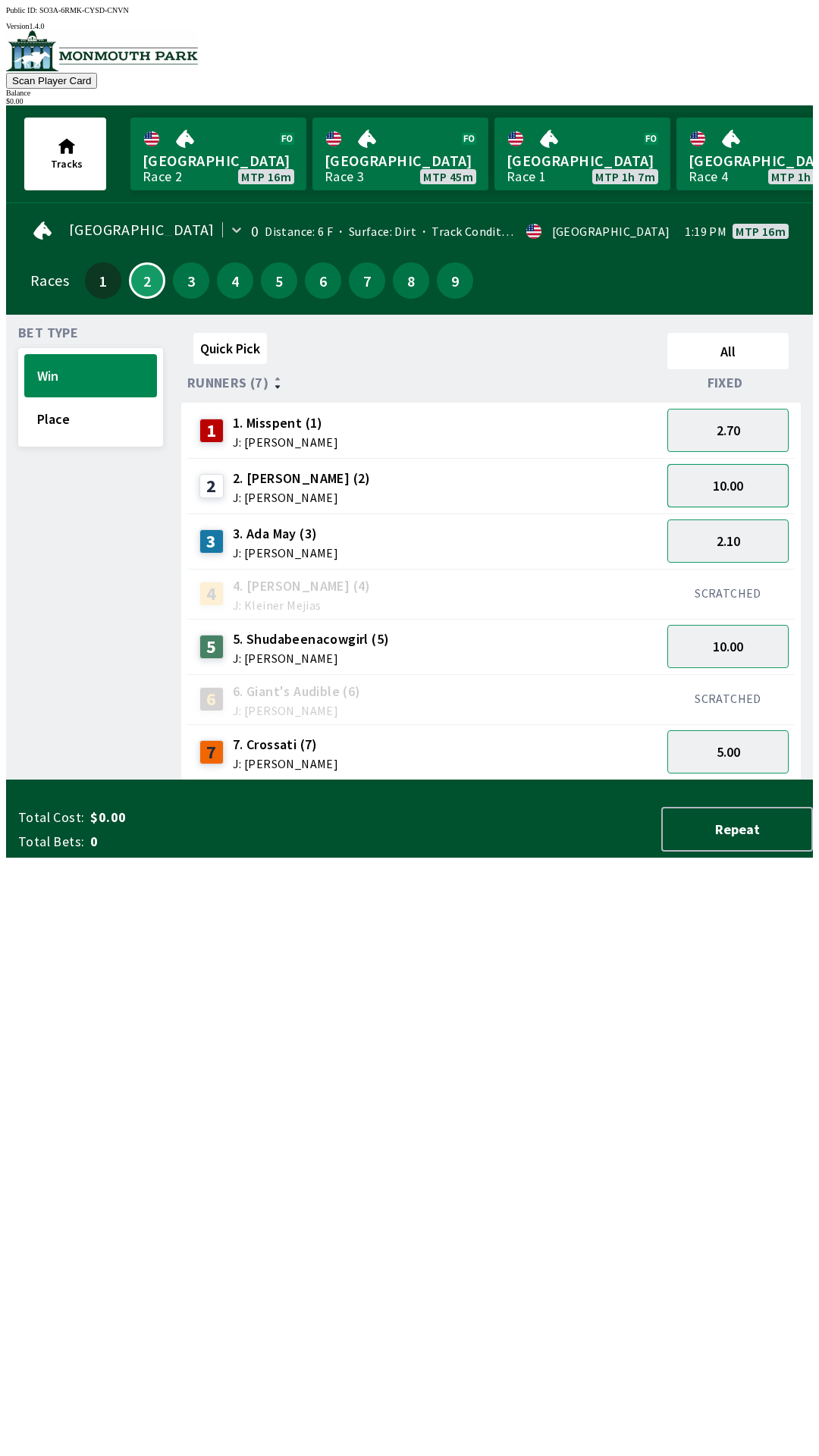
click at [710, 488] on button "10.00" at bounding box center [727, 486] width 121 height 43
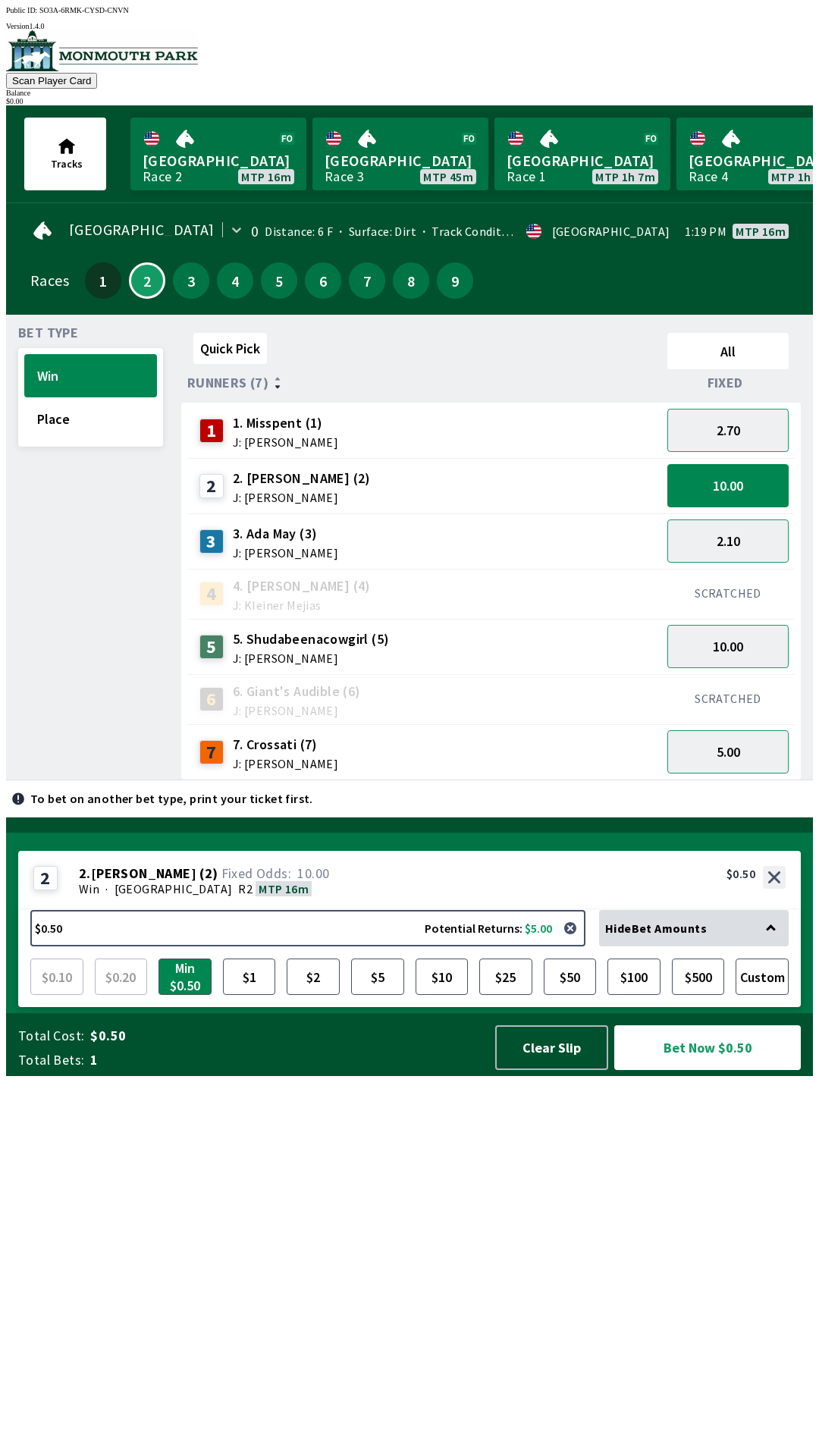
click at [697, 674] on div "SCRATCHED" at bounding box center [728, 699] width 134 height 50
click at [714, 637] on button "10.00" at bounding box center [727, 647] width 121 height 43
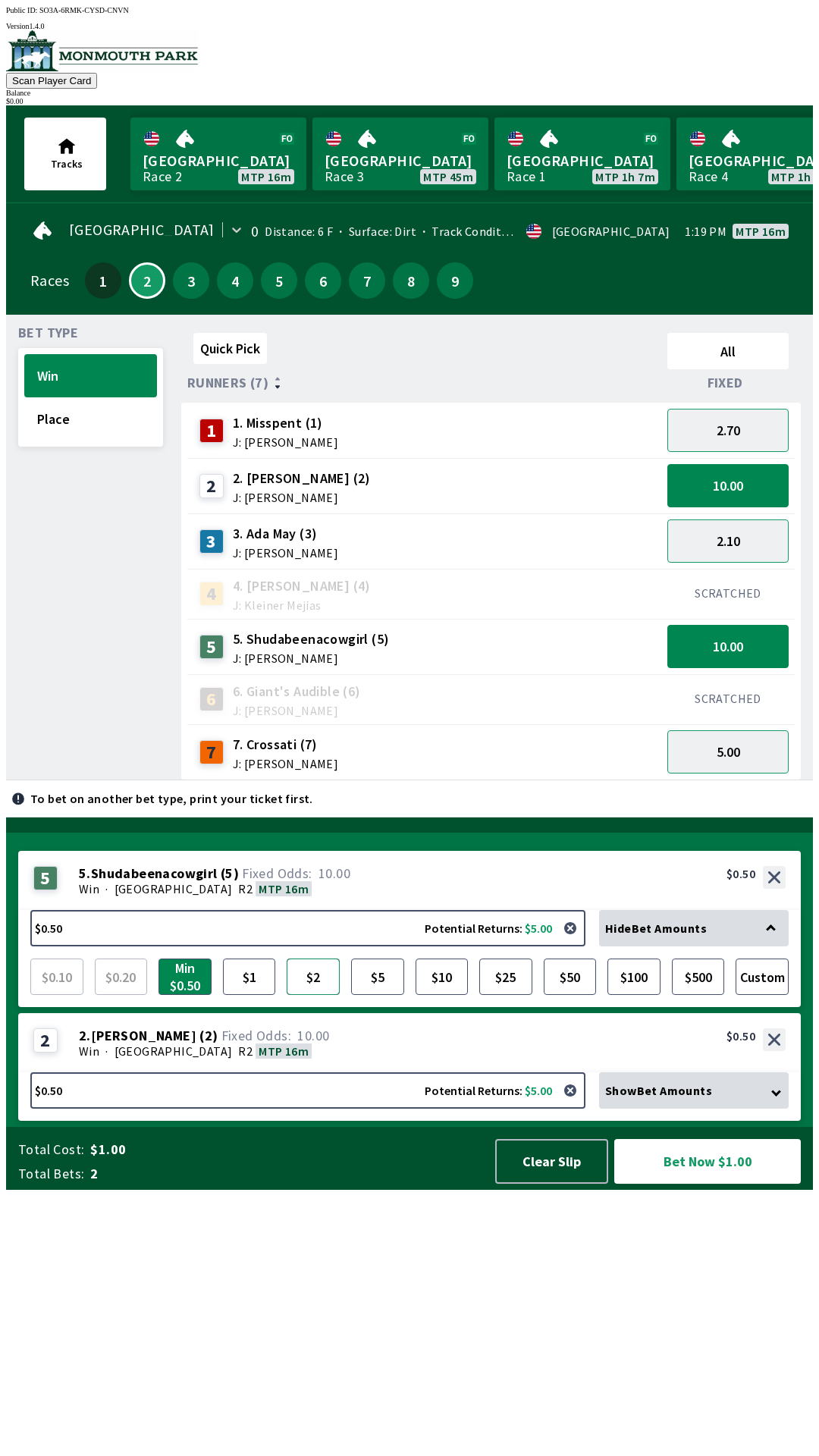
click at [308, 995] on button "$2" at bounding box center [313, 977] width 53 height 36
click at [89, 418] on button "Place" at bounding box center [90, 419] width 133 height 43
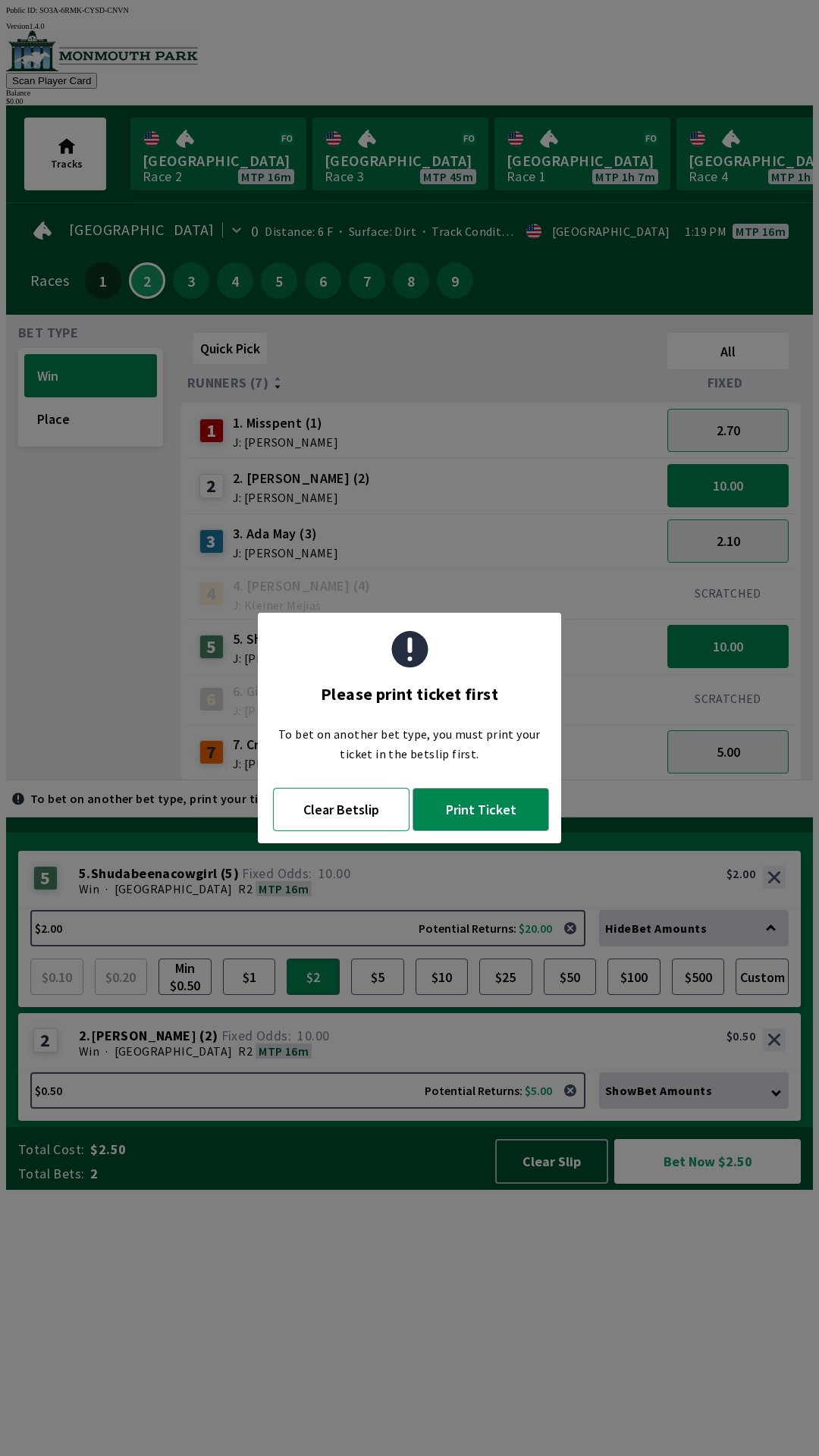
click at [329, 820] on button "Clear Betslip" at bounding box center [341, 809] width 136 height 43
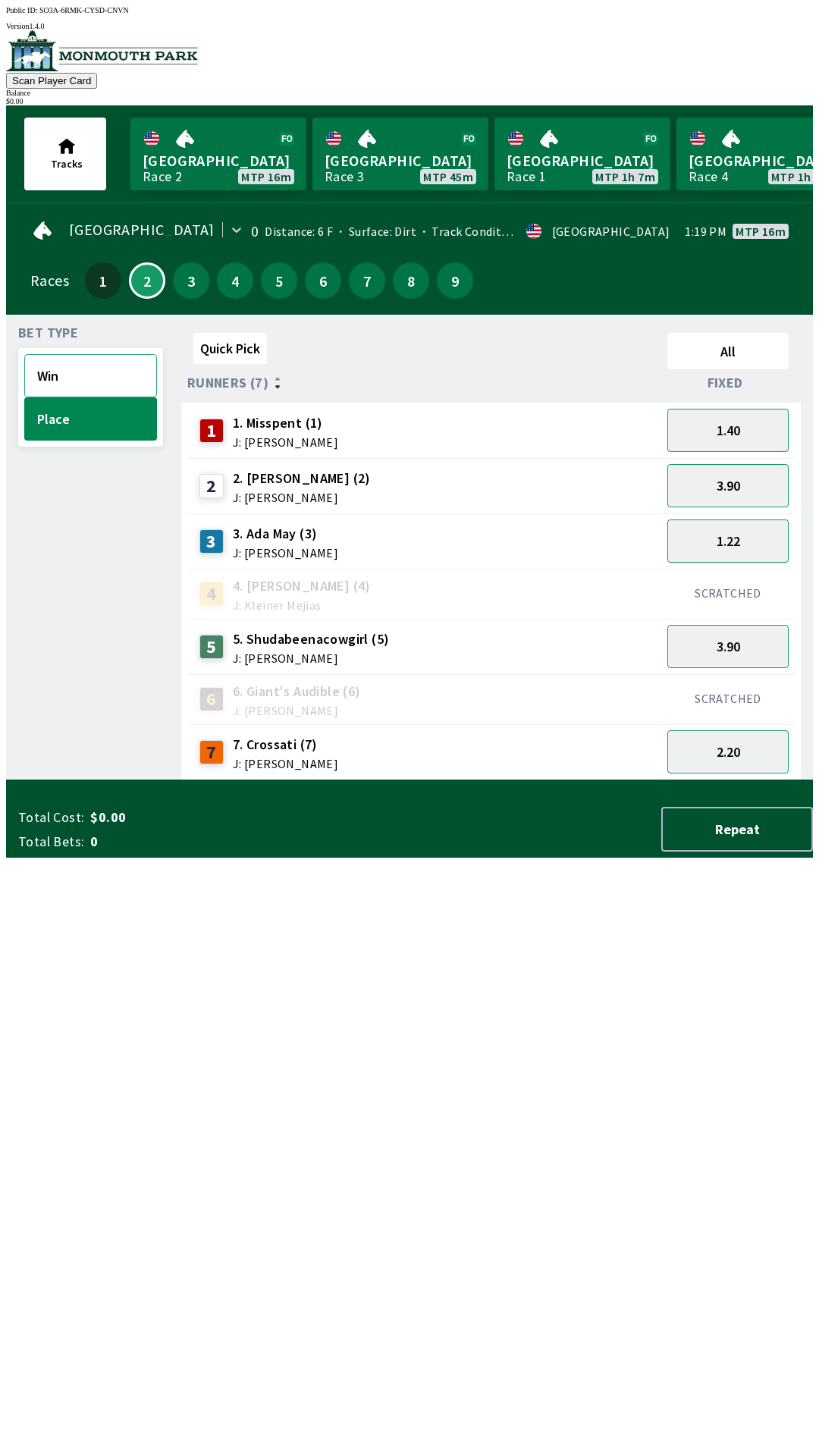
click at [68, 360] on button "Win" at bounding box center [90, 375] width 133 height 43
click at [738, 483] on button "10.00" at bounding box center [727, 486] width 121 height 43
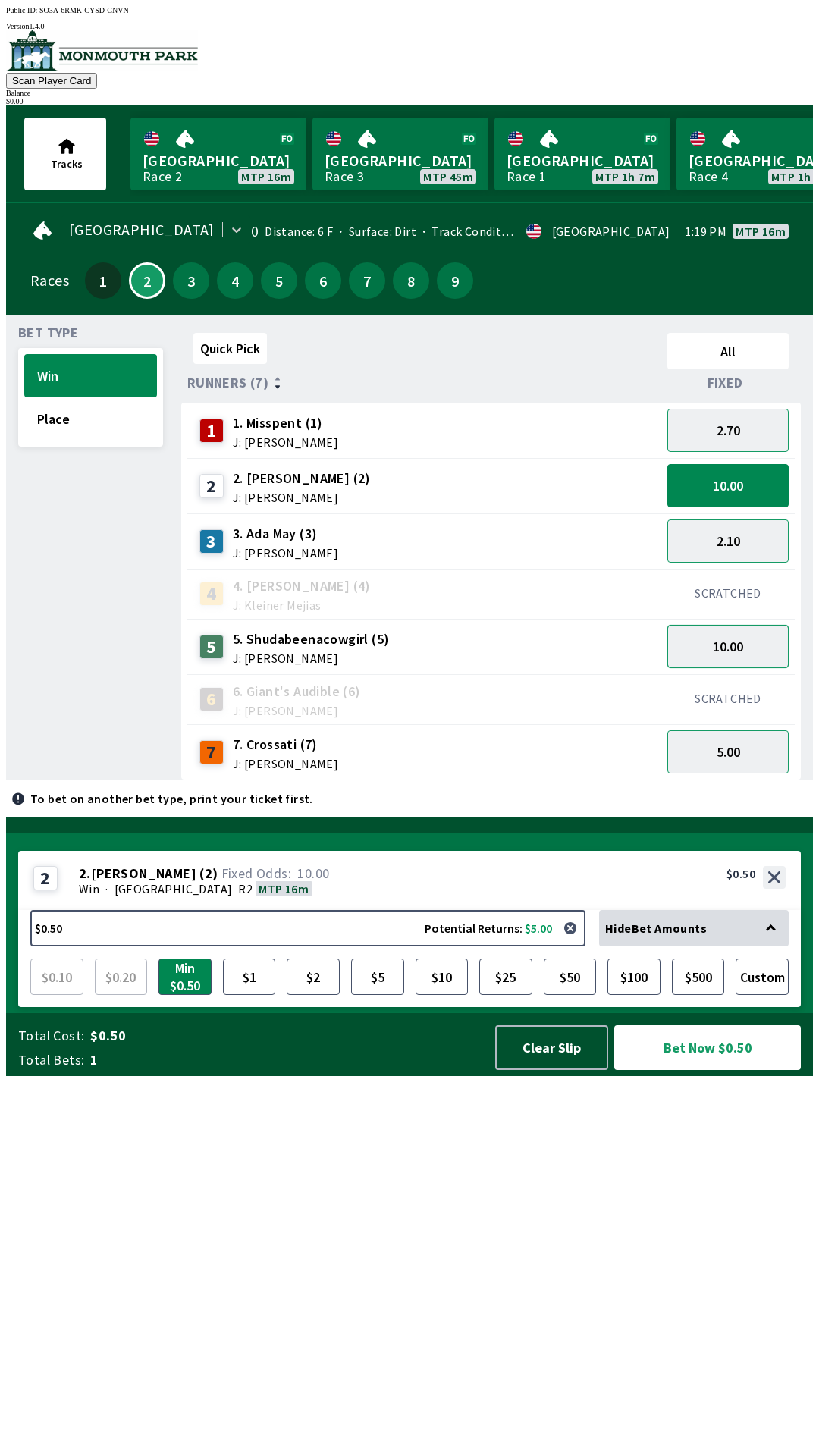
click at [754, 646] on button "10.00" at bounding box center [727, 647] width 121 height 43
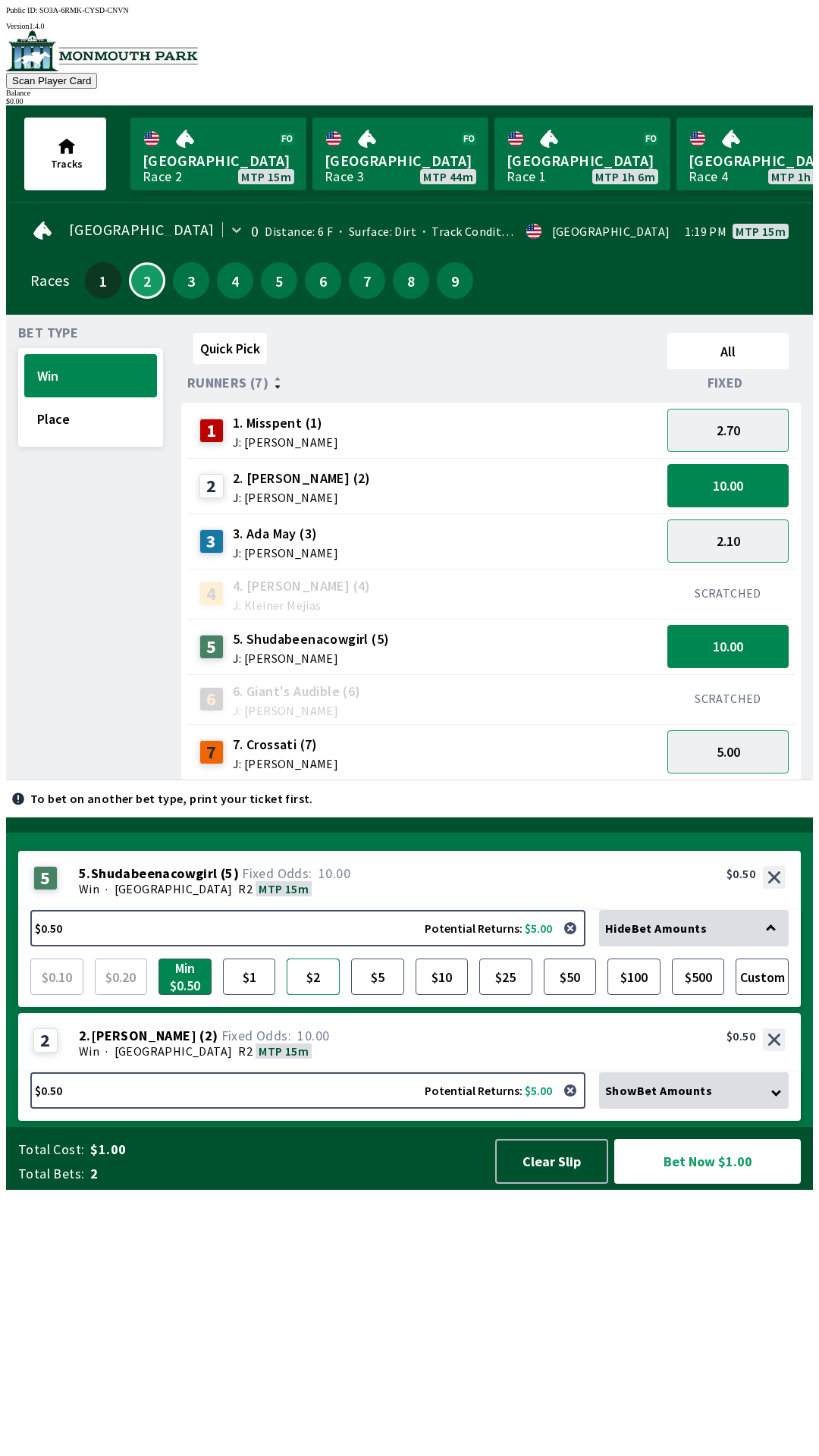
click at [313, 995] on button "$2" at bounding box center [313, 977] width 53 height 36
click at [343, 1072] on div "2 2 . [PERSON_NAME] ( 2 ) Win · [GEOGRAPHIC_DATA] R2 MTP 15m 2. [PERSON_NAME] (…" at bounding box center [409, 1043] width 783 height 59
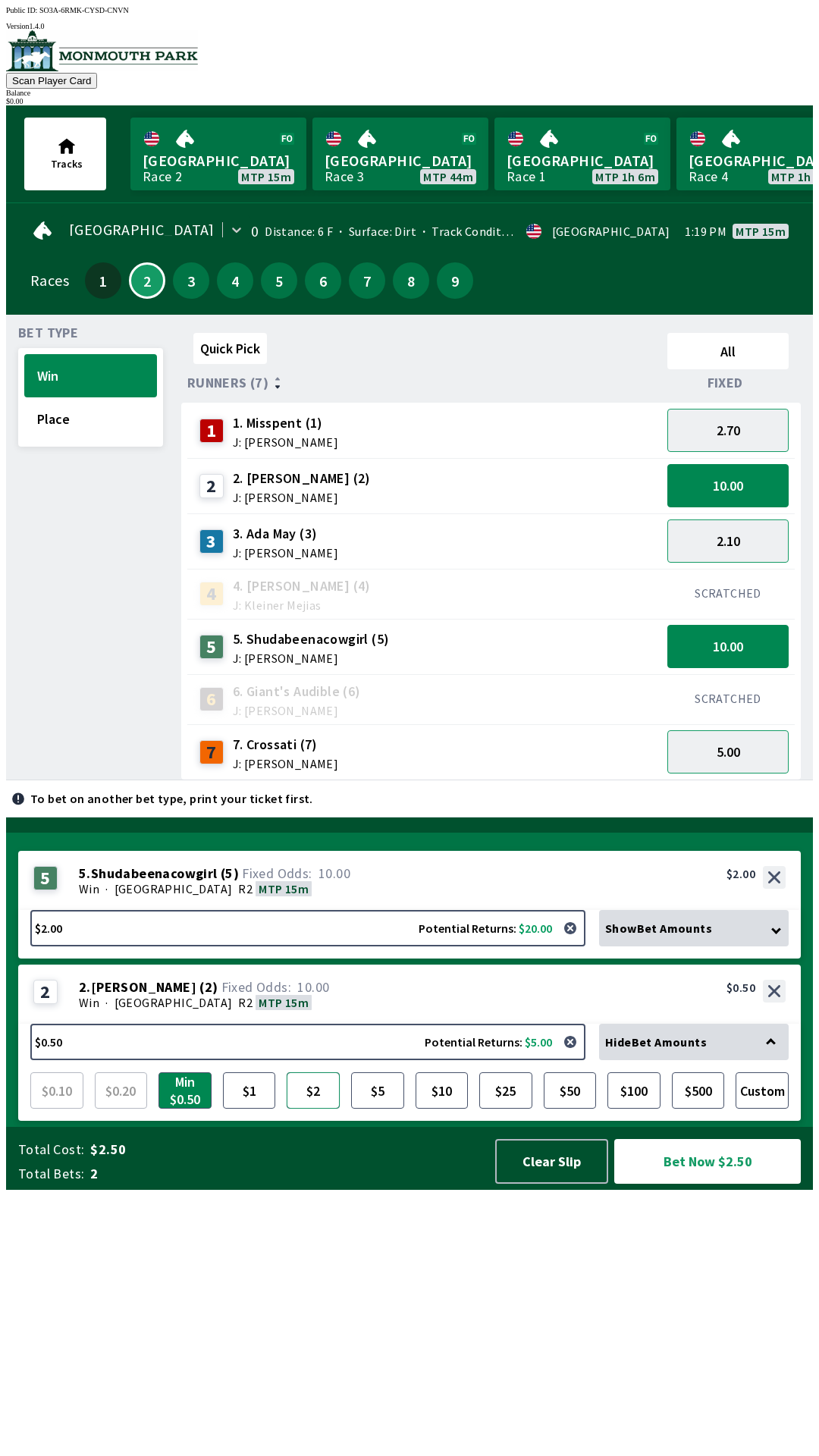
click at [315, 1109] on button "$2" at bounding box center [313, 1091] width 53 height 36
click at [706, 1184] on button "Bet Now $4.00" at bounding box center [708, 1162] width 186 height 45
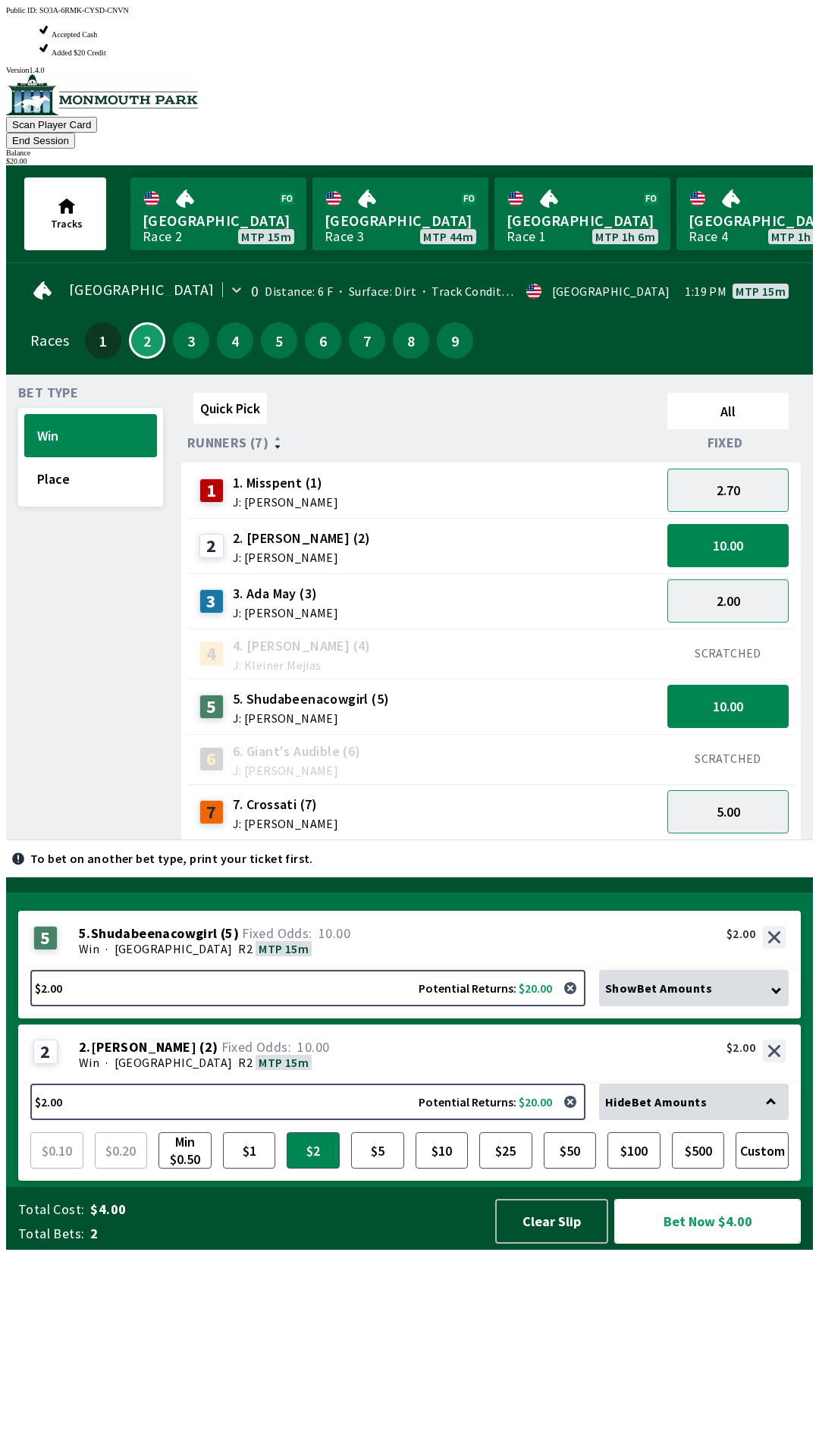
click at [707, 1244] on button "Bet Now $4.00" at bounding box center [708, 1222] width 186 height 45
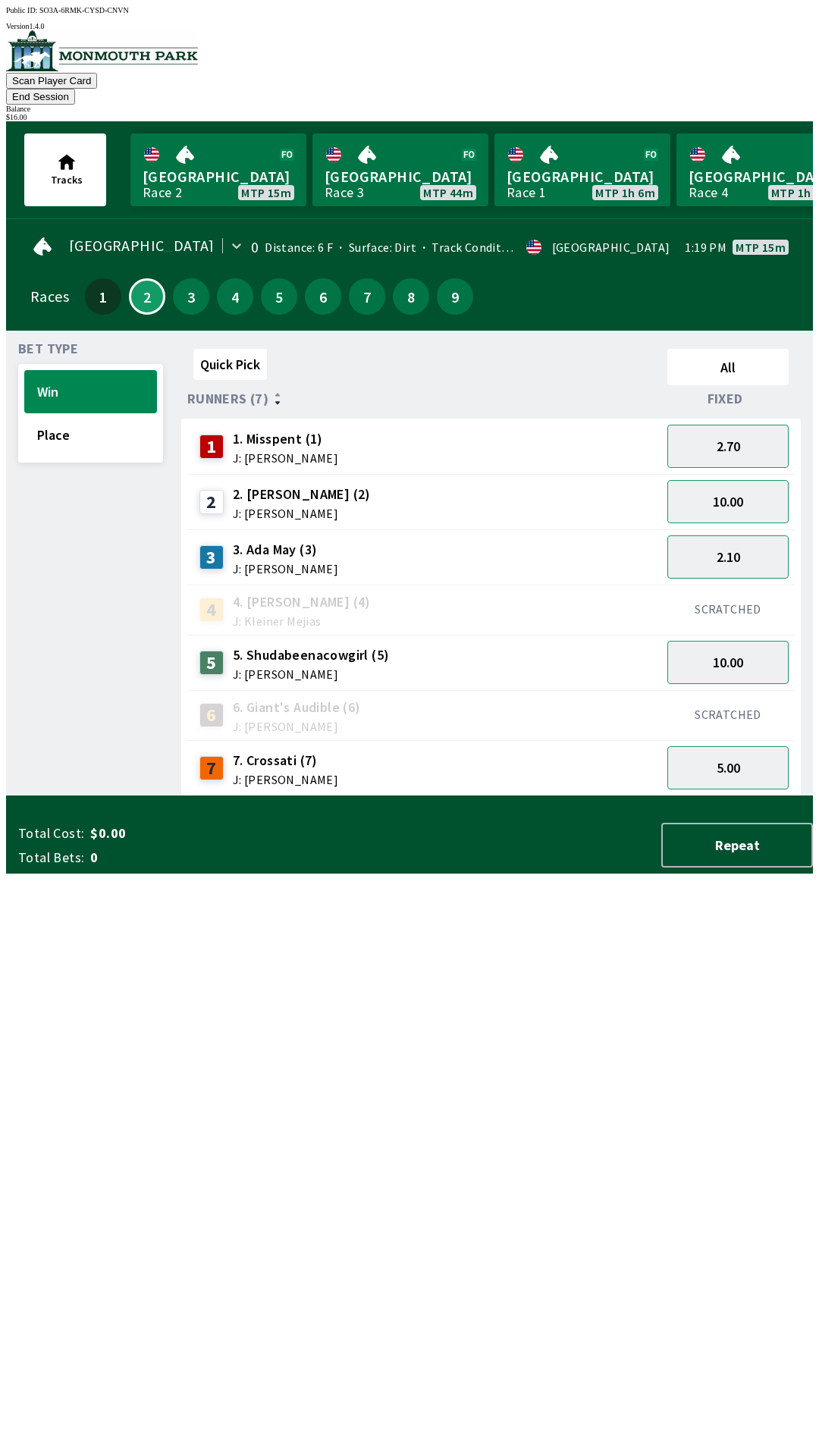
click at [75, 89] on button "End Session" at bounding box center [40, 97] width 69 height 16
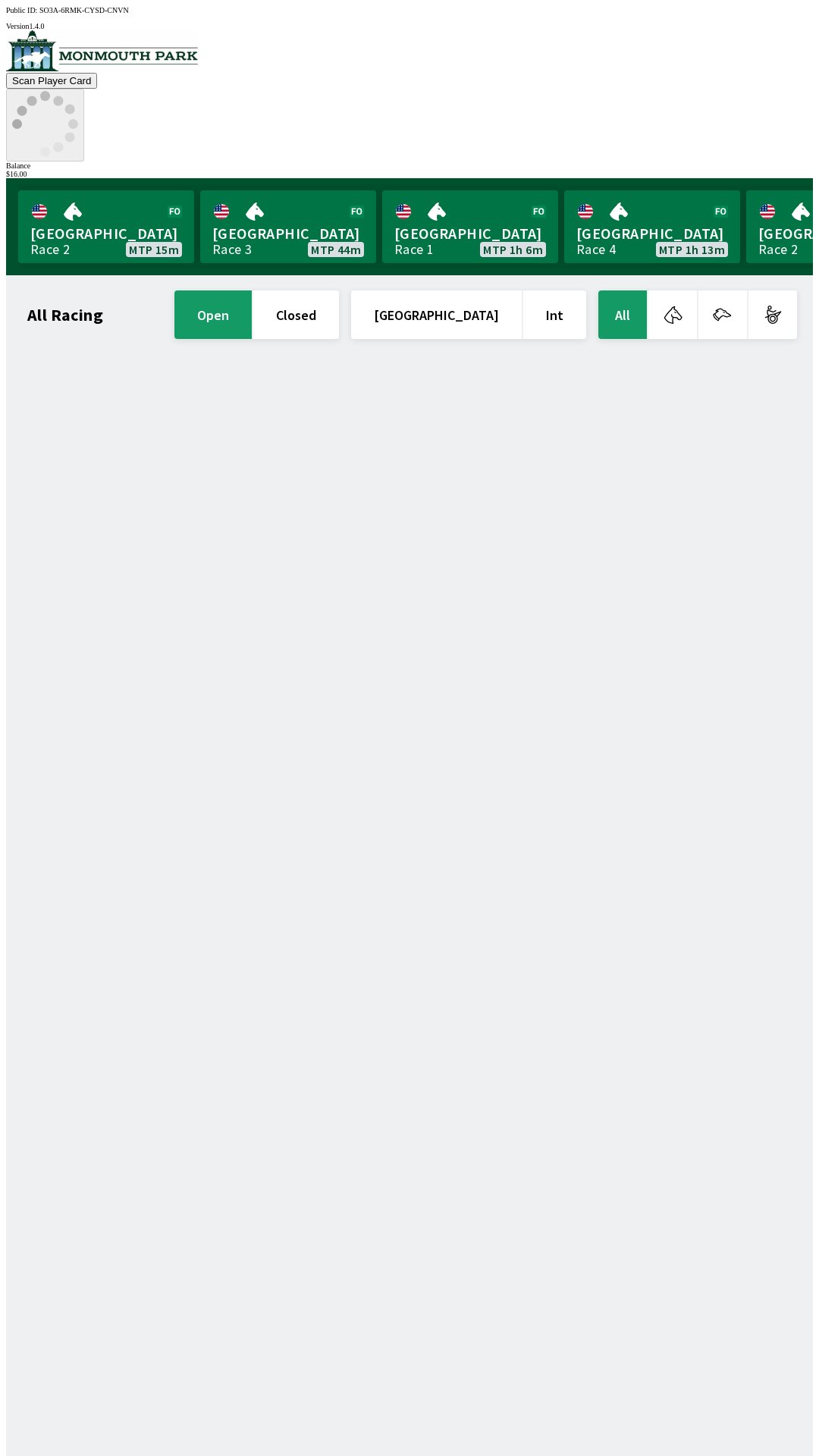
click at [78, 91] on icon at bounding box center [45, 124] width 66 height 66
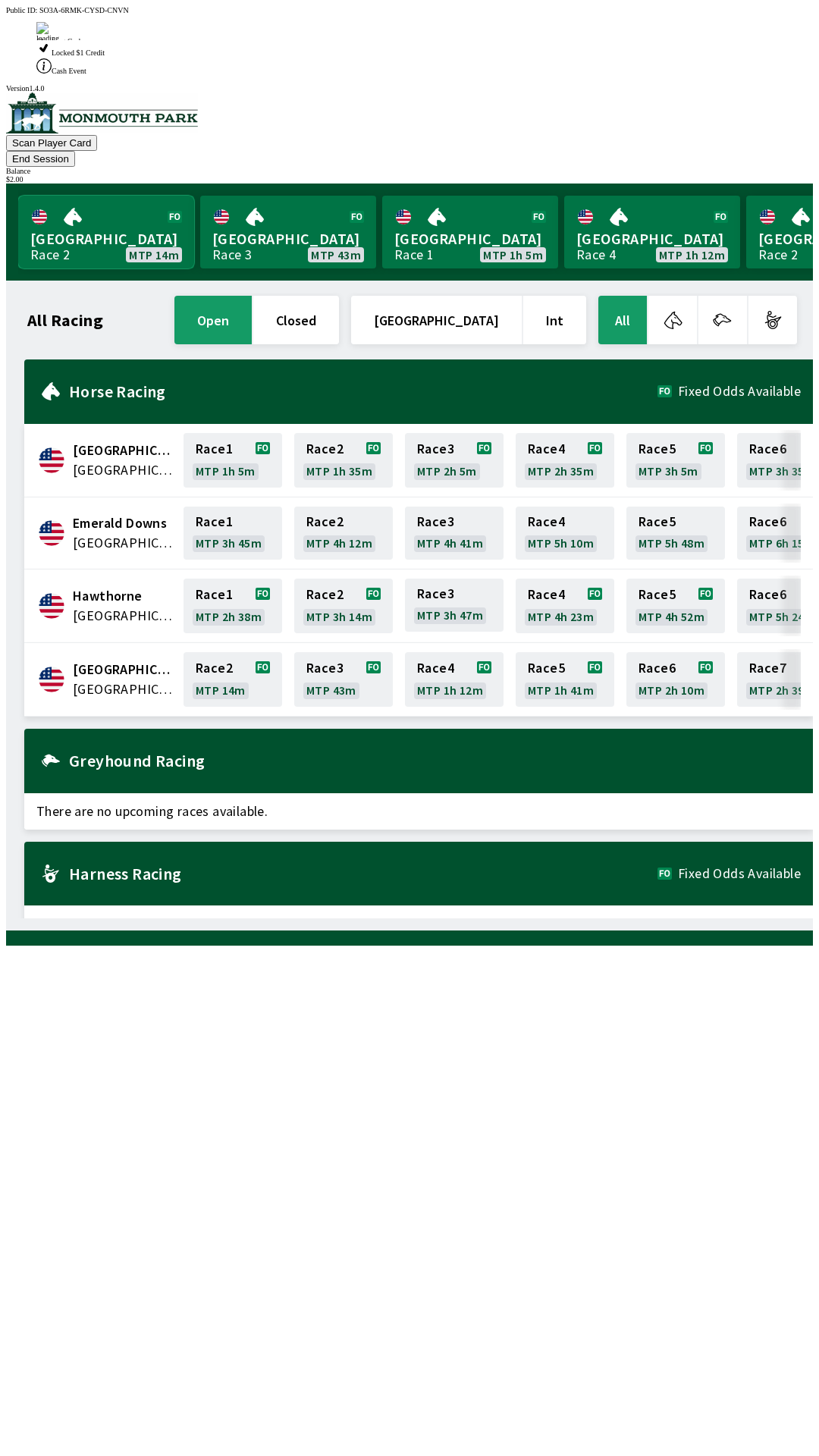
click at [78, 196] on link "[GEOGRAPHIC_DATA] Race 2 MTP 14m" at bounding box center [106, 232] width 176 height 73
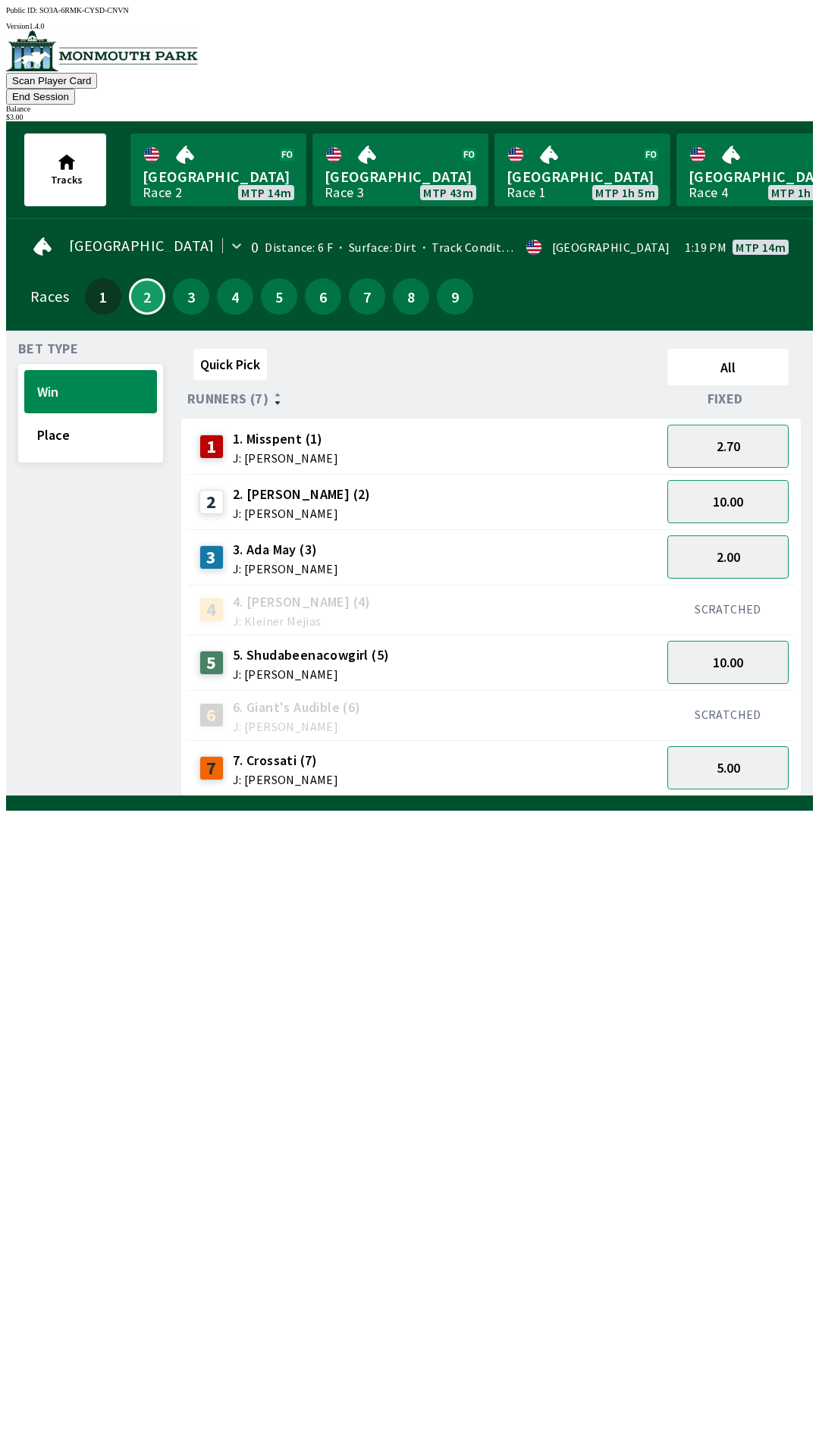
click at [489, 749] on div "7 7. Crossati (7) J: [PERSON_NAME]" at bounding box center [424, 768] width 462 height 38
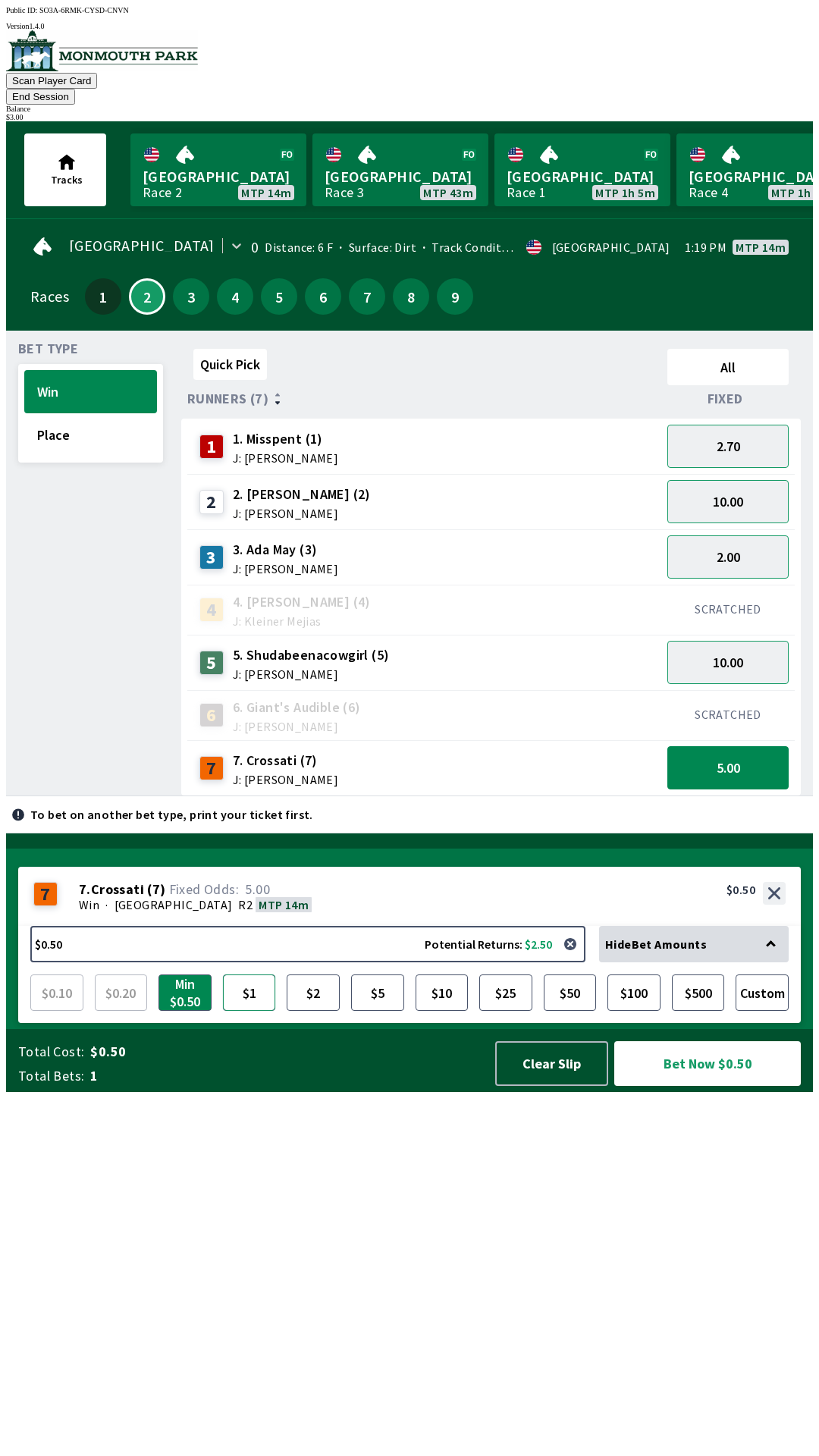
click at [258, 1011] on button "$1" at bounding box center [249, 992] width 53 height 36
click at [522, 540] on div "3 3. [PERSON_NAME] (3) J: [PERSON_NAME]" at bounding box center [424, 558] width 462 height 38
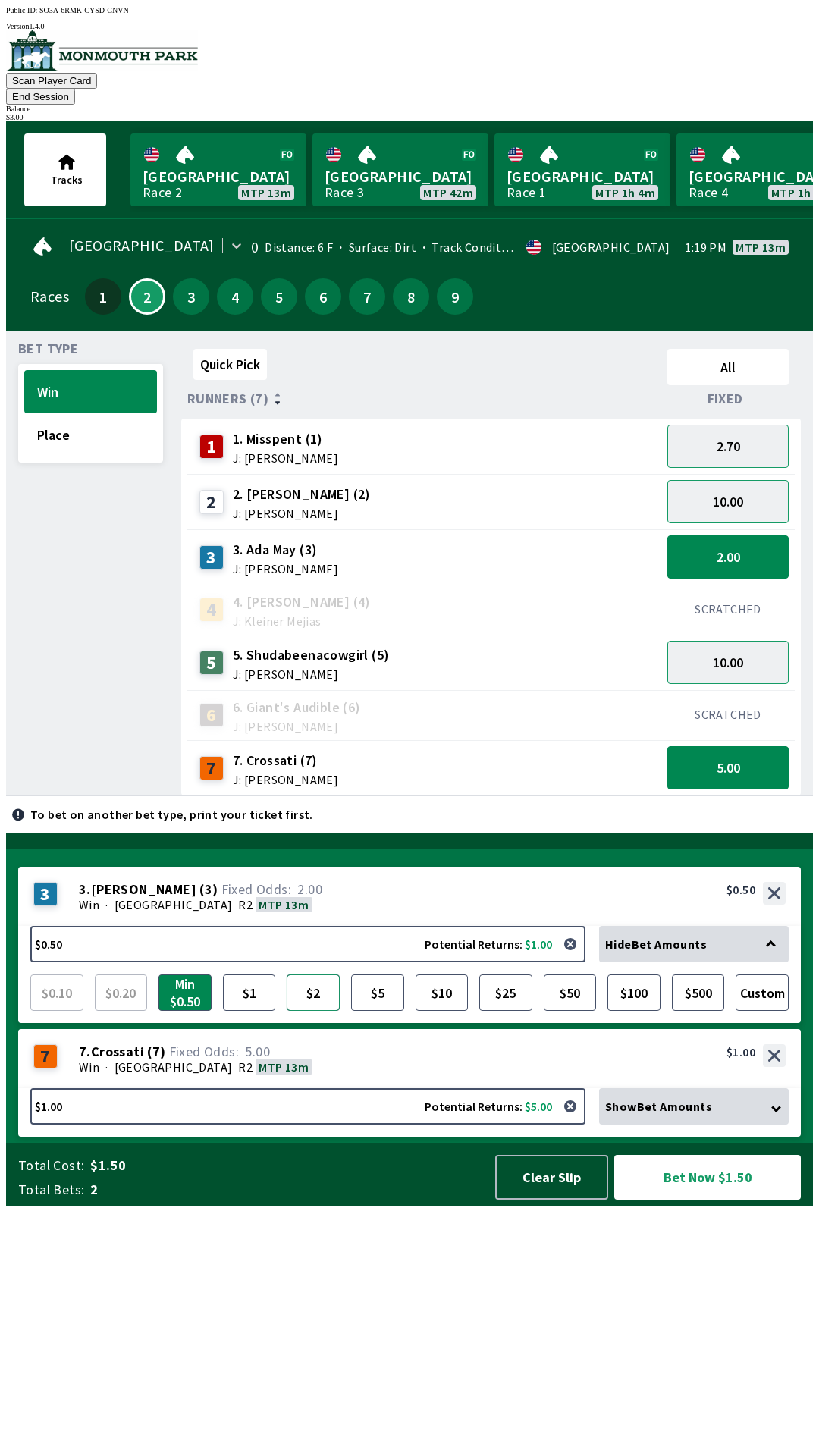
click at [319, 1011] on button "$2" at bounding box center [313, 992] width 53 height 36
click at [253, 1011] on button "$1" at bounding box center [249, 992] width 53 height 36
click at [323, 1011] on button "$2" at bounding box center [313, 992] width 53 height 36
click at [455, 645] on div "5 5. Shudabeenacowgirl (5) J: [PERSON_NAME]" at bounding box center [424, 663] width 462 height 38
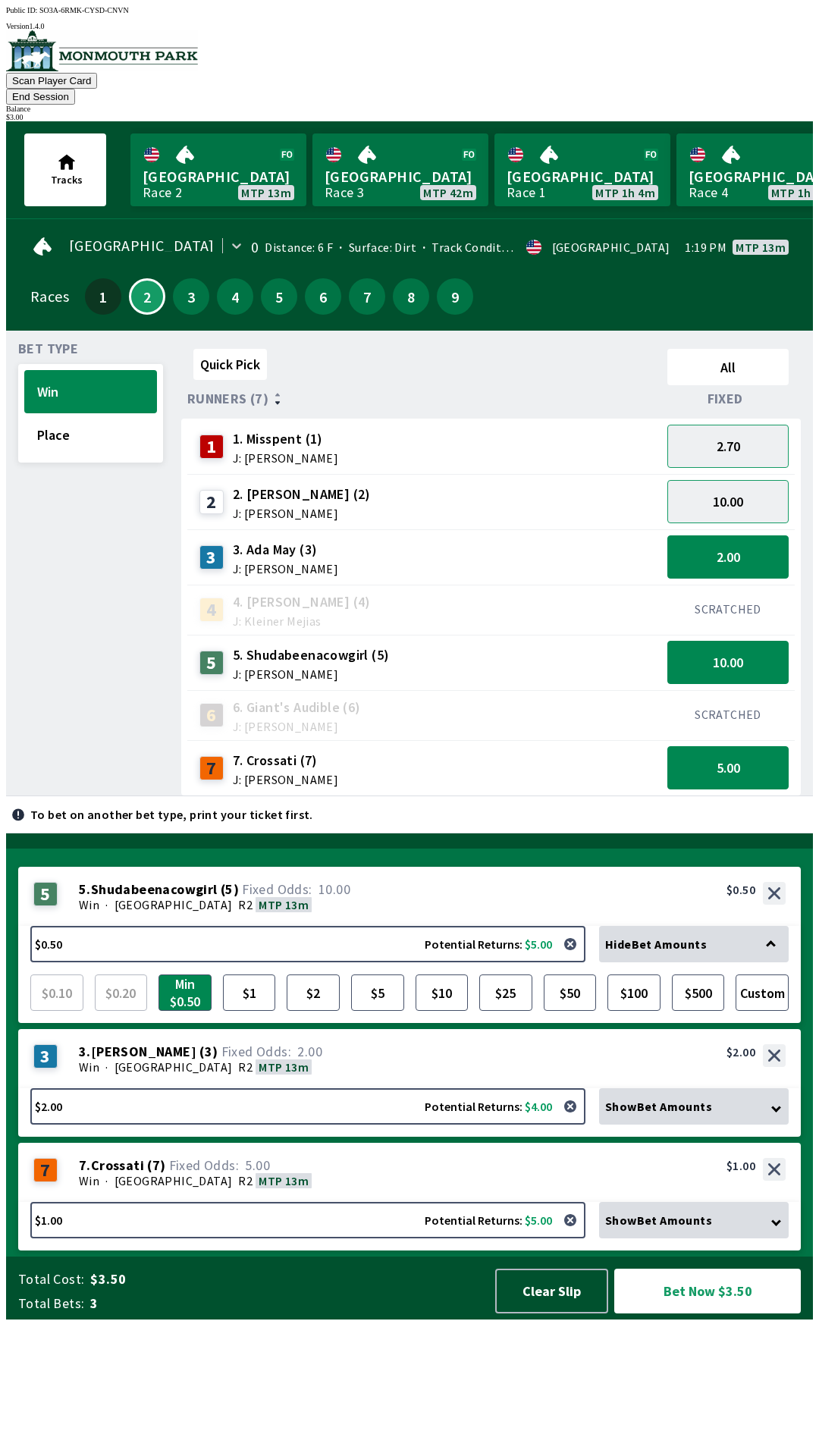
click at [484, 483] on div "2 2. [PERSON_NAME] (2) J: [PERSON_NAME]" at bounding box center [424, 502] width 462 height 38
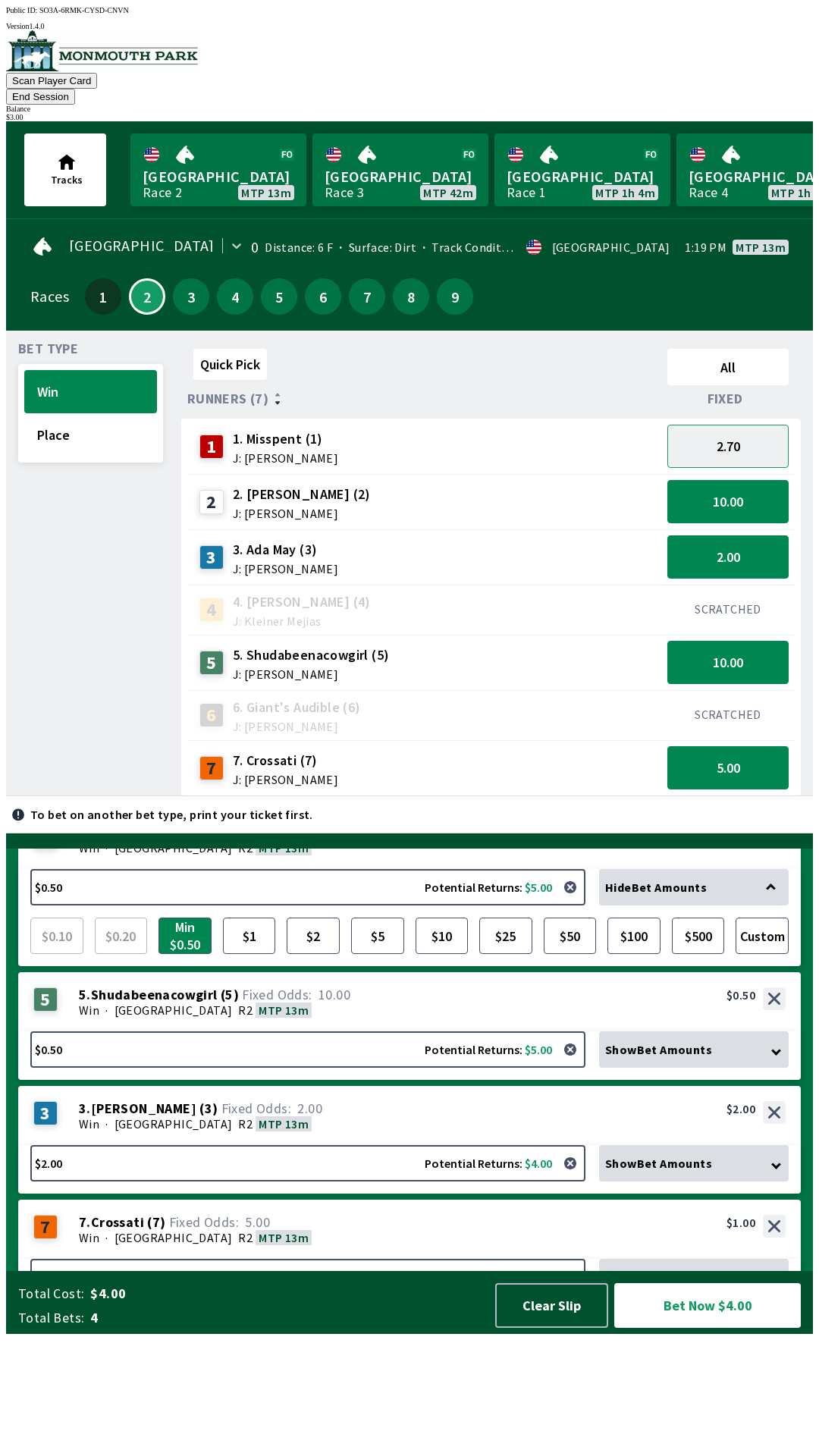
scroll to position [99, 0]
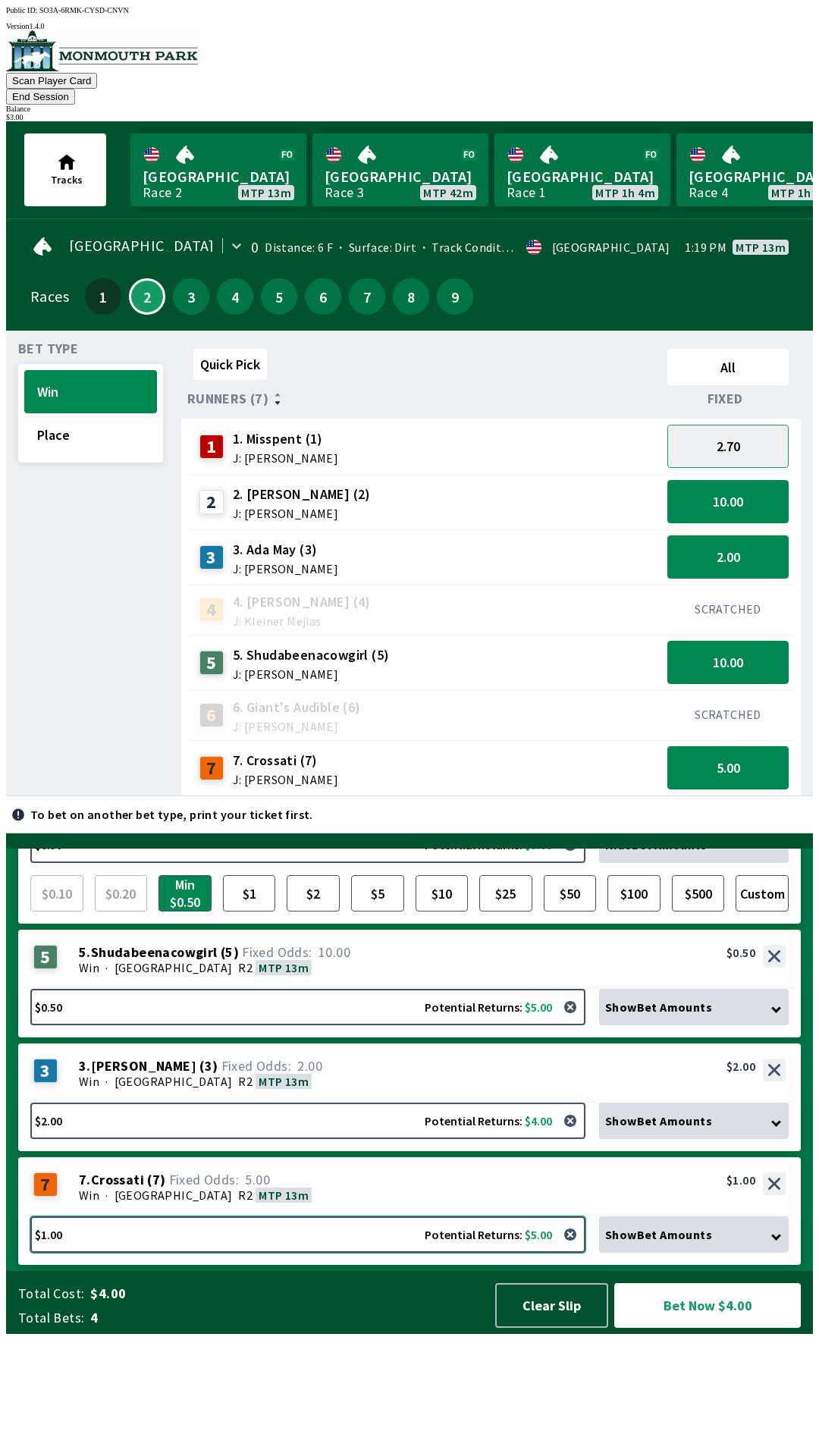
click at [294, 1253] on button "$1.00 Potential Returns: $5.00" at bounding box center [308, 1235] width 555 height 36
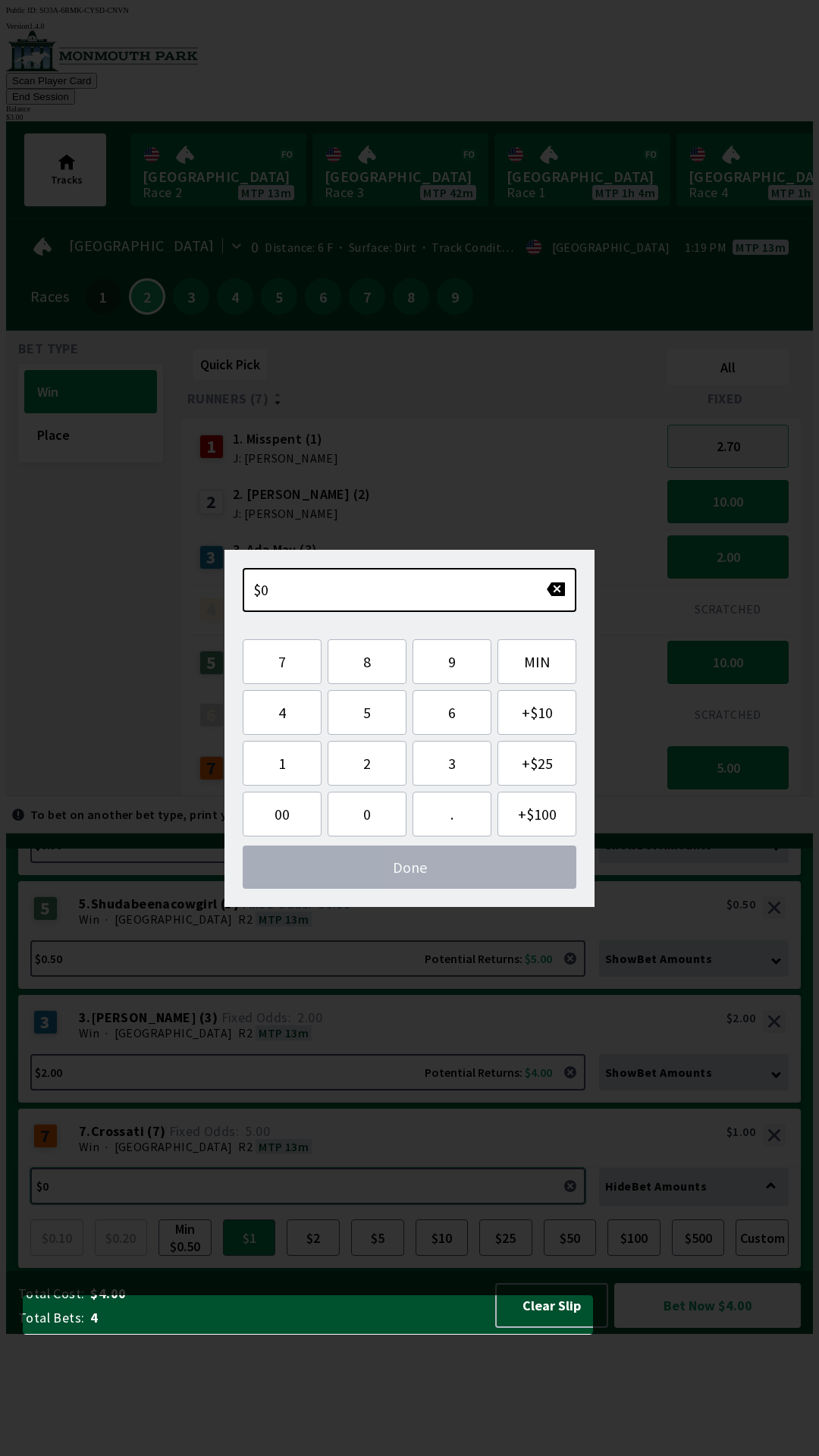
scroll to position [84, 0]
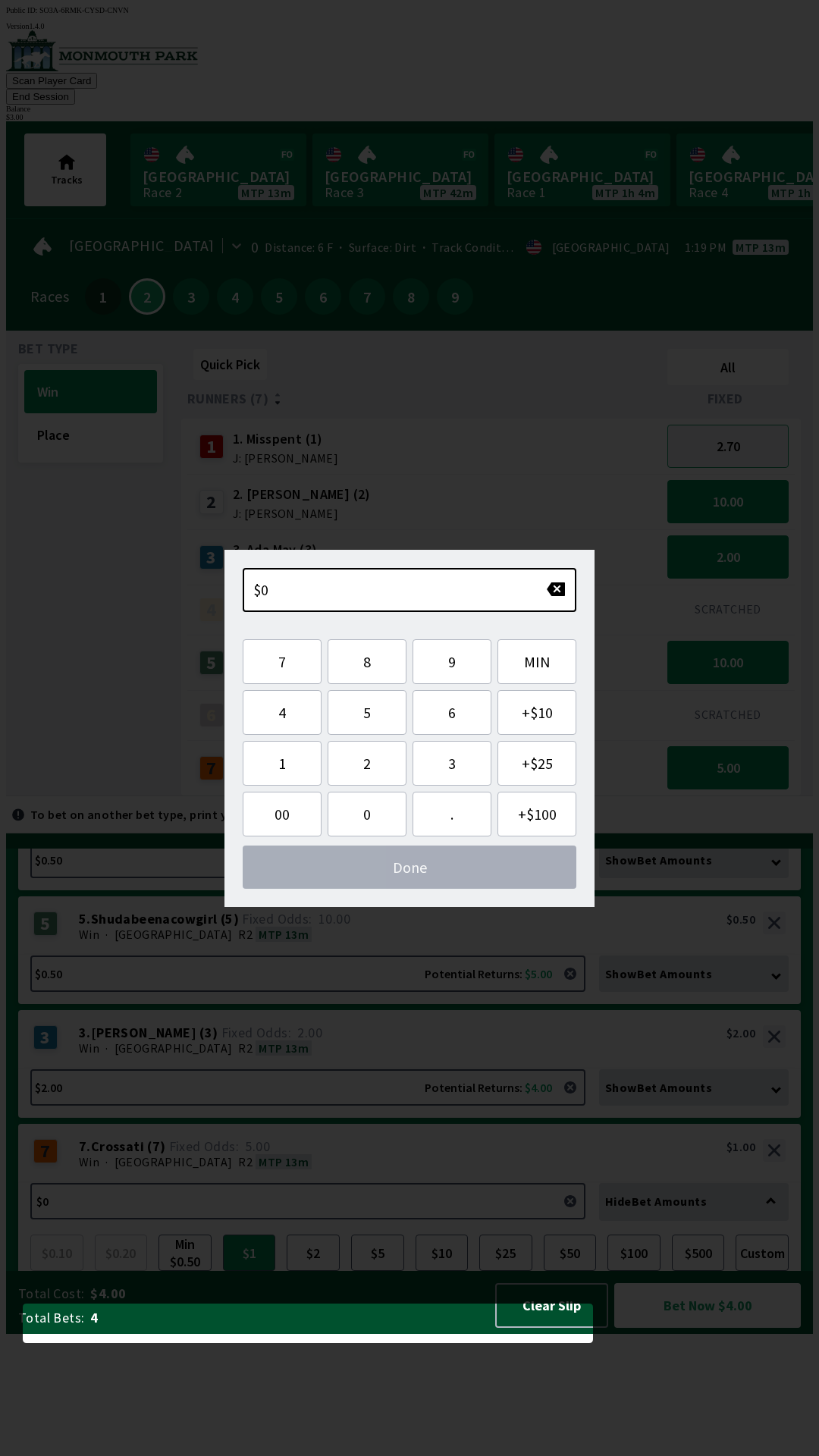
click at [337, 1183] on div "7 7 . Crossati ( 7 ) Win · [GEOGRAPHIC_DATA] R2 MTP 13m 7. Crossati (7) 5.00 $1…" at bounding box center [409, 1154] width 783 height 59
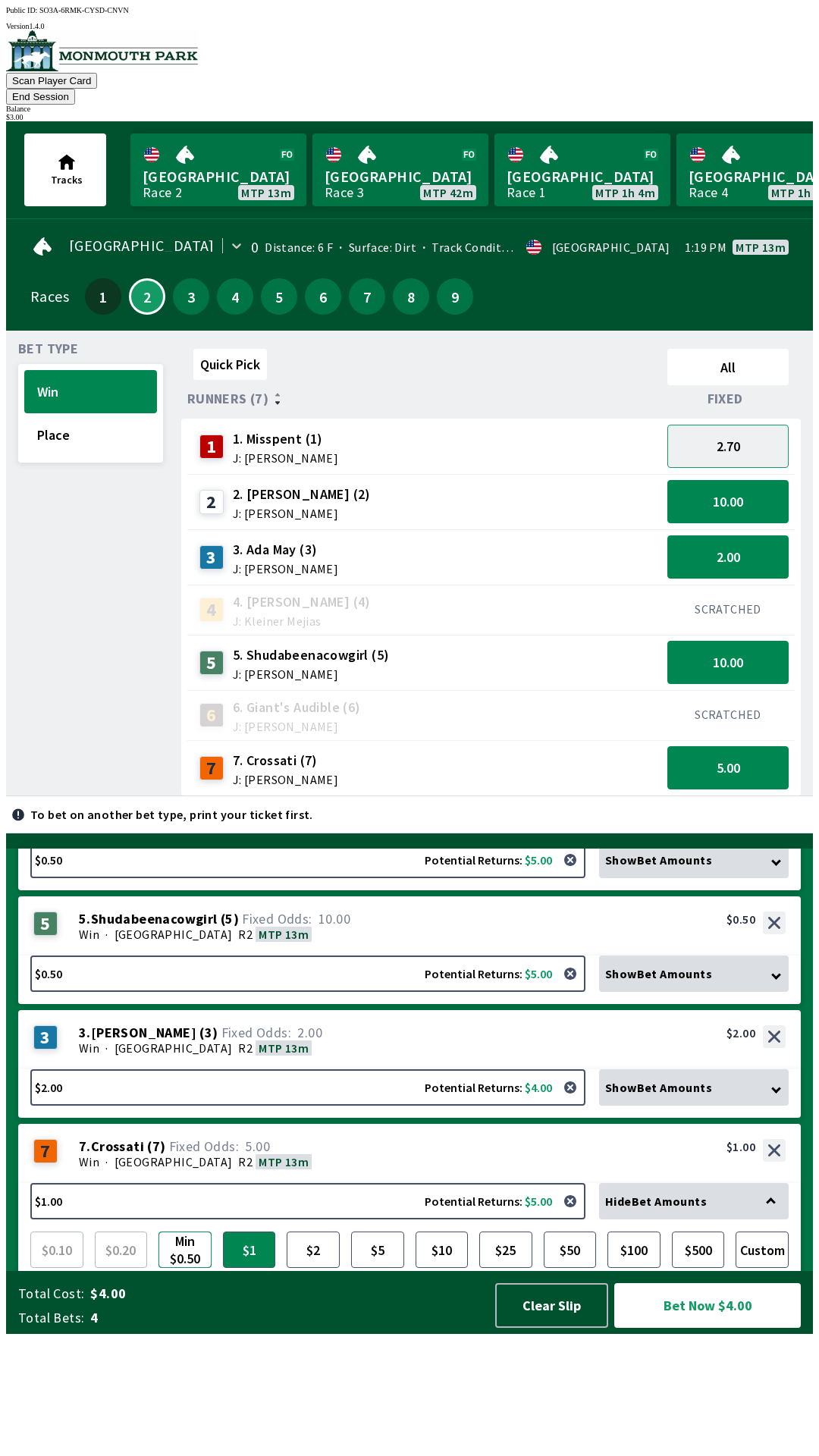
click at [187, 1268] on button "Min $0.50" at bounding box center [185, 1250] width 53 height 36
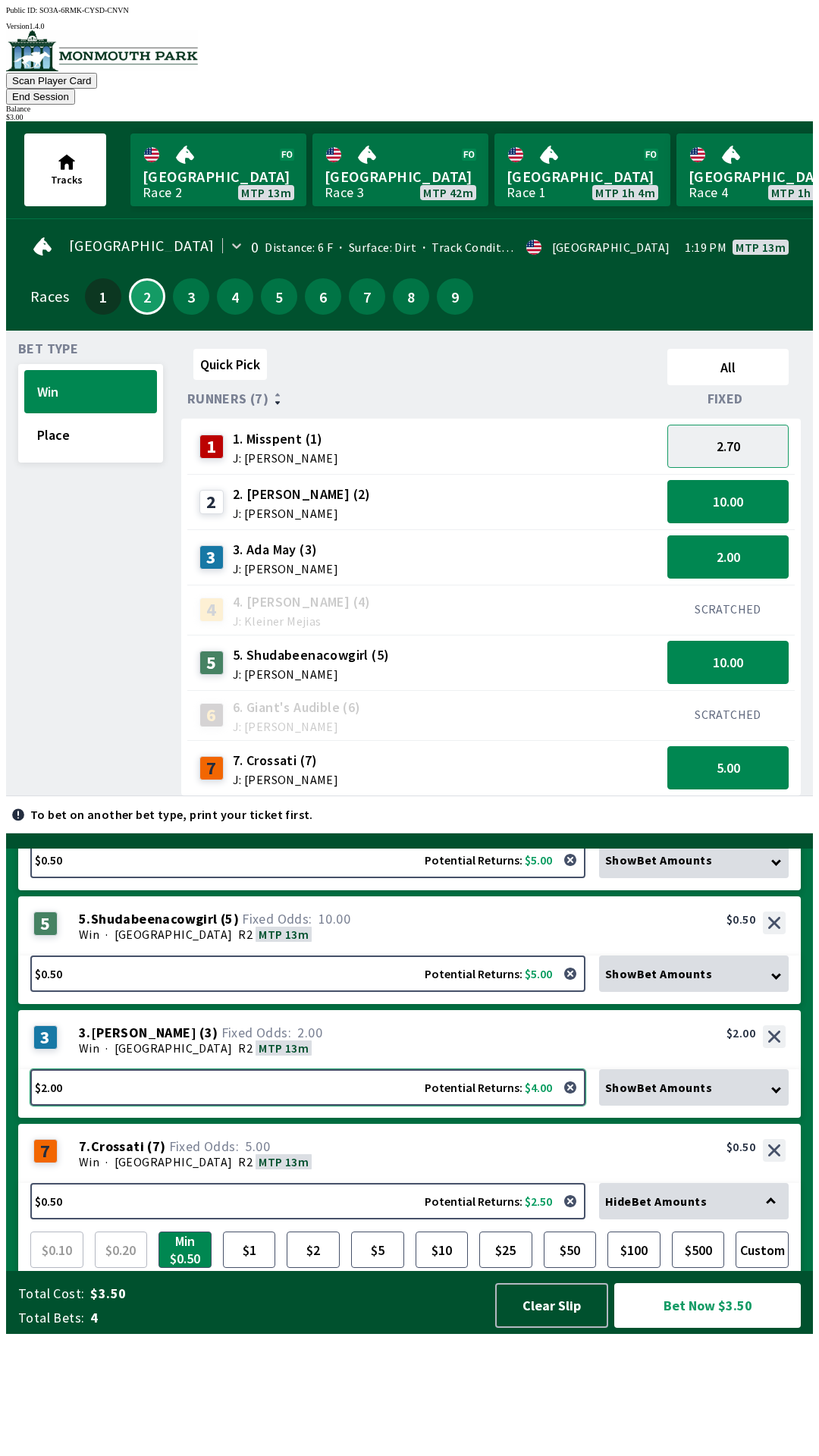
click at [334, 1106] on button "$2.00 Potential Returns: $4.00" at bounding box center [308, 1087] width 555 height 36
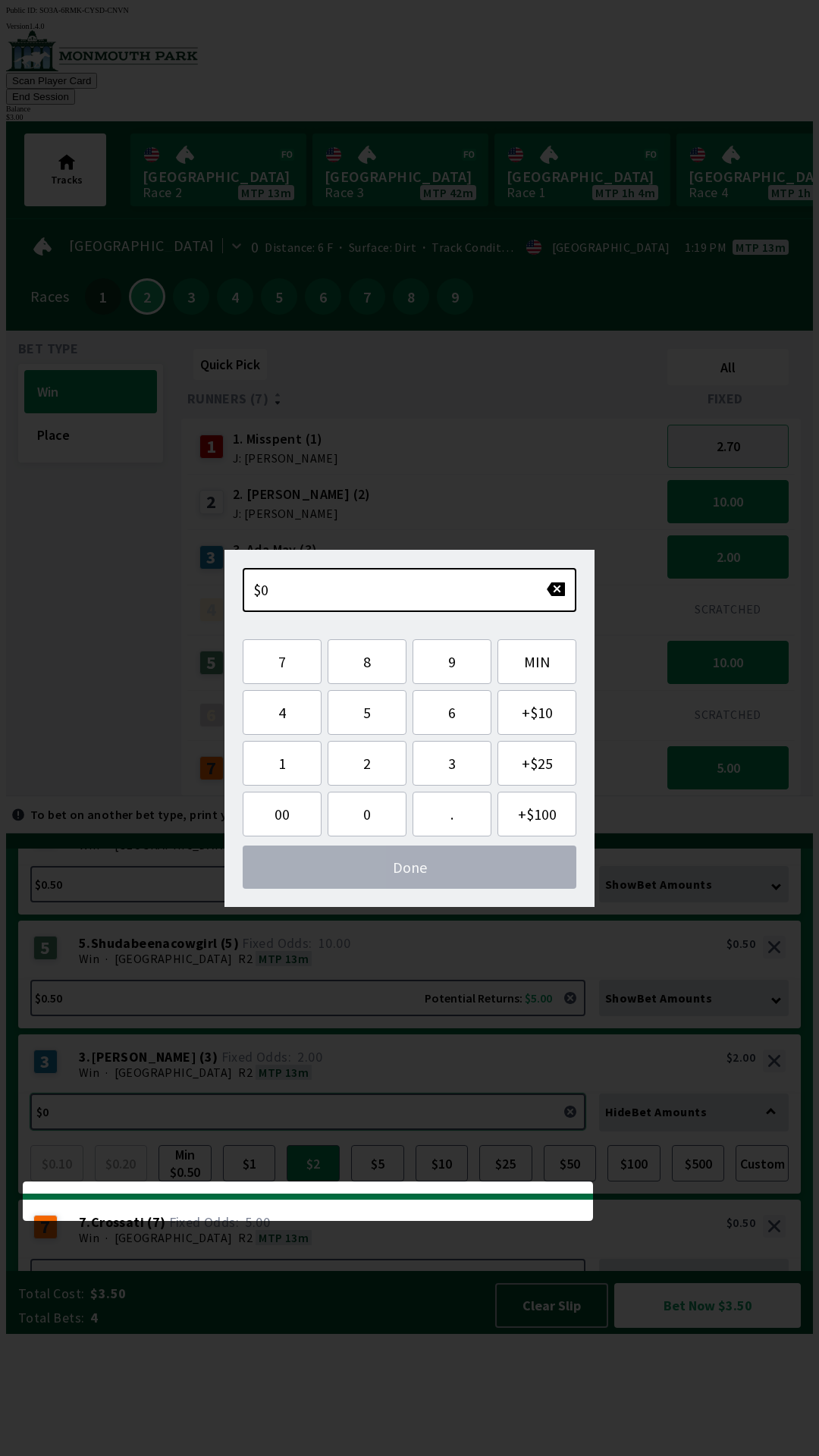
scroll to position [0, 0]
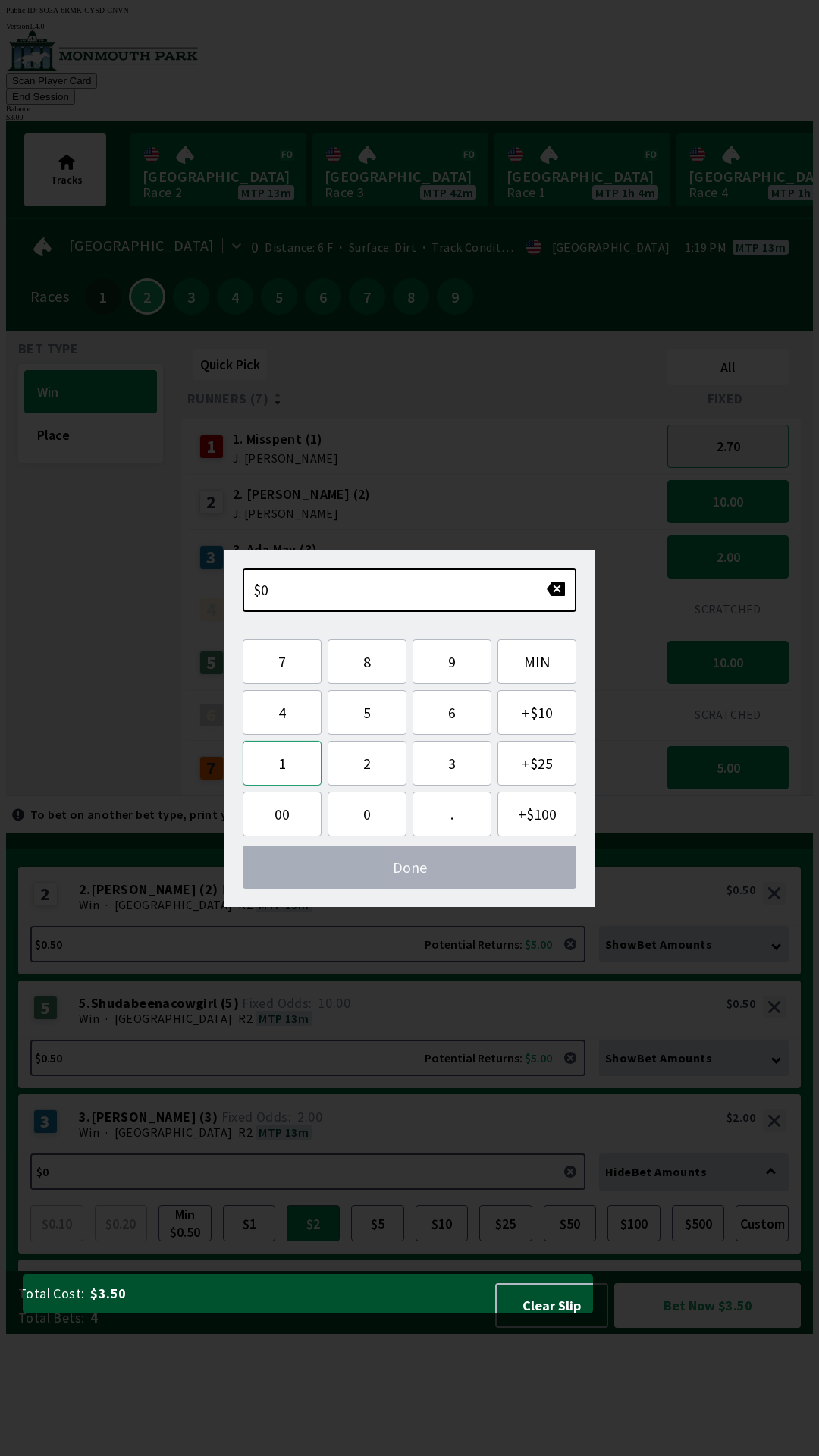
click at [292, 770] on button "1" at bounding box center [282, 763] width 79 height 45
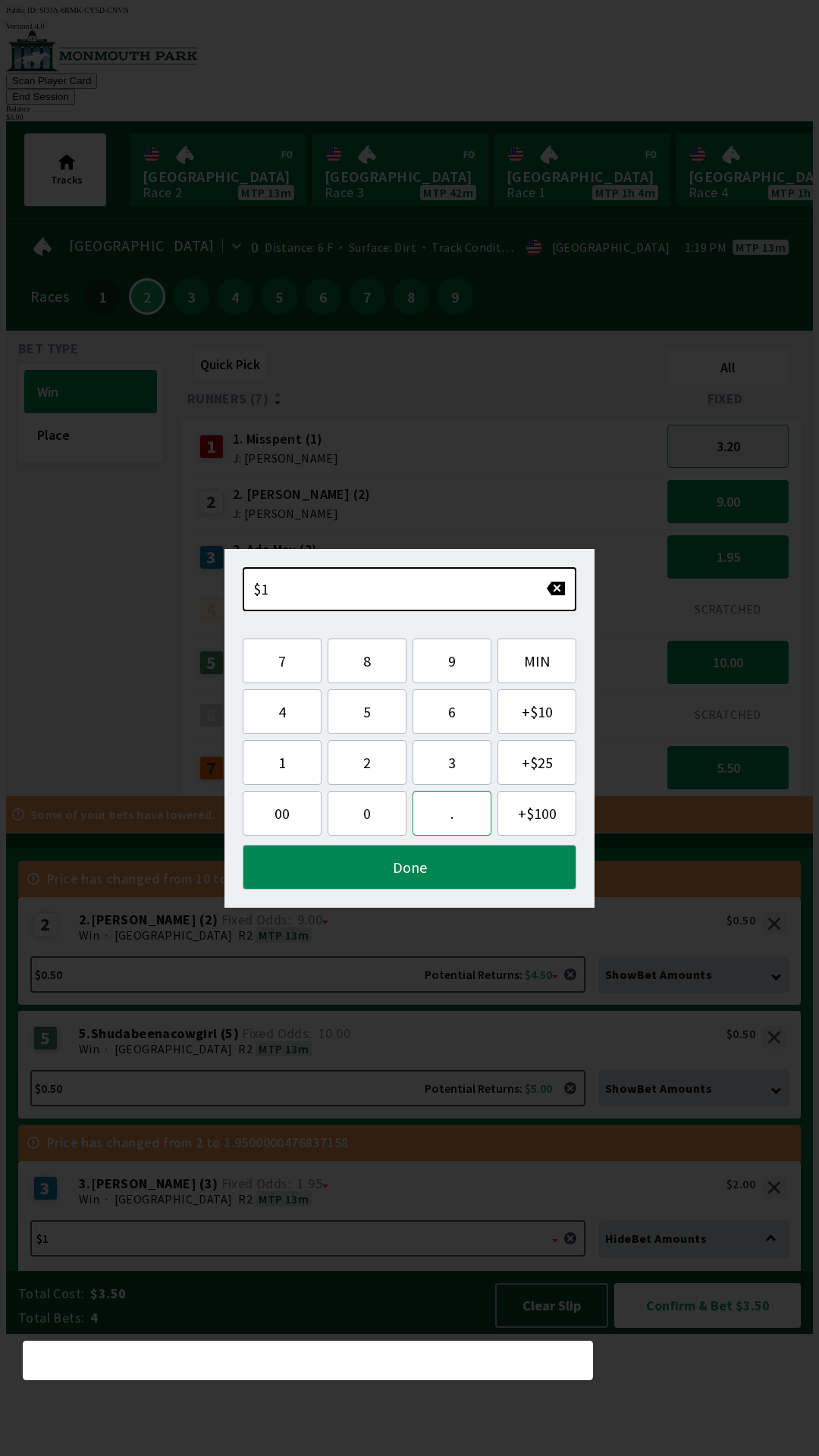
click at [458, 815] on button "." at bounding box center [452, 813] width 79 height 45
click at [384, 717] on button "5" at bounding box center [367, 712] width 79 height 45
click at [369, 818] on button "0" at bounding box center [367, 813] width 79 height 45
click at [383, 869] on button "Done" at bounding box center [409, 867] width 334 height 45
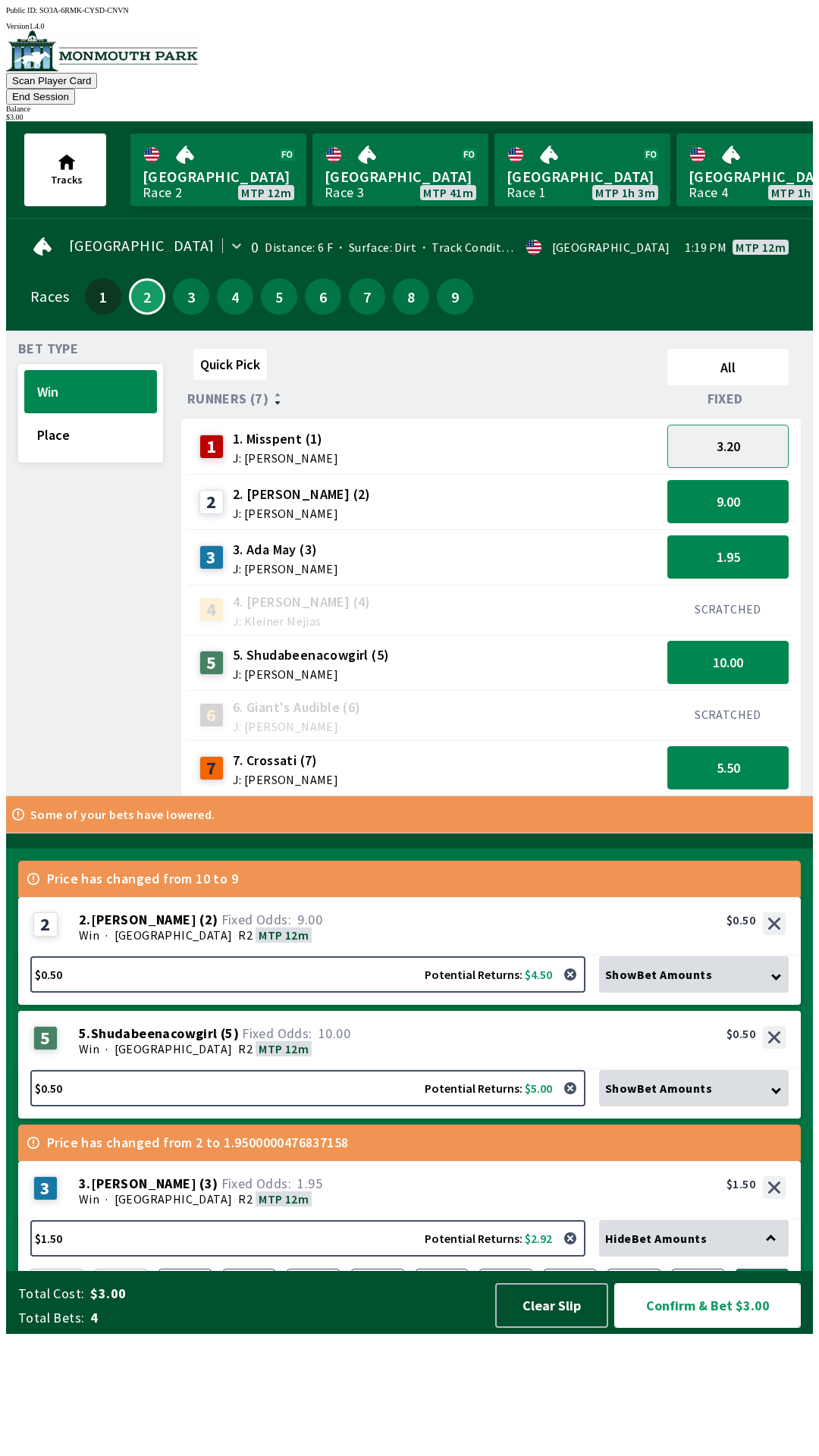
click at [723, 1328] on button "Confirm & Bet $3.00" at bounding box center [708, 1306] width 186 height 45
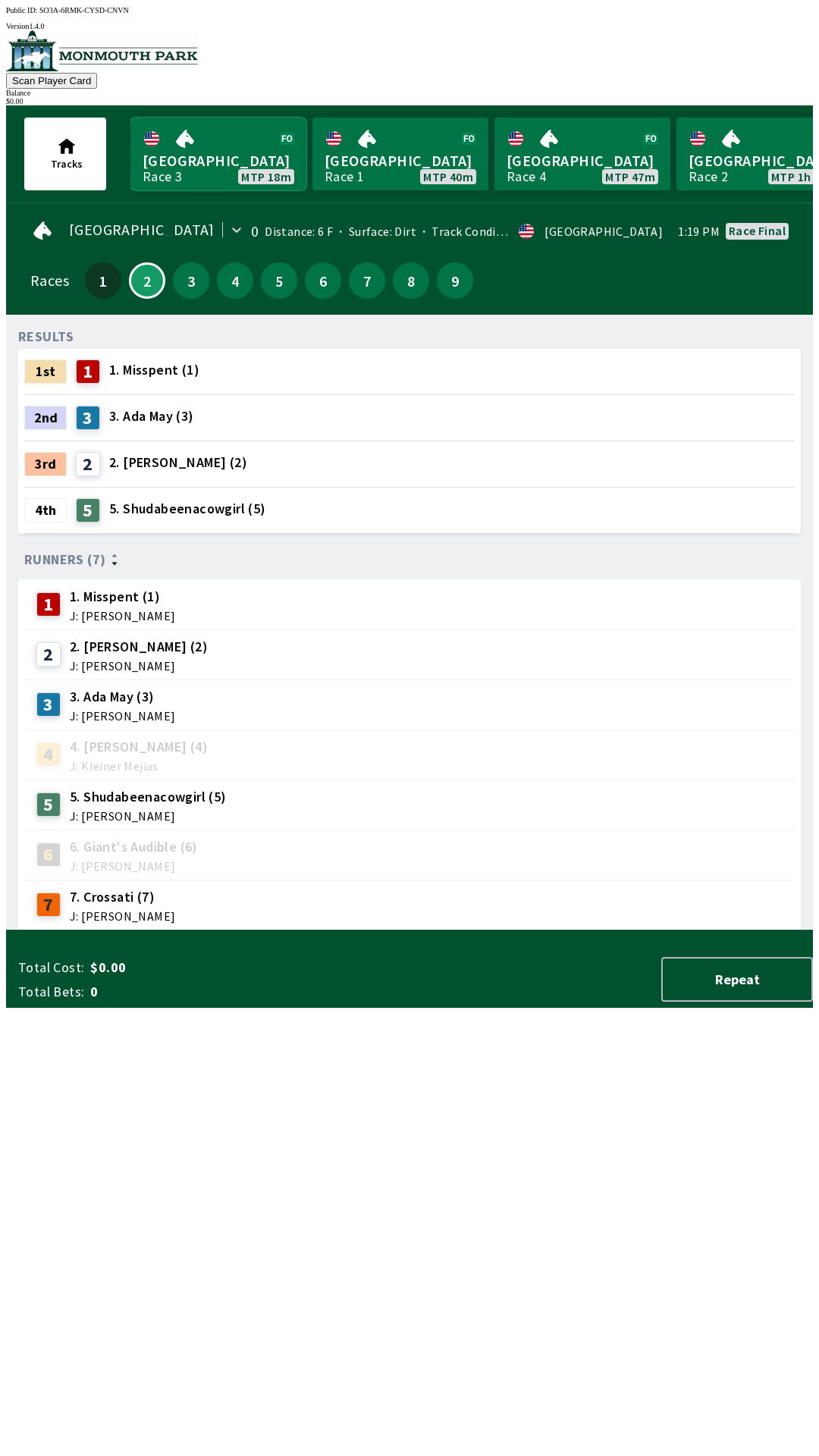
click at [201, 145] on link "Monmouth Park Race 3 MTP 18m" at bounding box center [218, 154] width 176 height 73
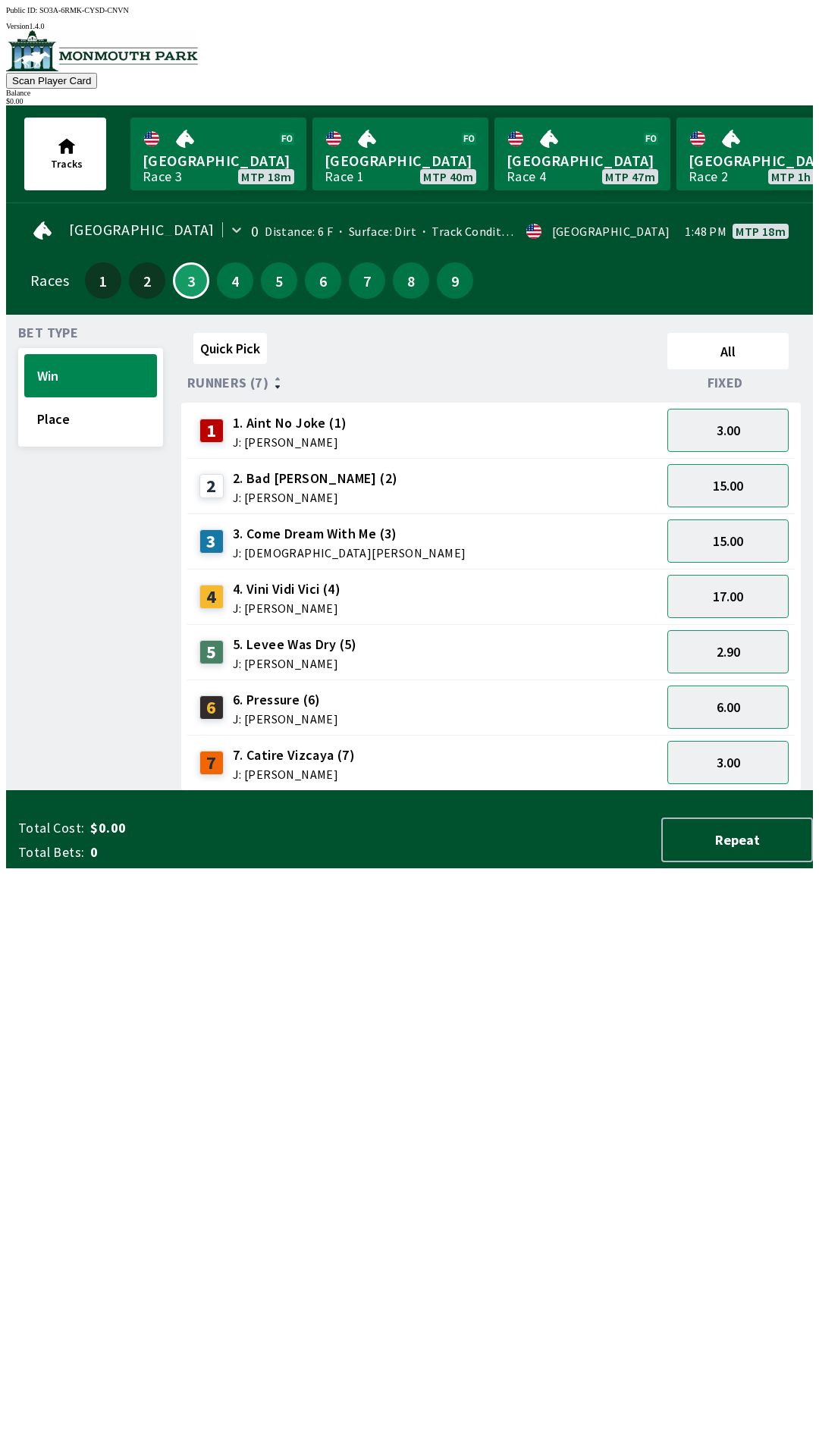
click at [343, 469] on div "2 2. Bad [PERSON_NAME] (2) J: [PERSON_NAME]" at bounding box center [424, 486] width 462 height 38
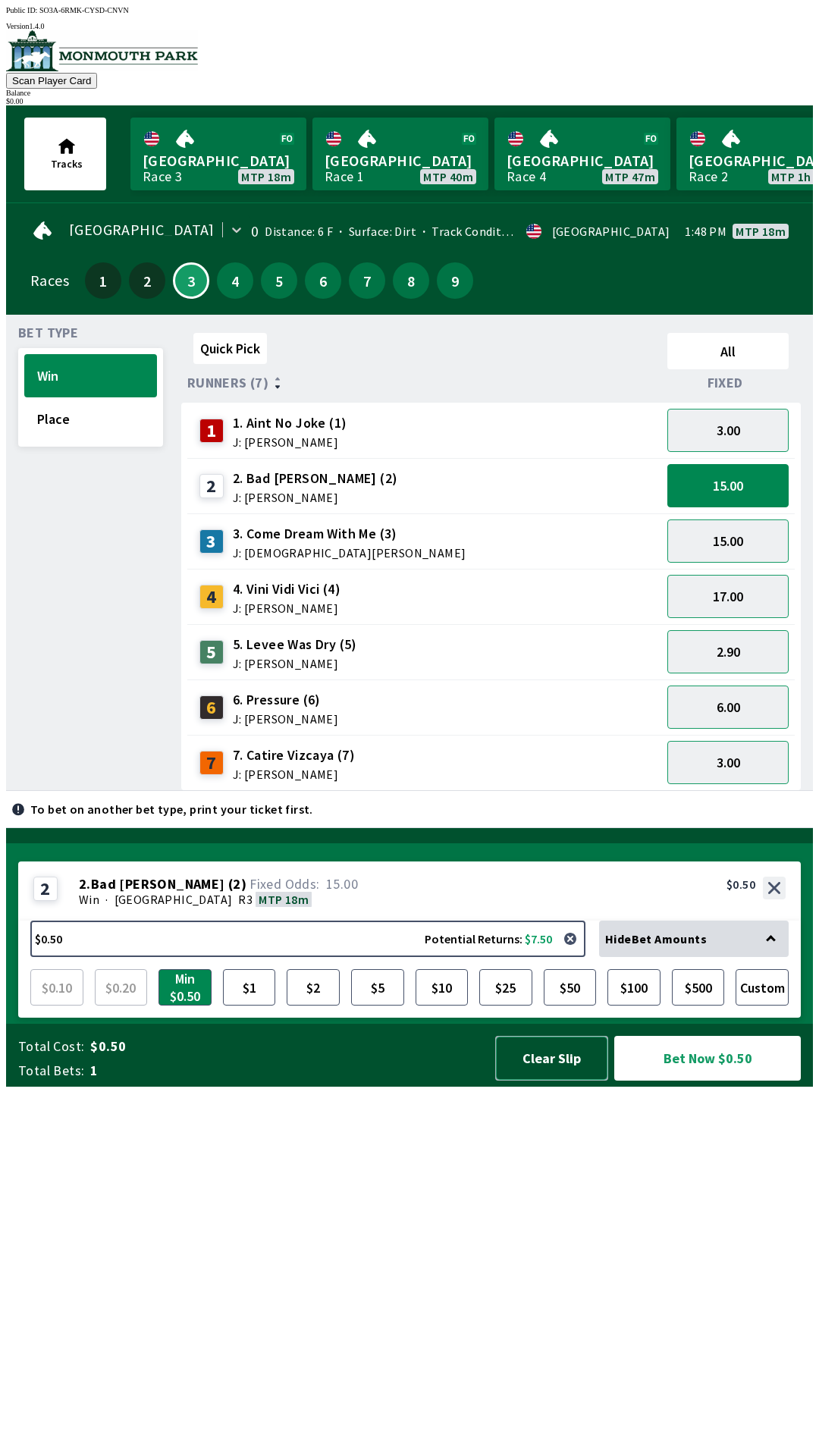
click at [559, 1081] on button "Clear Slip" at bounding box center [551, 1058] width 113 height 45
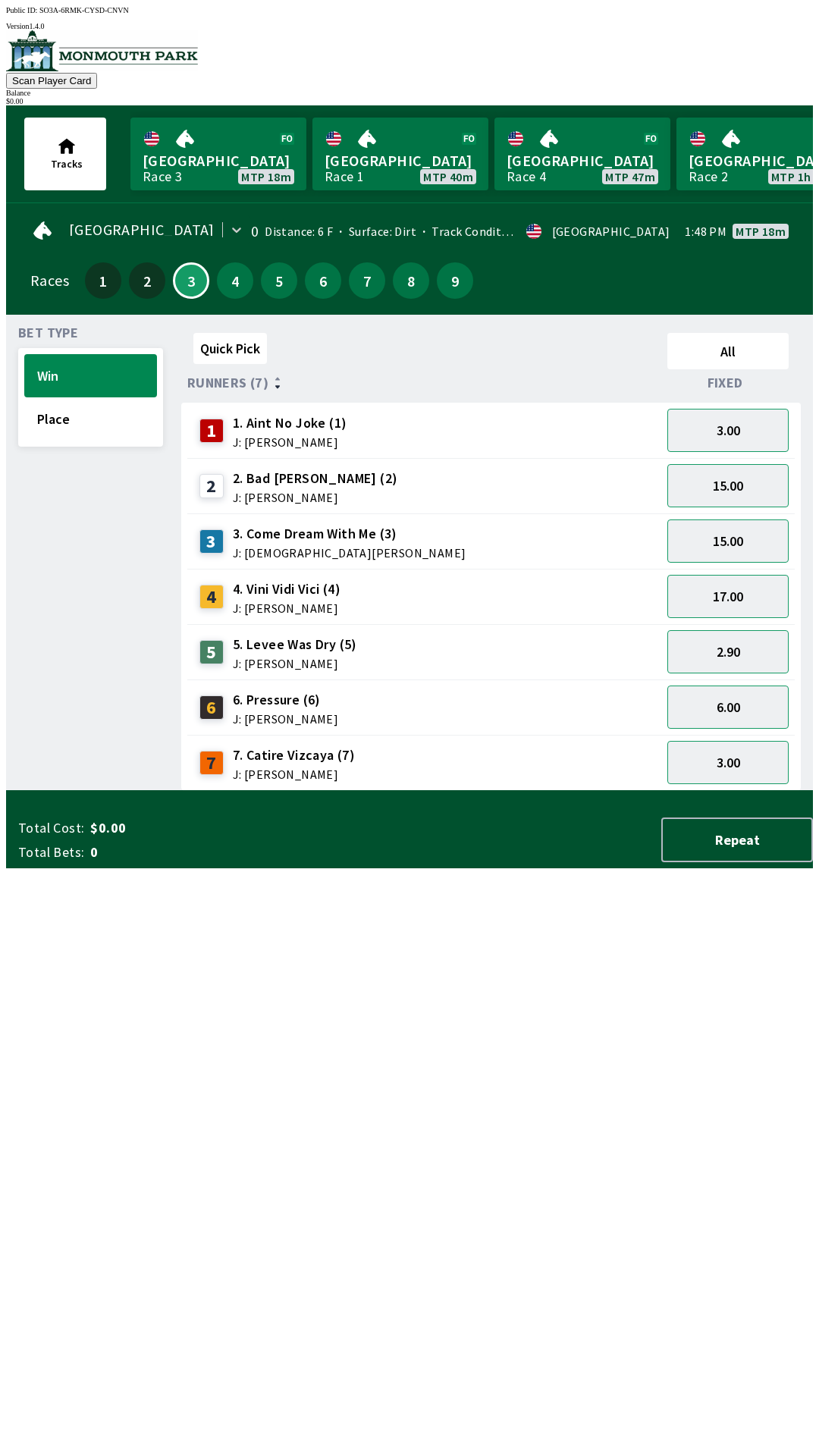
click at [416, 472] on div "2 2. Bad [PERSON_NAME] (2) J: [PERSON_NAME]" at bounding box center [424, 486] width 462 height 38
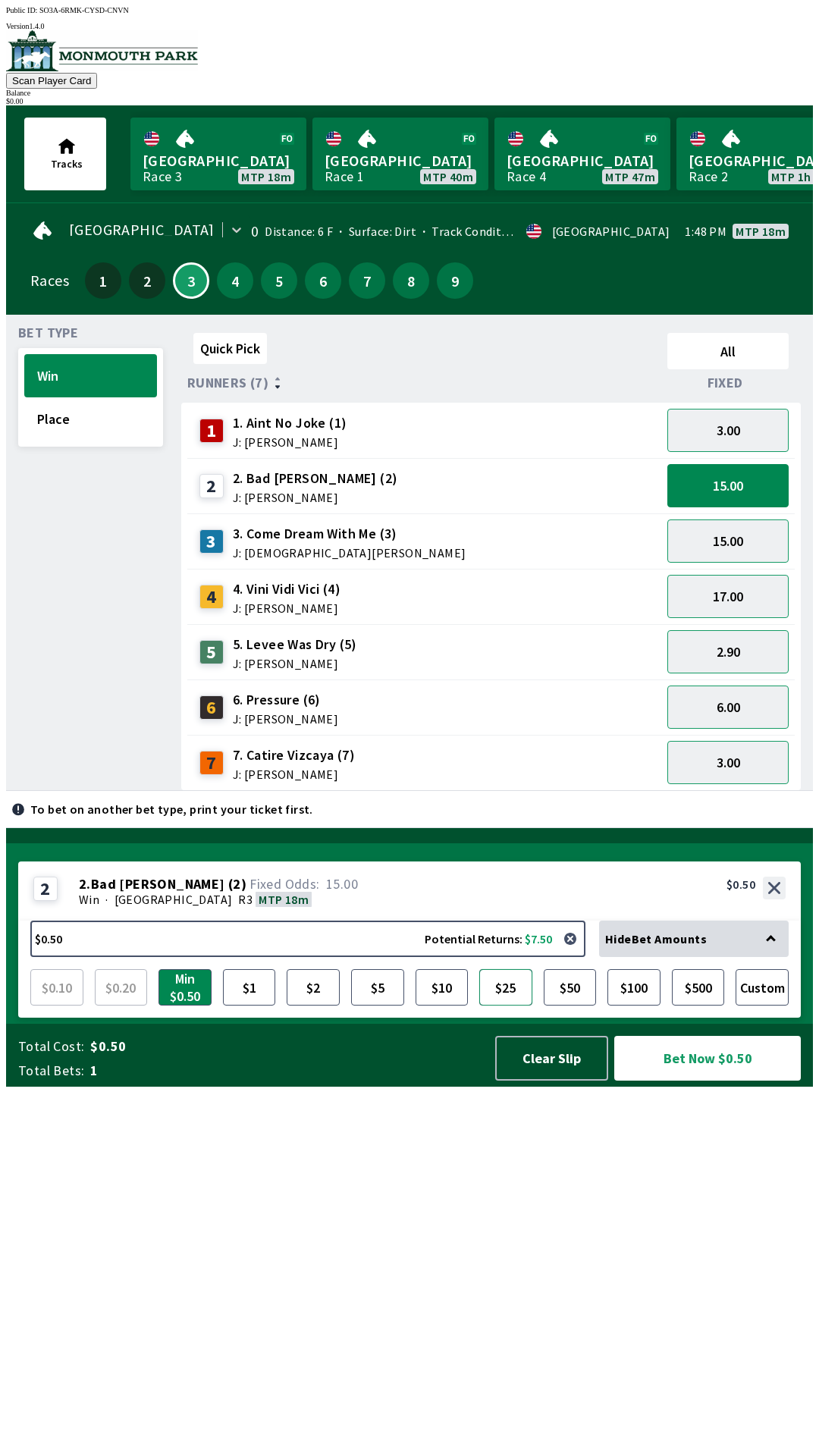
click at [505, 1006] on button "$25" at bounding box center [506, 987] width 53 height 36
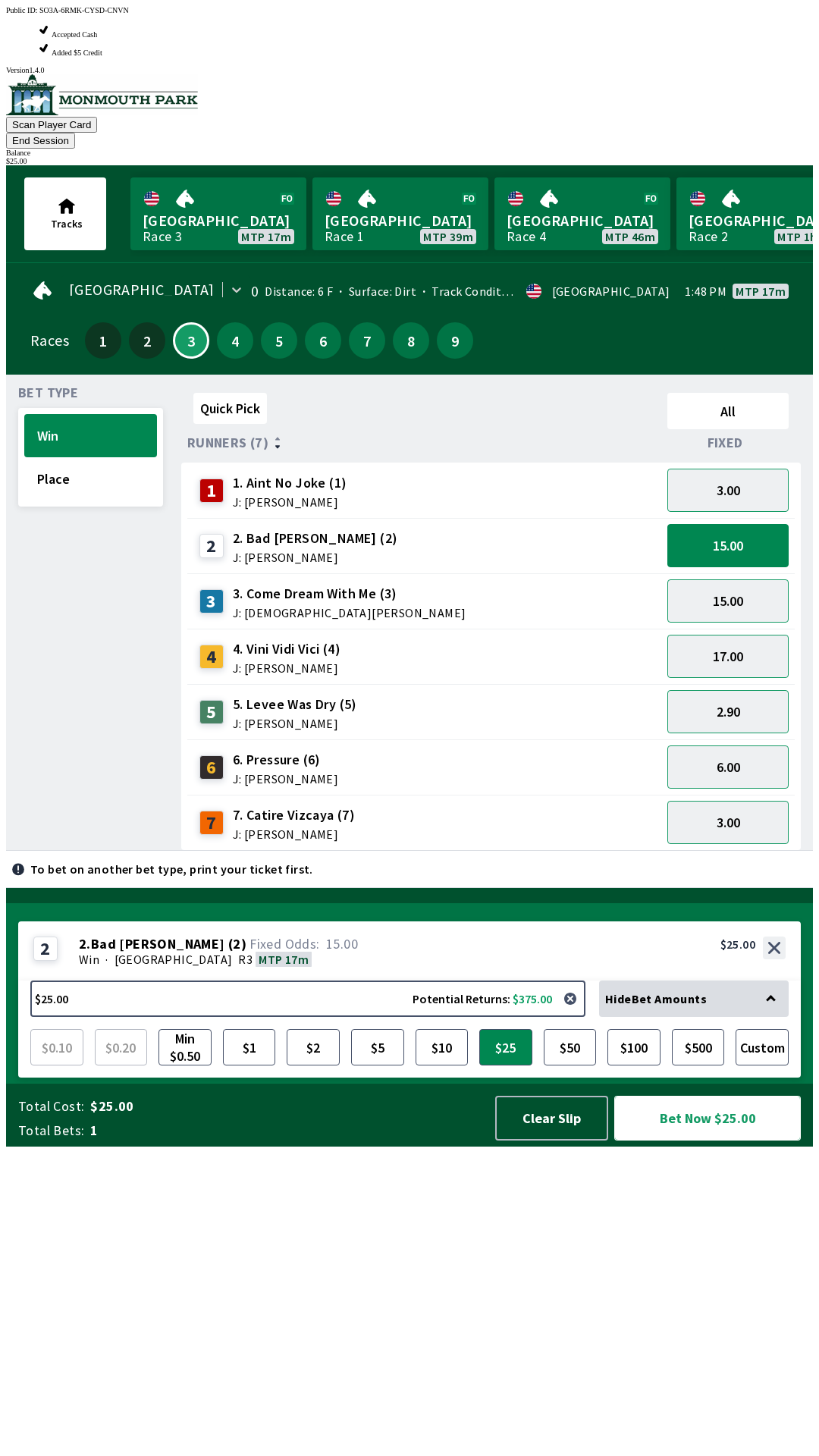
click at [685, 1141] on button "Bet Now $25.00" at bounding box center [708, 1119] width 186 height 45
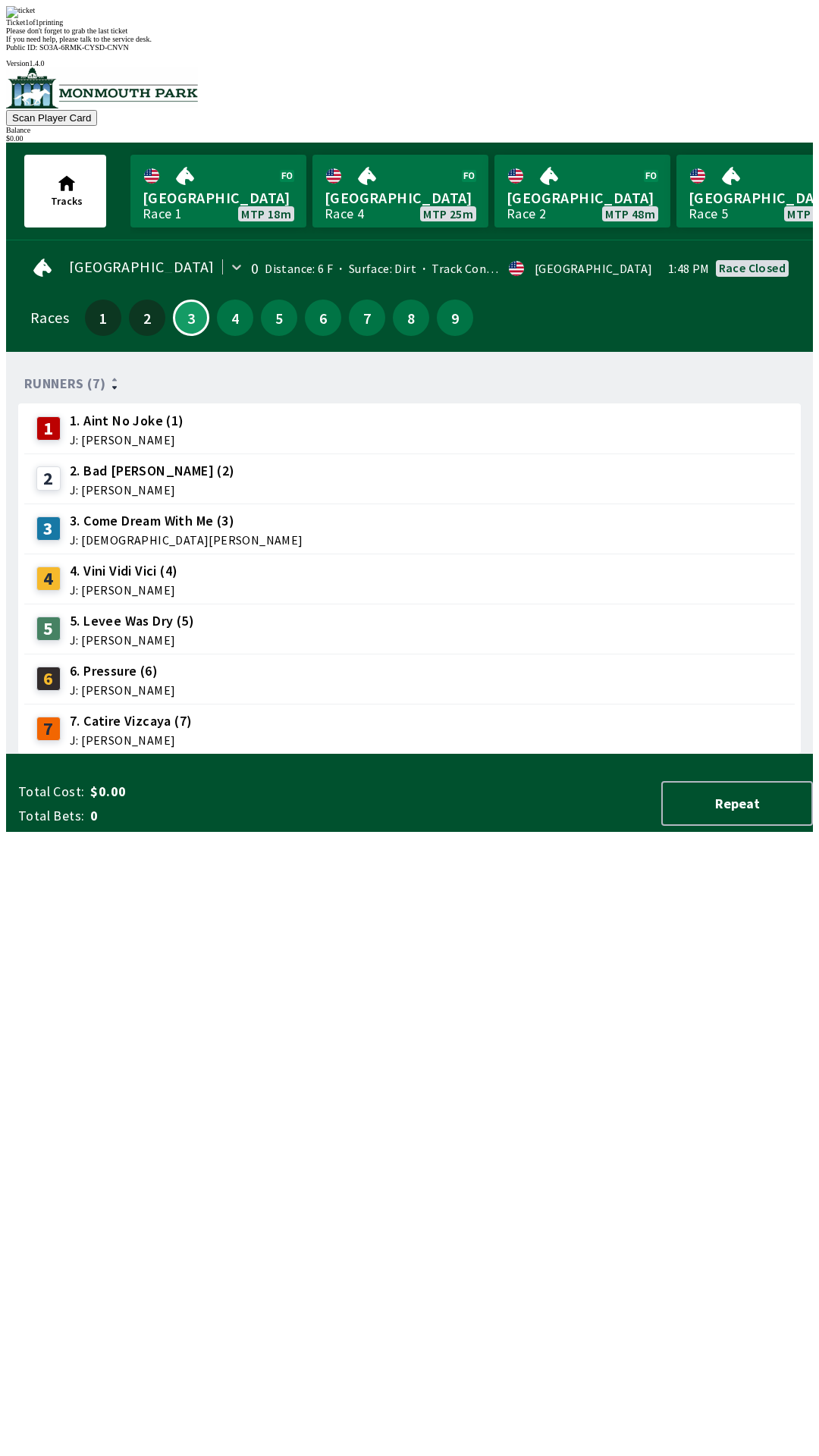
click at [152, 43] on span "If you need help, please talk to the service desk." at bounding box center [78, 39] width 146 height 8
